Goal: Connect with others: Connect with others

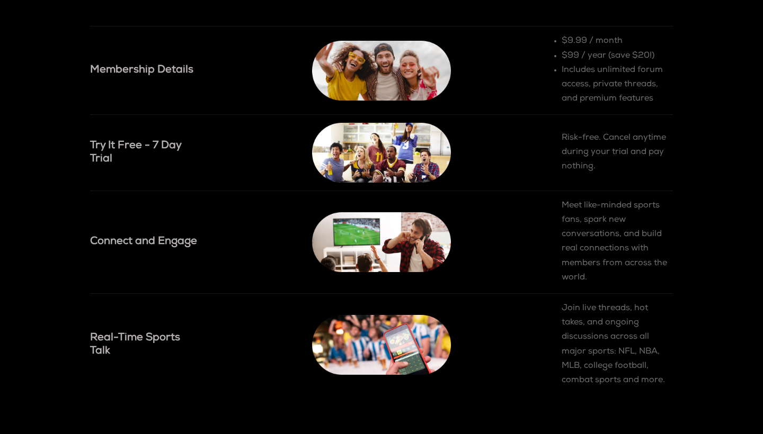
scroll to position [1116, 0]
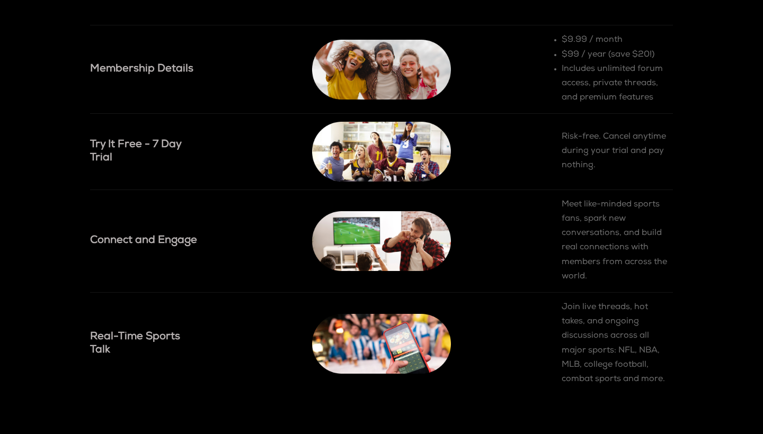
click at [130, 144] on h4 "Try It Free - 7 Day Trial" at bounding box center [145, 152] width 111 height 26
click at [371, 165] on img at bounding box center [381, 152] width 139 height 60
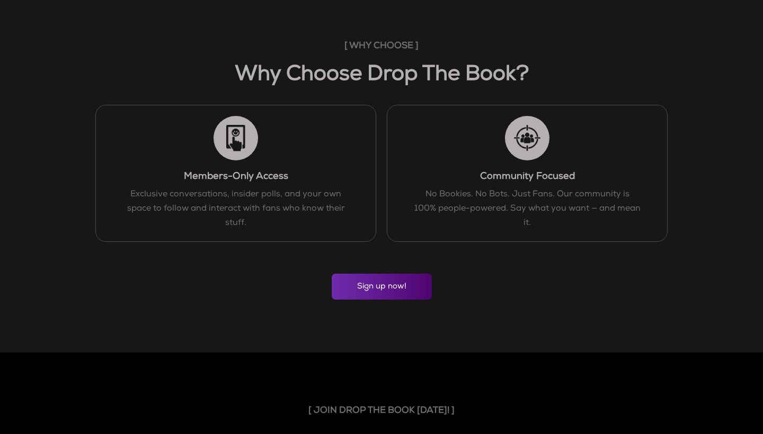
scroll to position [698, 0]
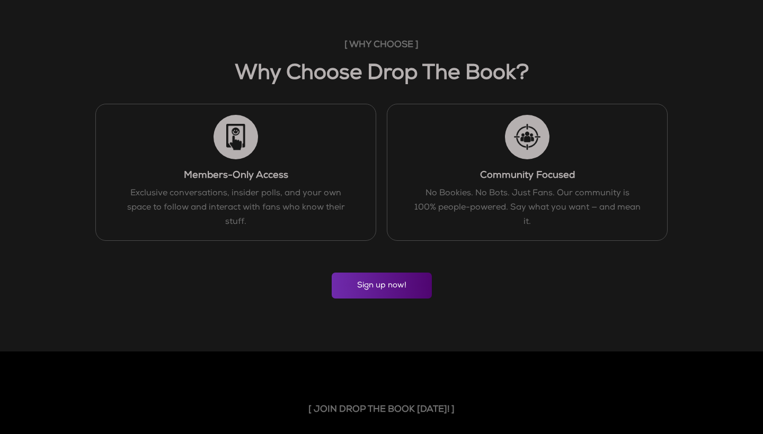
click at [370, 299] on div "[ WHY CHOOSE ] Why Choose Drop The Book? Members-Only Access Exclusive conversa…" at bounding box center [381, 170] width 763 height 366
click at [372, 290] on link "Sign up now!" at bounding box center [382, 286] width 100 height 26
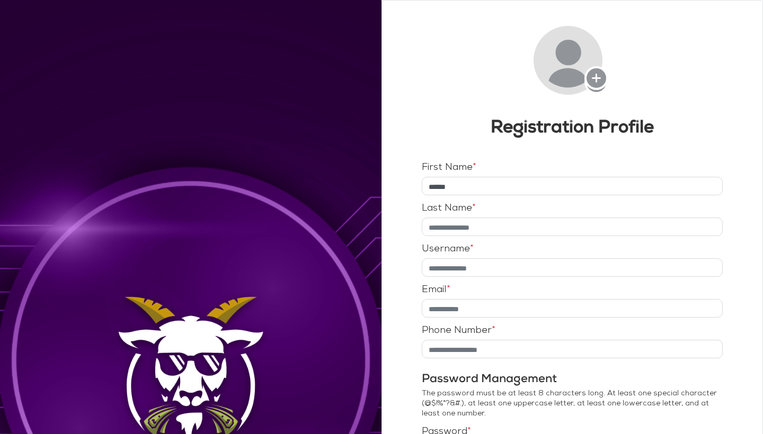
type input "******"
type input "*"
type input "********"
type input "*"
type input "*****"
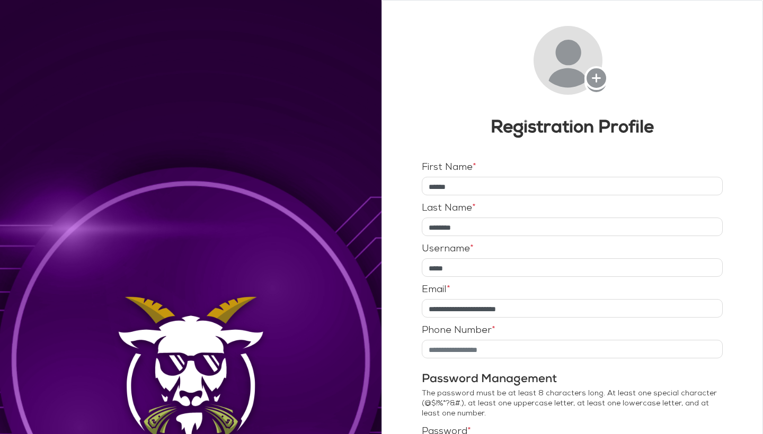
type input "**********"
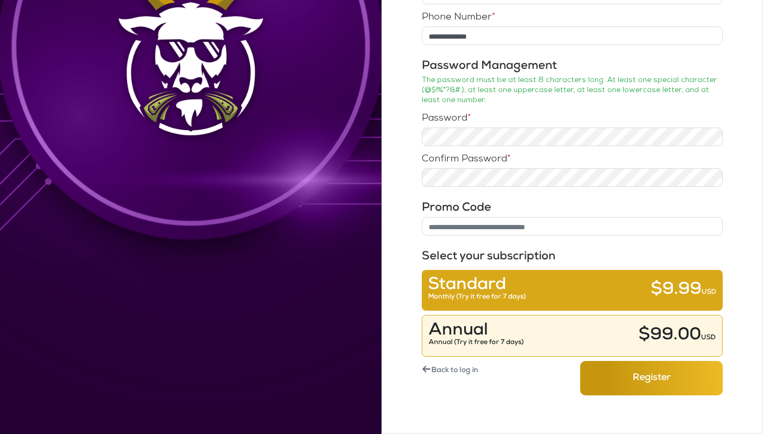
scroll to position [314, 0]
click at [533, 292] on div "Standard Monthly (Try it free for 7 days) $9.99 USD" at bounding box center [572, 292] width 288 height 24
click at [607, 382] on button "Register" at bounding box center [651, 378] width 143 height 34
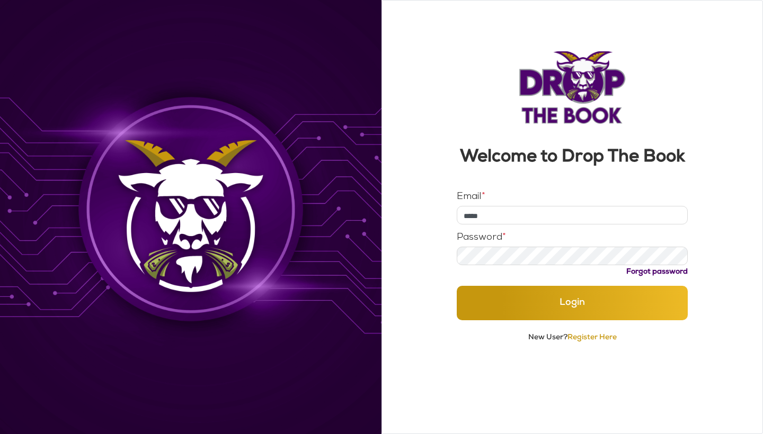
click at [572, 320] on button "Login" at bounding box center [573, 303] width 232 height 34
click at [520, 320] on button "Login" at bounding box center [573, 303] width 232 height 34
click at [500, 225] on input "*****" at bounding box center [573, 215] width 232 height 19
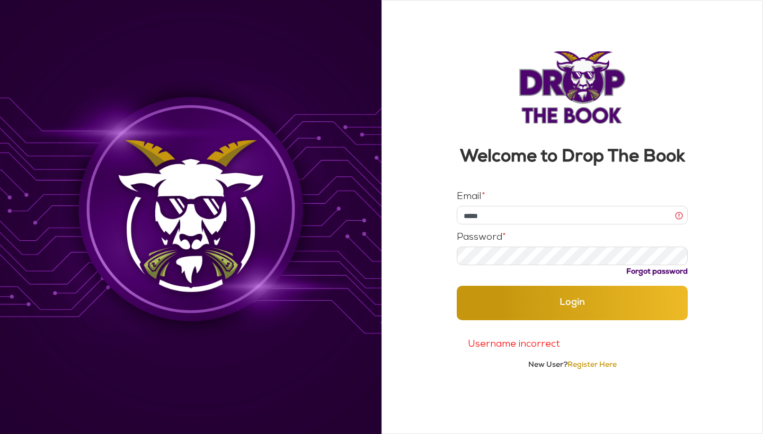
click at [500, 225] on input "*****" at bounding box center [573, 215] width 232 height 19
type input "**********"
click at [533, 320] on button "Login" at bounding box center [573, 303] width 232 height 34
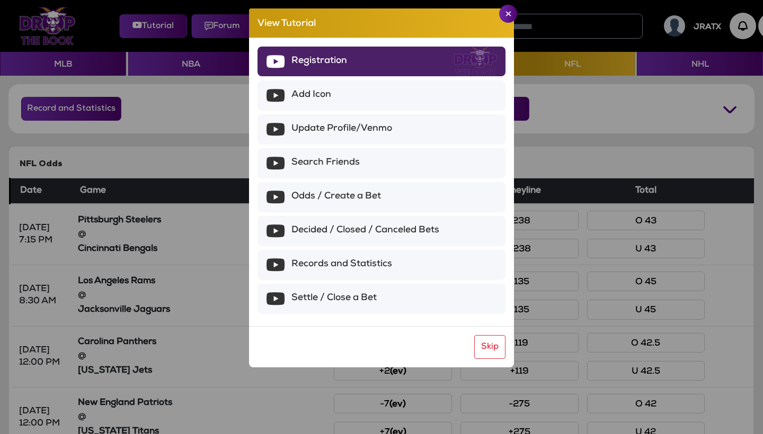
click at [448, 58] on li "Registration" at bounding box center [381, 62] width 248 height 30
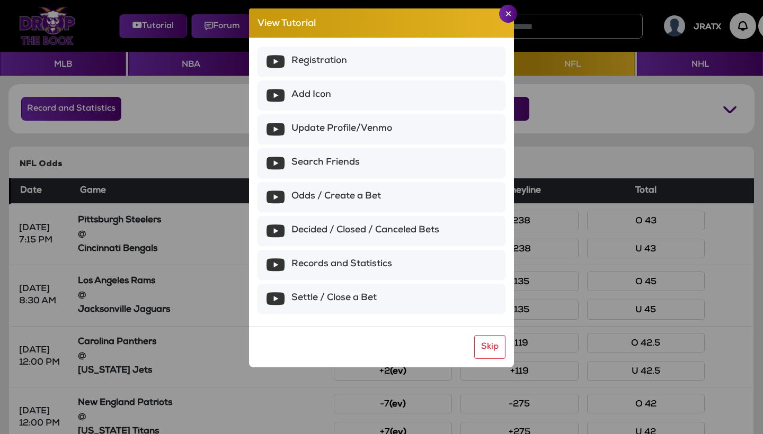
click at [508, 13] on img "Close" at bounding box center [508, 13] width 6 height 5
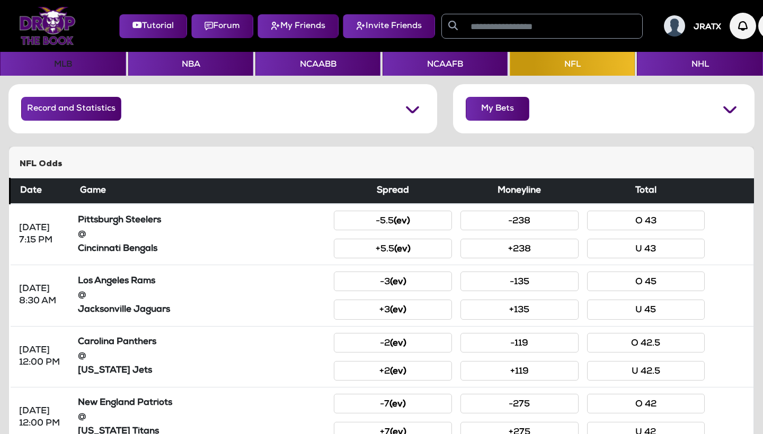
click at [65, 60] on button "MLB" at bounding box center [63, 64] width 126 height 24
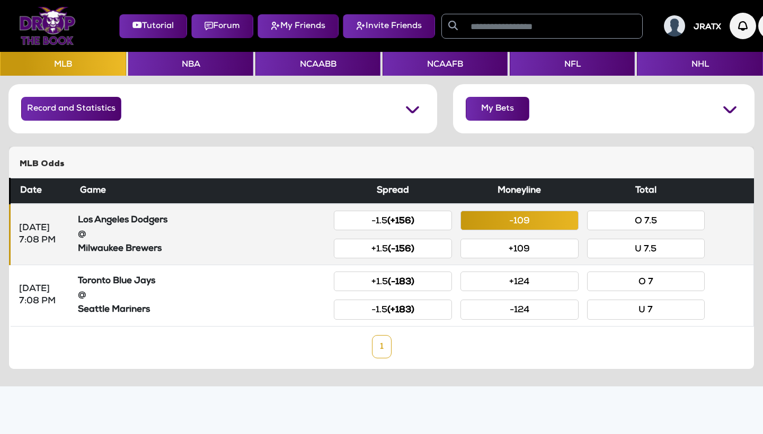
click at [492, 220] on button "-109" at bounding box center [519, 221] width 118 height 20
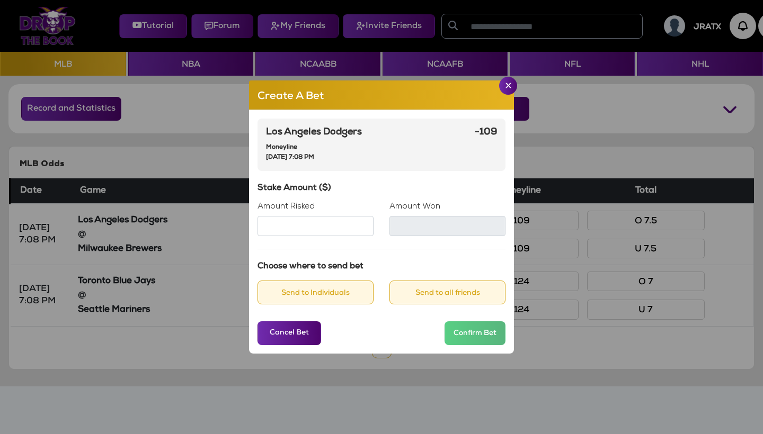
click at [330, 225] on input "Amount Risked" at bounding box center [315, 226] width 116 height 20
type input "***"
type input "*****"
click at [355, 318] on div "Los Angeles Dodgers Moneyline Tuesday, Oct 14 2025, 7:08 PM -109 Stake Amount (…" at bounding box center [381, 232] width 265 height 244
click at [333, 299] on button "Send to Individuals" at bounding box center [315, 293] width 116 height 24
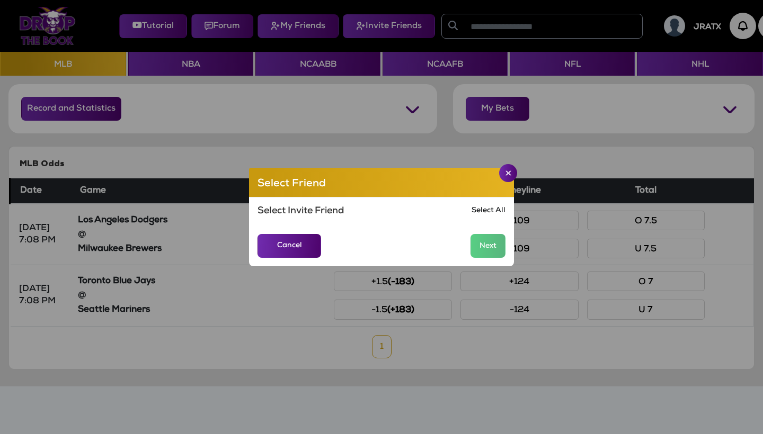
click at [491, 211] on link "Select All" at bounding box center [488, 211] width 34 height 10
click at [509, 172] on img "Close" at bounding box center [508, 173] width 6 height 5
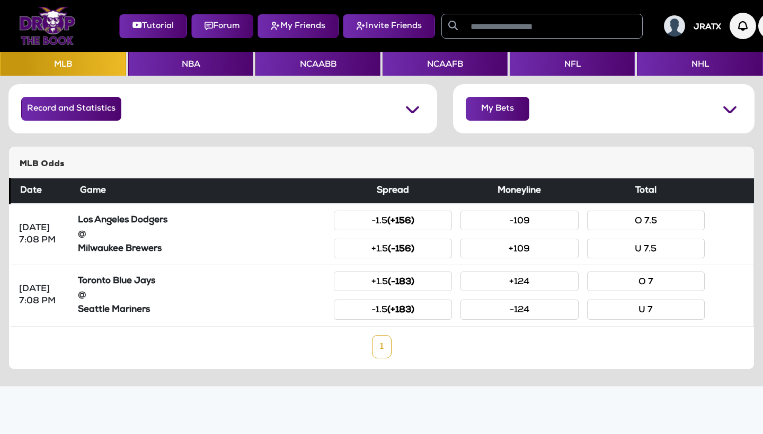
click at [225, 33] on button "Forum" at bounding box center [222, 26] width 62 height 24
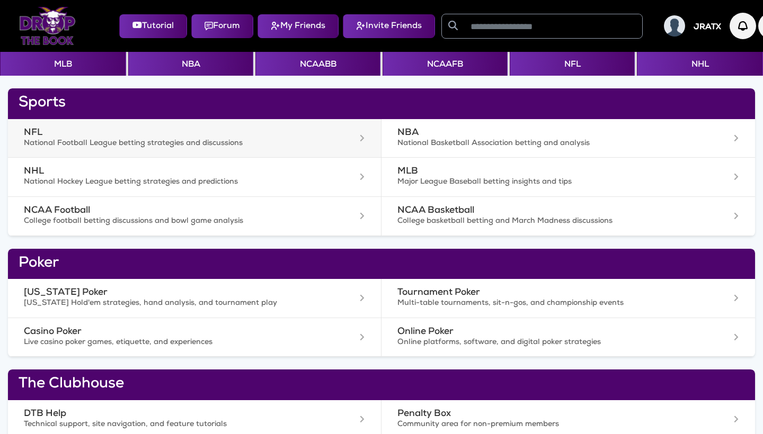
click at [240, 148] on div "NFL National Football League betting strategies and discussions" at bounding box center [194, 138] width 373 height 39
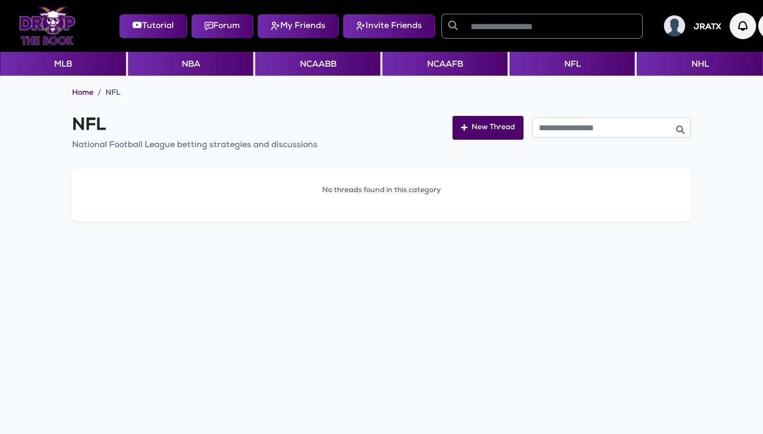
click at [311, 26] on button "My Friends" at bounding box center [297, 26] width 81 height 24
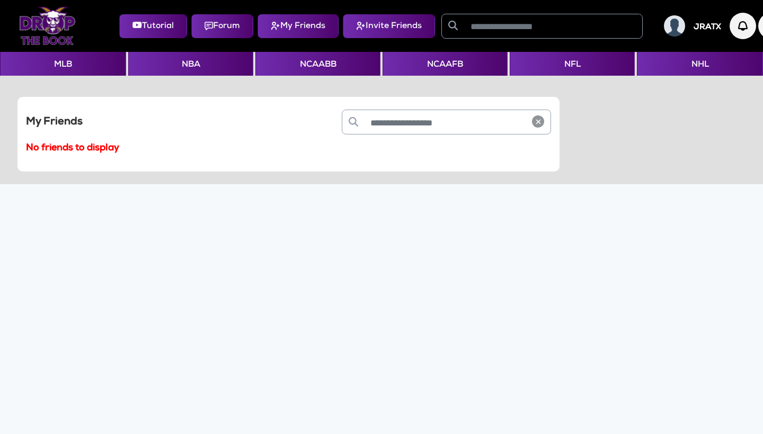
click at [388, 123] on input "text" at bounding box center [445, 122] width 162 height 24
type input "*"
type input "*****"
click at [537, 121] on img "button" at bounding box center [538, 121] width 12 height 12
click at [229, 33] on button "Forum" at bounding box center [222, 26] width 62 height 24
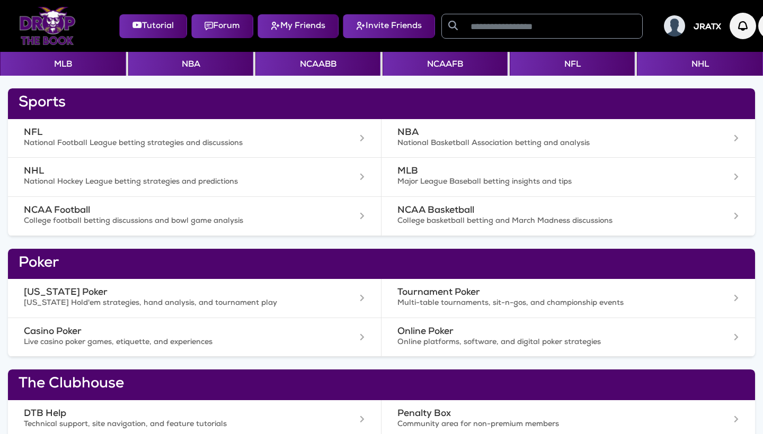
click at [235, 26] on button "Forum" at bounding box center [222, 26] width 62 height 24
click at [309, 30] on button "My Friends" at bounding box center [297, 26] width 81 height 24
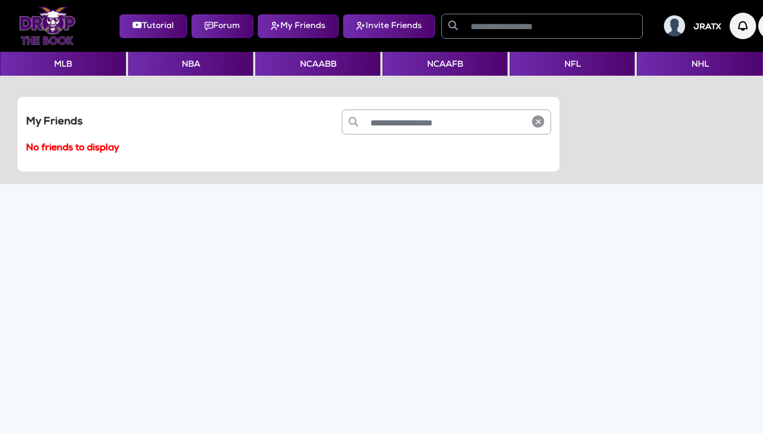
click at [378, 31] on button "Invite Friends" at bounding box center [389, 26] width 92 height 24
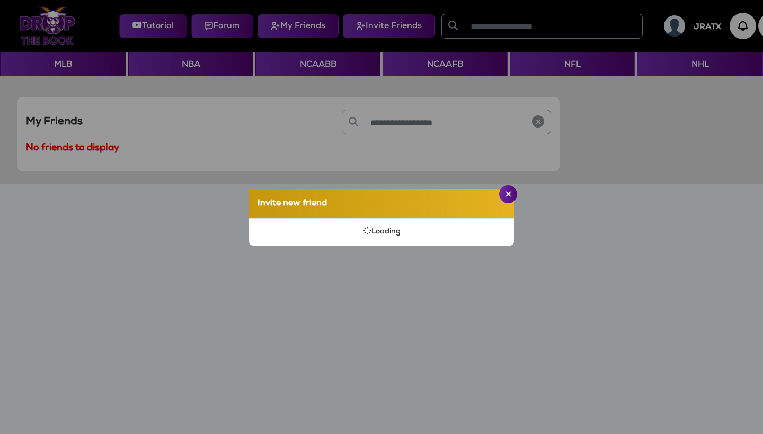
select select
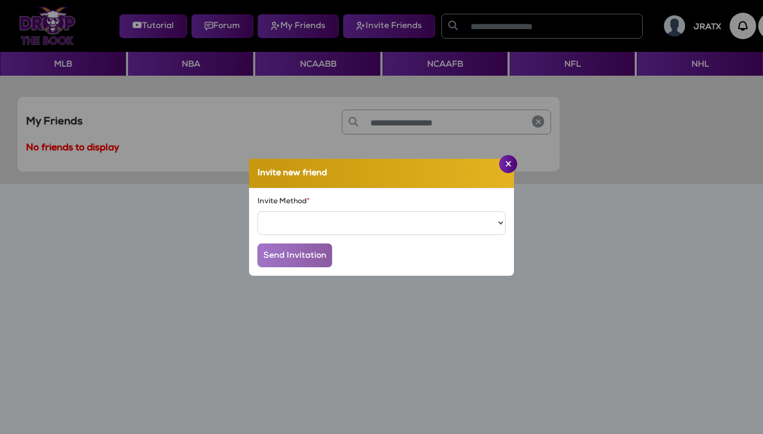
click at [509, 165] on img "Close" at bounding box center [508, 163] width 6 height 5
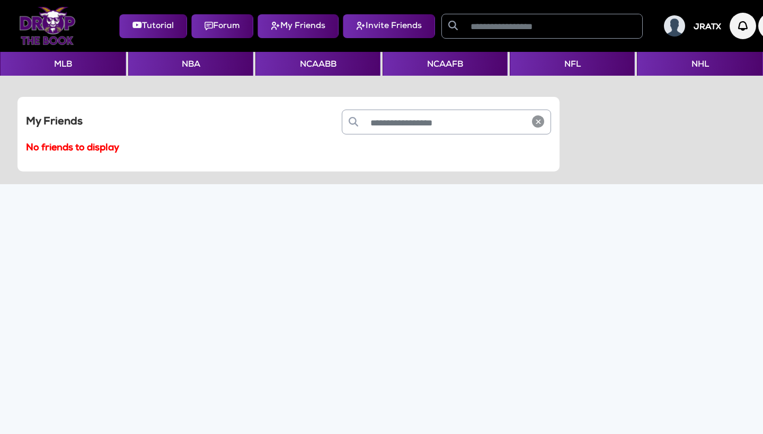
click at [218, 29] on button "Forum" at bounding box center [222, 26] width 62 height 24
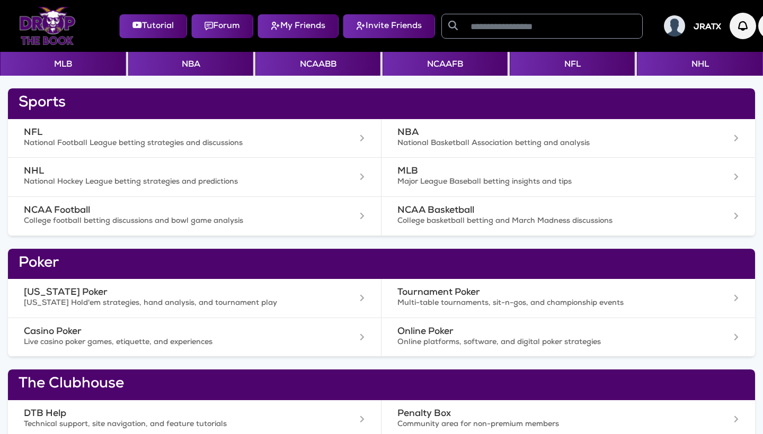
click at [305, 23] on button "My Friends" at bounding box center [297, 26] width 81 height 24
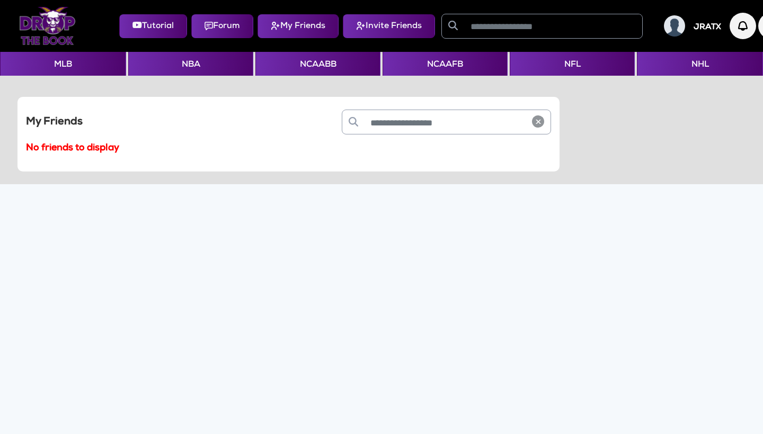
click at [377, 30] on button "Invite Friends" at bounding box center [389, 26] width 92 height 24
select select
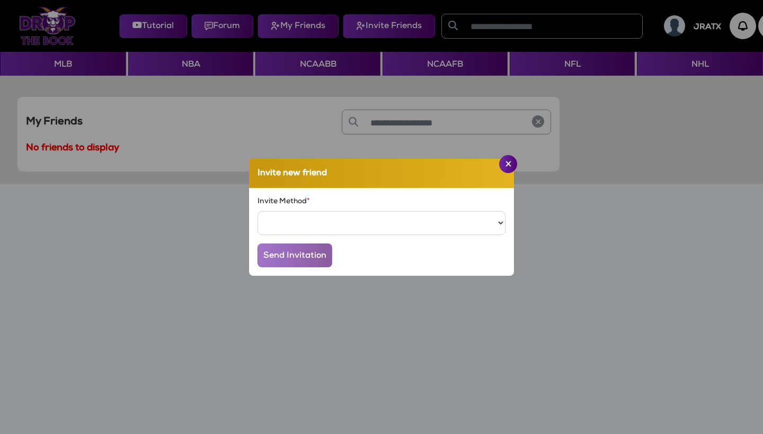
click at [511, 165] on button "Close" at bounding box center [508, 164] width 18 height 18
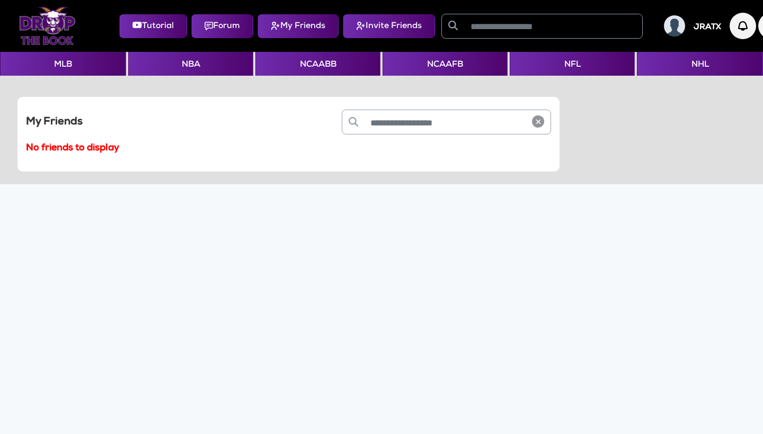
click at [47, 25] on img at bounding box center [47, 26] width 57 height 38
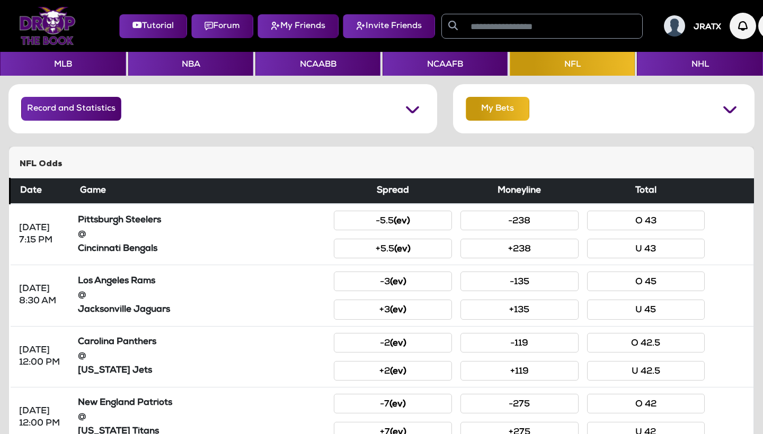
click at [496, 110] on button "My Bets" at bounding box center [498, 109] width 64 height 24
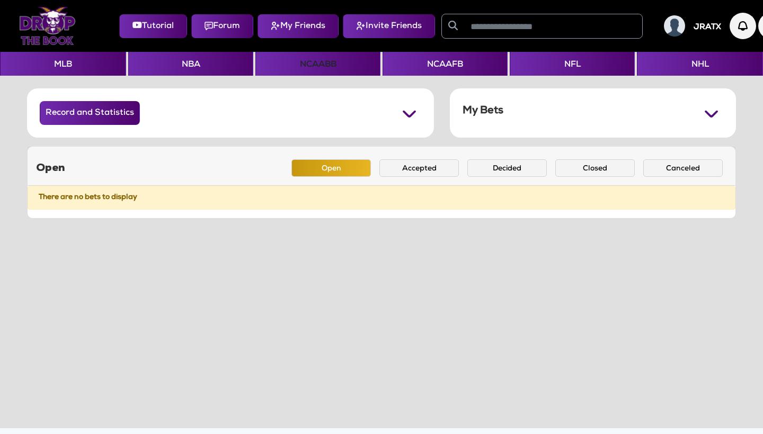
click at [326, 63] on button "NCAABB" at bounding box center [317, 64] width 125 height 24
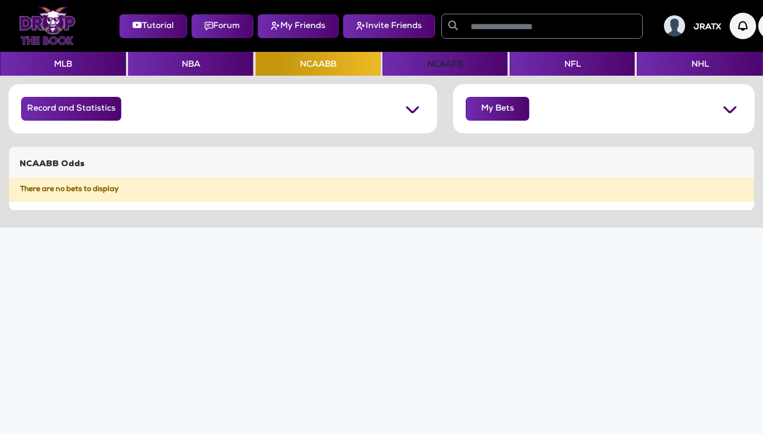
click at [414, 67] on button "NCAAFB" at bounding box center [444, 64] width 125 height 24
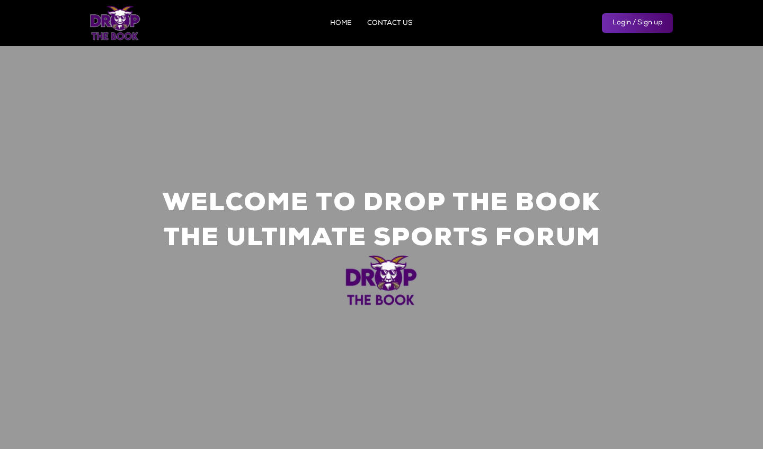
click at [622, 24] on link "Login / Sign up" at bounding box center [637, 23] width 71 height 20
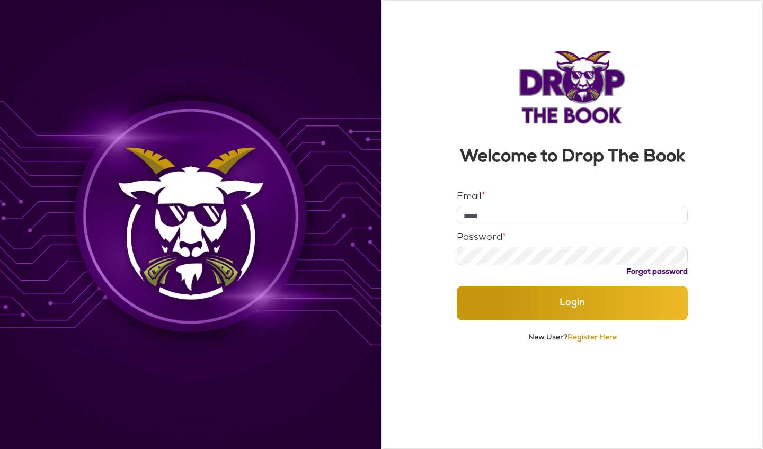
click at [572, 320] on button "Login" at bounding box center [573, 303] width 232 height 34
click at [504, 225] on input "*****" at bounding box center [573, 215] width 232 height 19
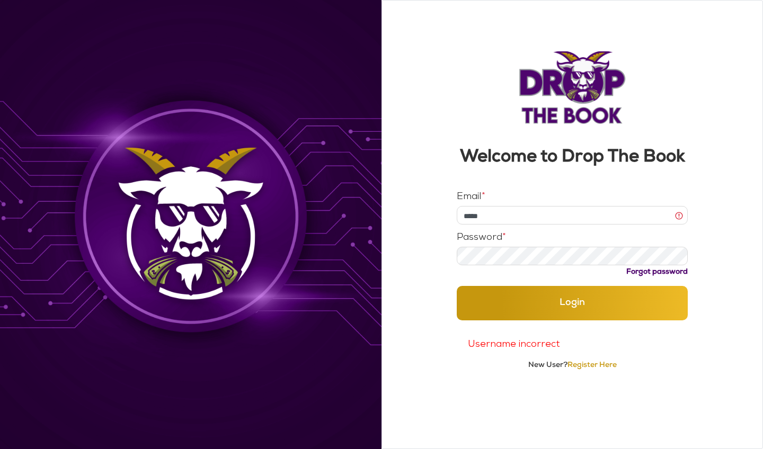
click at [504, 225] on input "*****" at bounding box center [573, 215] width 232 height 19
type input "**********"
click at [493, 311] on button "Login" at bounding box center [573, 303] width 232 height 34
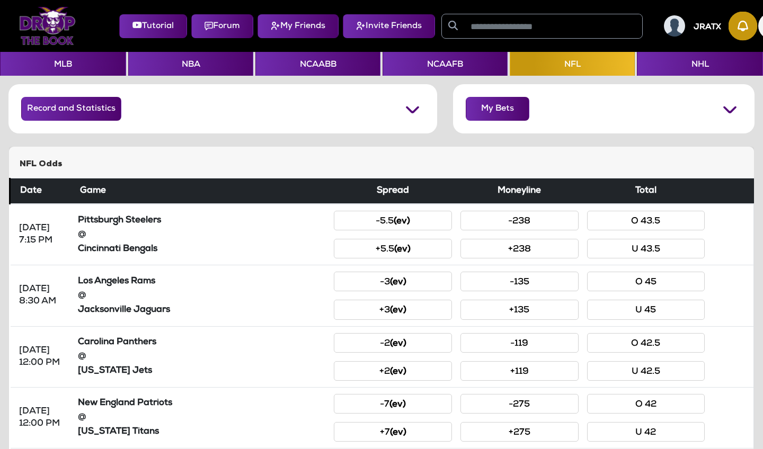
click at [751, 26] on img "button" at bounding box center [742, 26] width 29 height 29
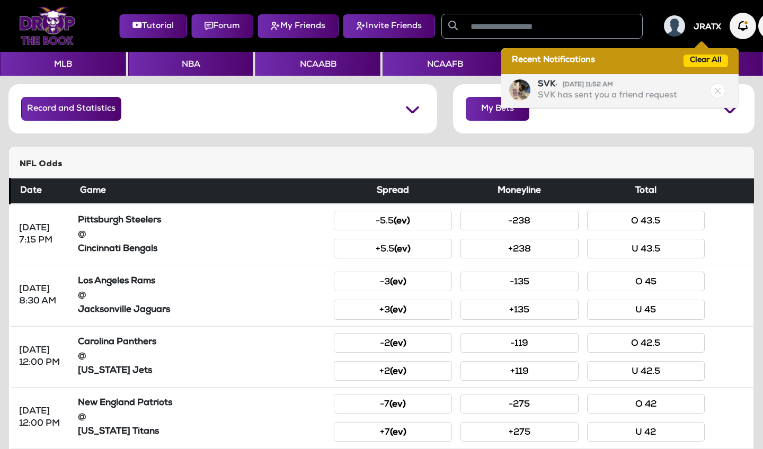
click at [631, 91] on p "SVK has sent you a friend request" at bounding box center [607, 97] width 139 height 12
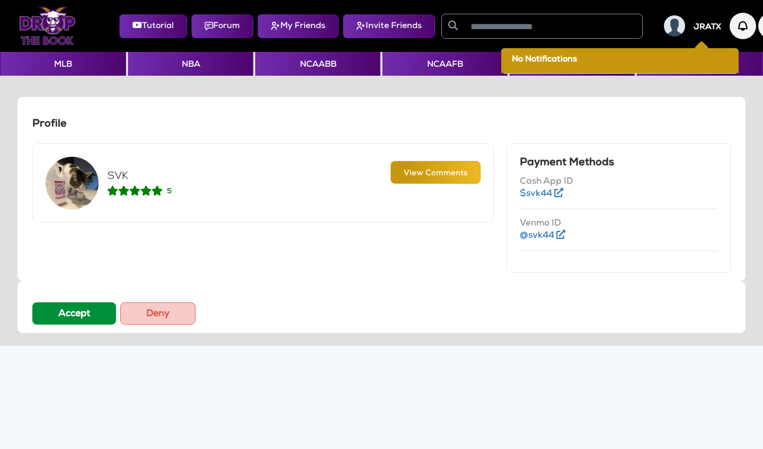
click at [63, 314] on button "Accept" at bounding box center [74, 313] width 84 height 22
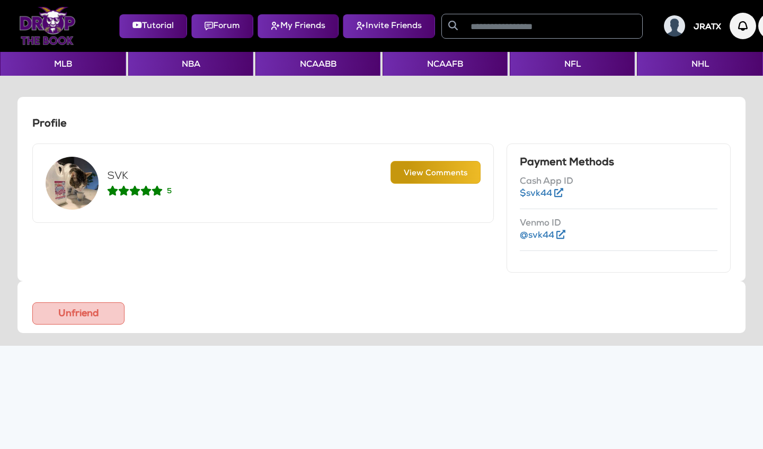
click at [308, 17] on button "My Friends" at bounding box center [297, 26] width 81 height 24
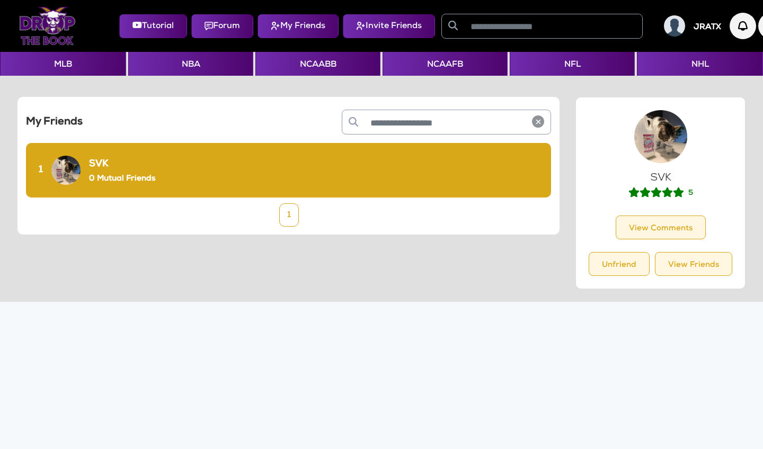
click at [292, 213] on link "1" at bounding box center [289, 214] width 20 height 23
click at [70, 71] on button "MLB" at bounding box center [63, 64] width 126 height 24
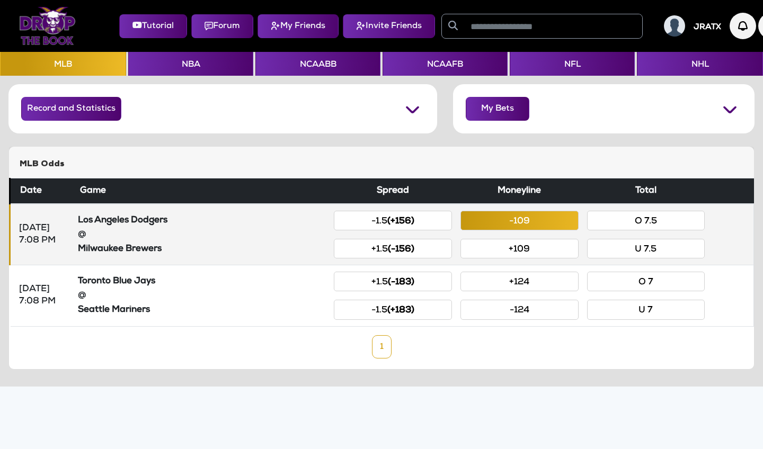
click at [500, 225] on button "-109" at bounding box center [519, 221] width 118 height 20
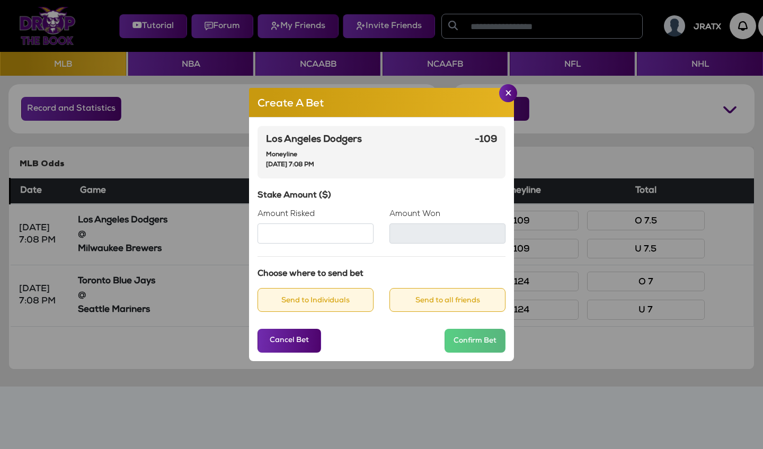
click at [325, 239] on input "Amount Risked" at bounding box center [315, 234] width 116 height 20
type input "**"
type input "*****"
click at [350, 295] on button "Send to Individuals" at bounding box center [315, 300] width 116 height 24
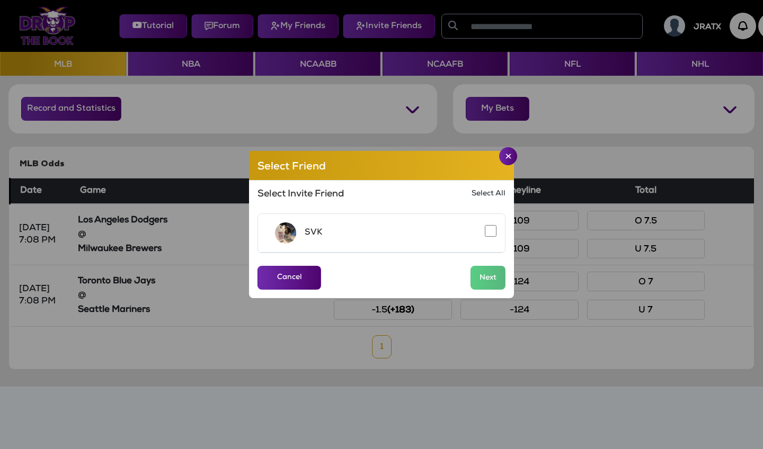
click at [348, 234] on div "SVK" at bounding box center [381, 233] width 247 height 39
click at [487, 273] on button "Next" at bounding box center [487, 278] width 35 height 24
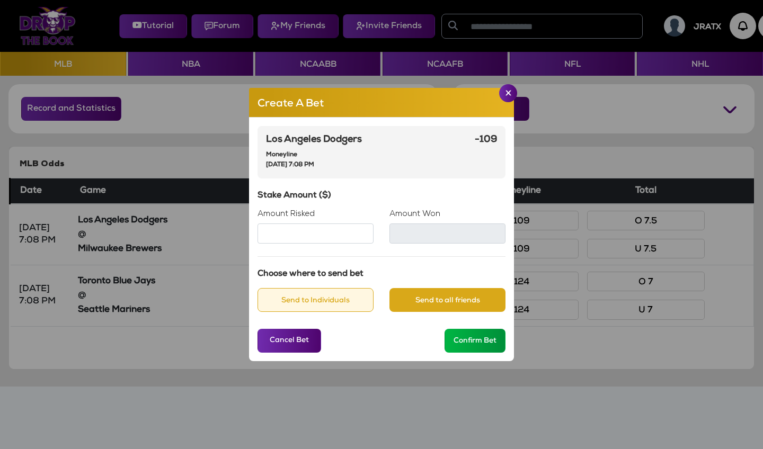
click at [480, 339] on button "Confirm Bet" at bounding box center [474, 341] width 61 height 24
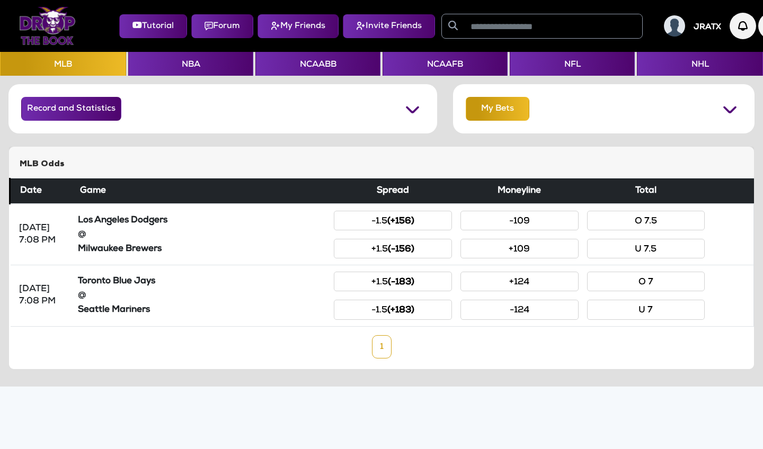
click at [522, 113] on button "My Bets" at bounding box center [498, 109] width 64 height 24
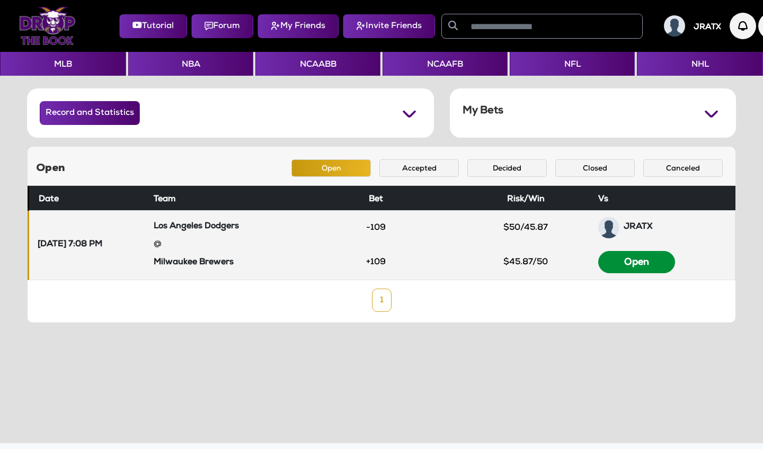
scroll to position [1, 0]
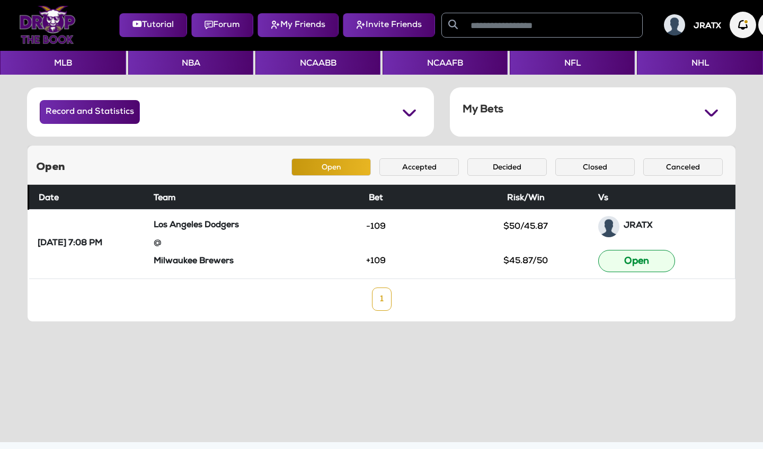
click at [389, 28] on button "Invite Friends" at bounding box center [389, 25] width 92 height 24
select select
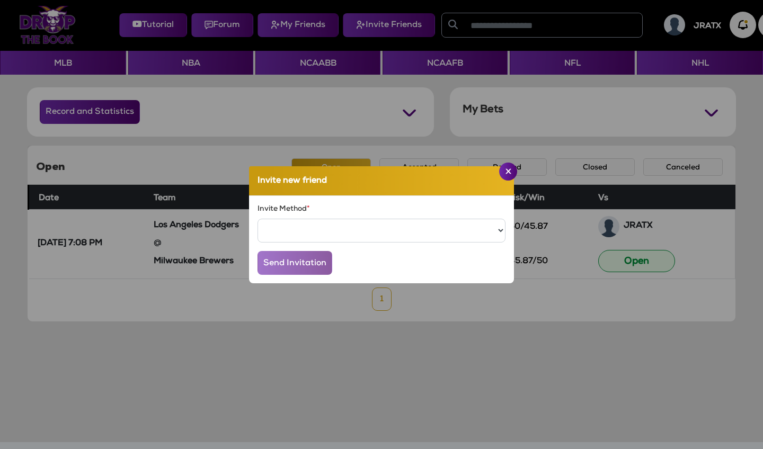
click at [296, 25] on app-invite-friend "Invite new friend Invite Method * ***** ***** Send Invitation" at bounding box center [381, 224] width 746 height 449
click at [514, 173] on button "Close" at bounding box center [508, 172] width 18 height 18
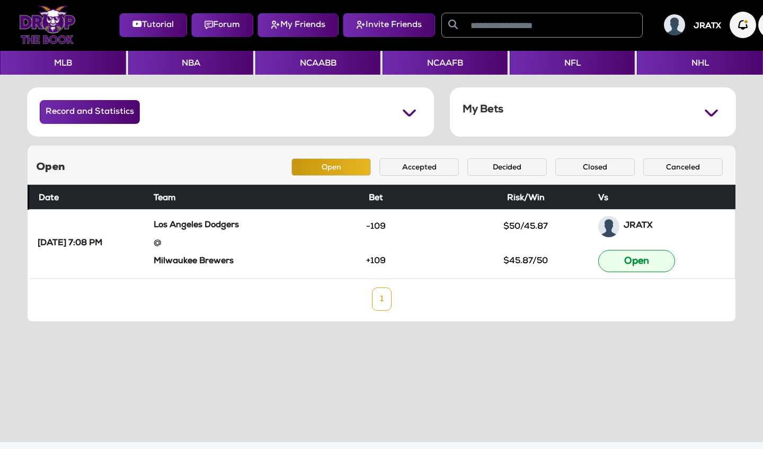
click at [311, 20] on button "My Friends" at bounding box center [297, 25] width 81 height 24
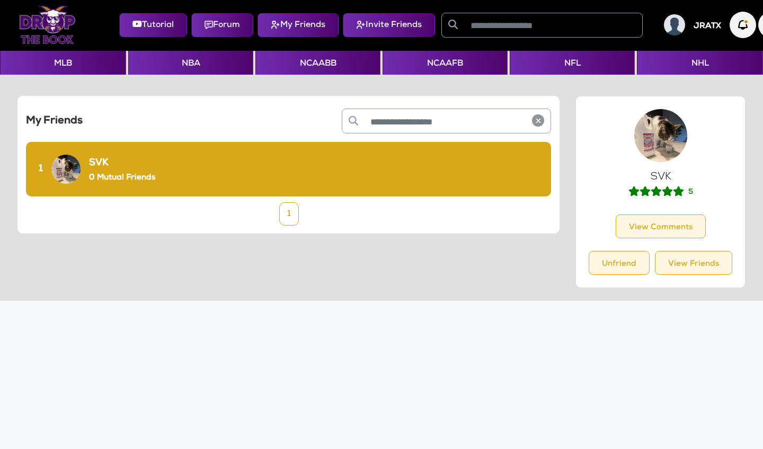
click at [398, 125] on input "text" at bounding box center [445, 121] width 162 height 24
click at [482, 28] on input "text" at bounding box center [553, 25] width 178 height 24
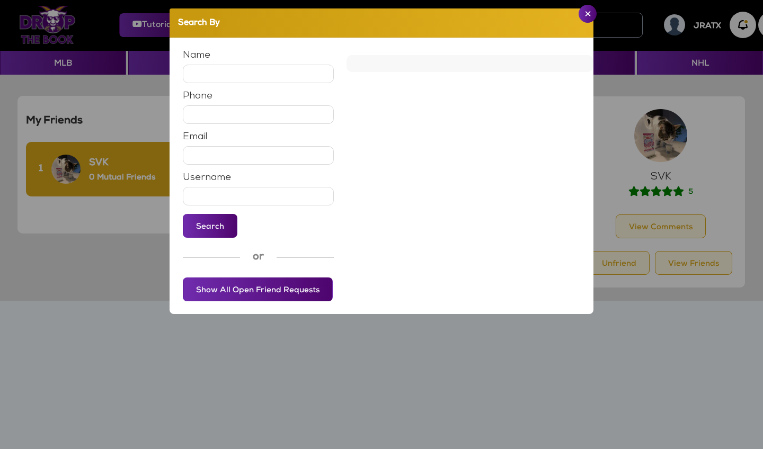
click at [229, 193] on input "text" at bounding box center [258, 196] width 151 height 19
type input "*****"
click at [209, 228] on button "Search" at bounding box center [210, 226] width 55 height 24
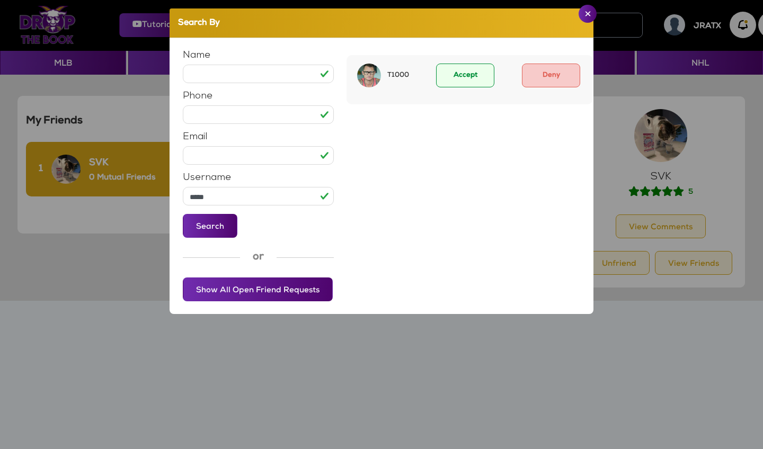
click at [482, 74] on button "Accept" at bounding box center [465, 76] width 58 height 24
click at [585, 12] on img "Close" at bounding box center [588, 13] width 6 height 5
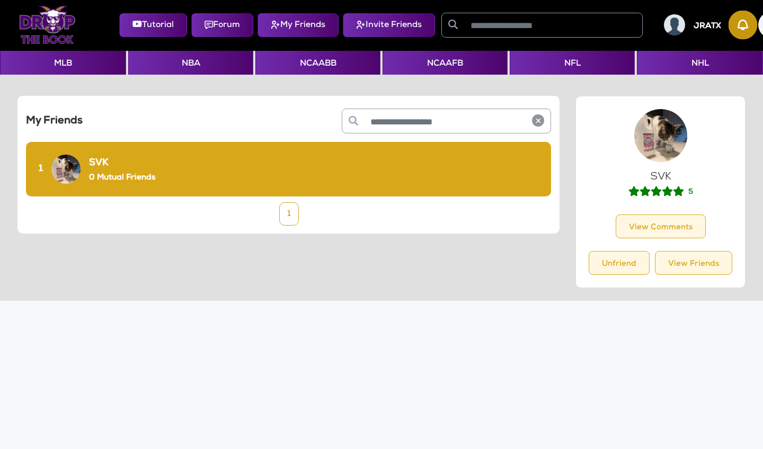
click at [756, 31] on img "button" at bounding box center [742, 25] width 29 height 29
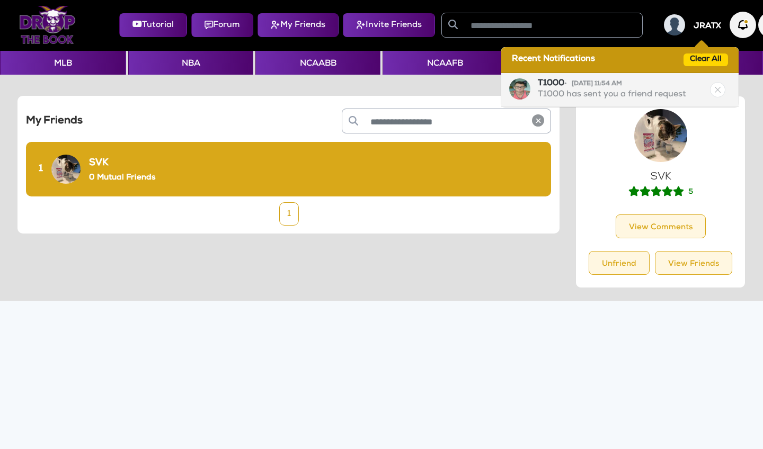
click at [644, 83] on div "T1000 • 10/14/25 11:54 AM T1000 has sent you a friend request" at bounding box center [612, 89] width 148 height 23
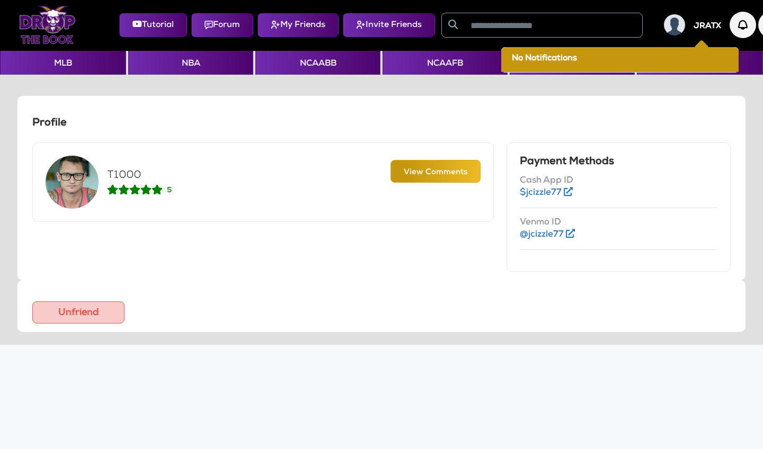
click at [302, 32] on button "My Friends" at bounding box center [297, 25] width 81 height 24
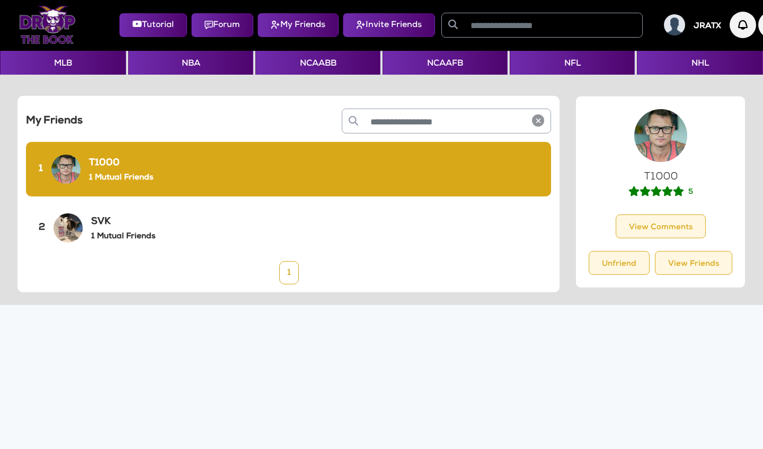
click at [380, 351] on section "My Friends 1 T1000 1 Mutual Friends 2 SVK 1 Mutual Friends 1 T1000 1 Mutual Fri…" at bounding box center [381, 277] width 763 height 404
click at [50, 29] on img at bounding box center [47, 25] width 57 height 38
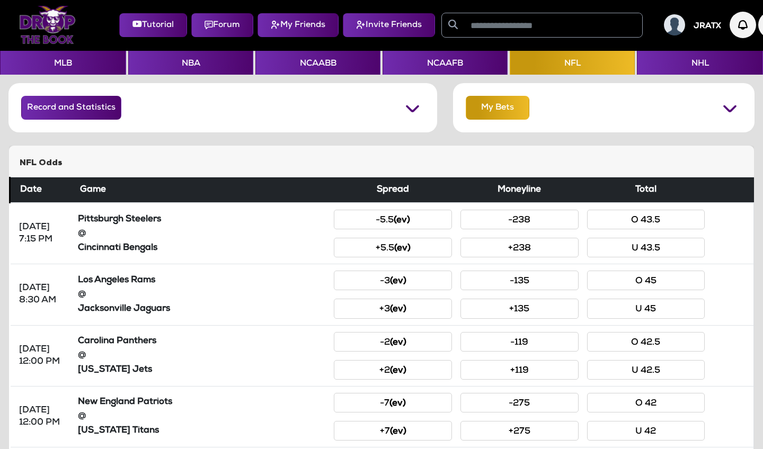
click at [502, 110] on button "My Bets" at bounding box center [498, 108] width 64 height 24
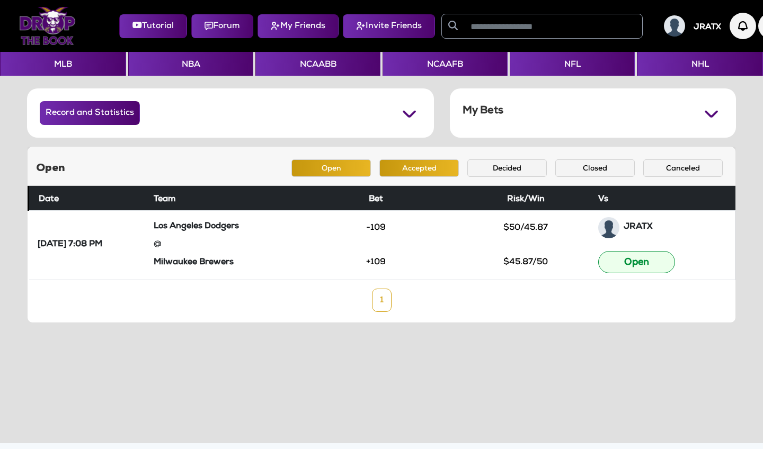
click at [400, 167] on button "Accepted" at bounding box center [418, 167] width 79 height 17
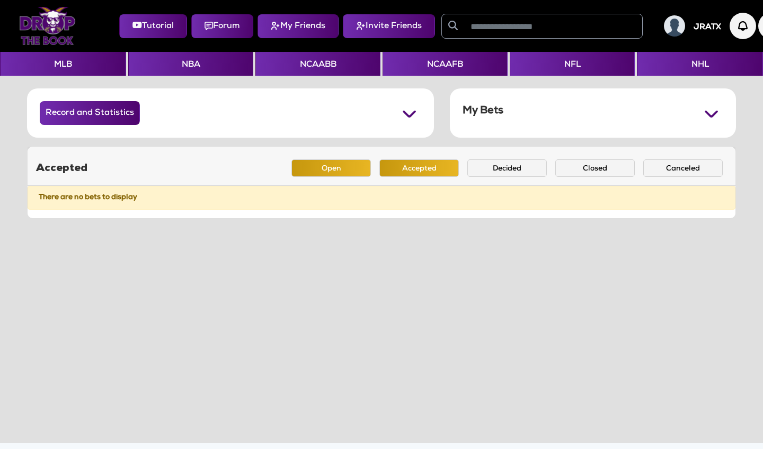
click at [354, 167] on button "Open" at bounding box center [330, 167] width 79 height 17
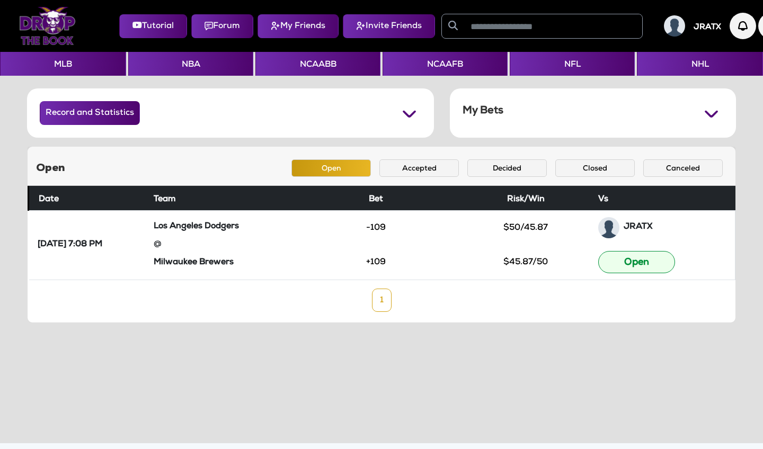
click at [692, 24] on div "JRATX" at bounding box center [688, 25] width 66 height 21
click at [720, 31] on h5 "JRATX" at bounding box center [707, 28] width 28 height 10
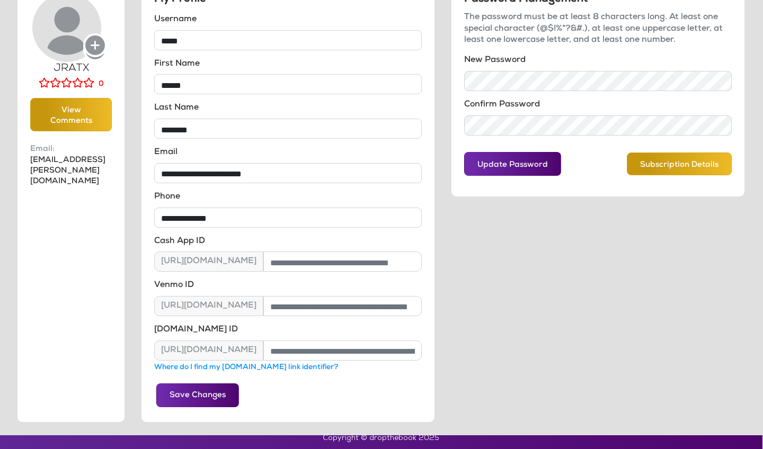
scroll to position [108, 1]
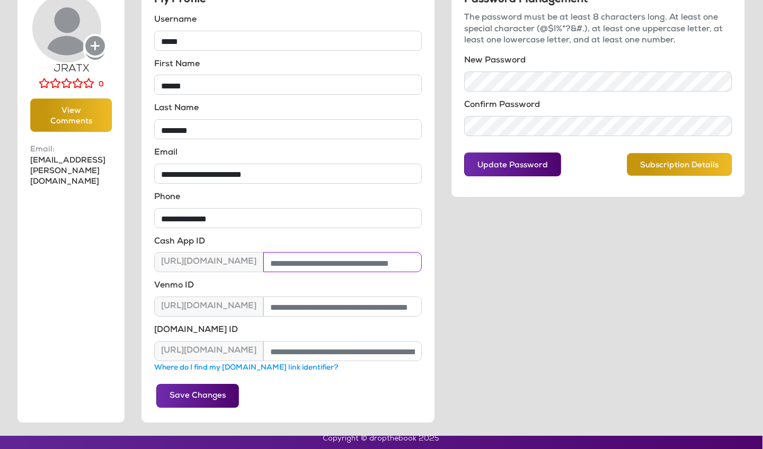
click at [315, 267] on input "text" at bounding box center [342, 262] width 158 height 20
type input "**********"
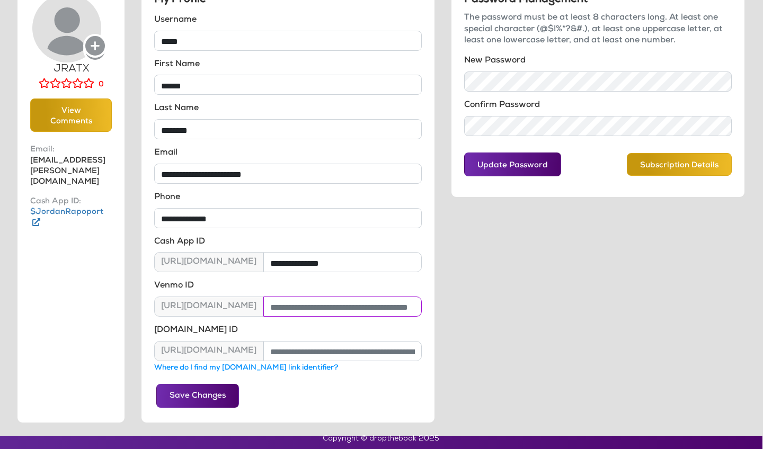
click at [324, 298] on input "text" at bounding box center [342, 307] width 158 height 20
type input "**********"
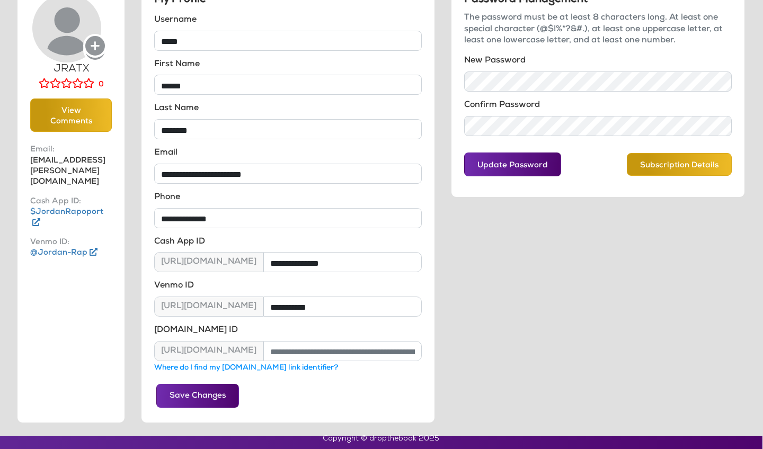
click at [213, 390] on button "Save Changes" at bounding box center [197, 396] width 83 height 24
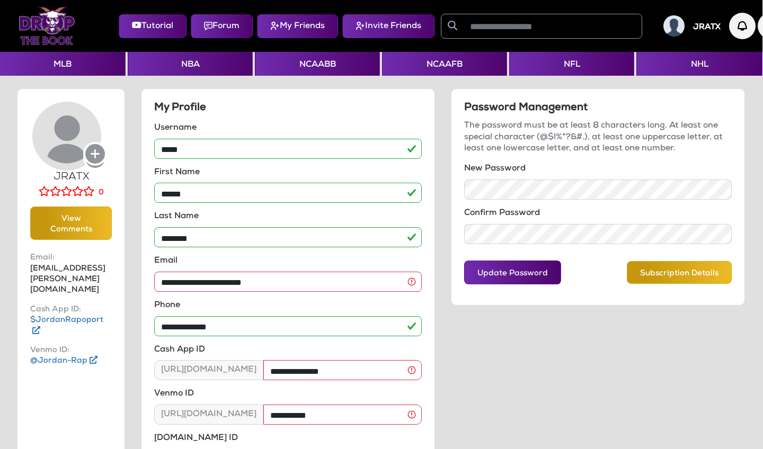
scroll to position [0, 1]
click at [748, 30] on img "button" at bounding box center [742, 26] width 29 height 29
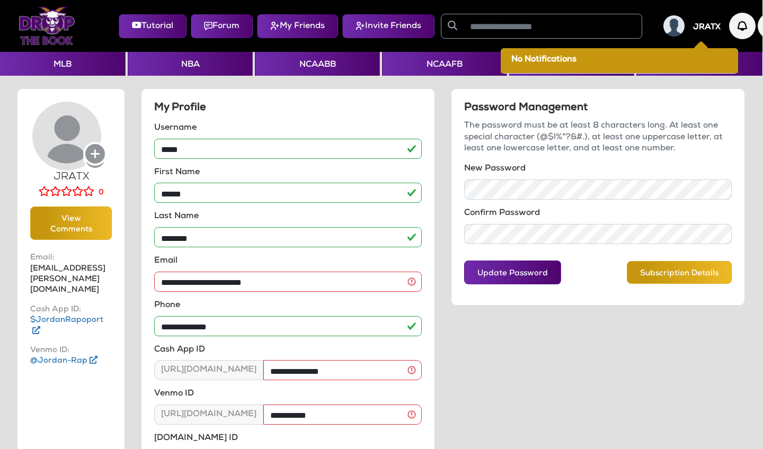
click at [88, 25] on div at bounding box center [72, 25] width 106 height 43
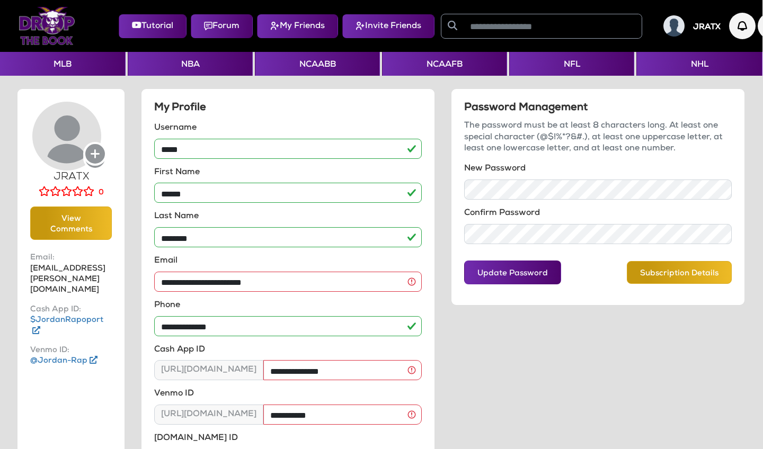
click at [63, 26] on img at bounding box center [47, 26] width 57 height 38
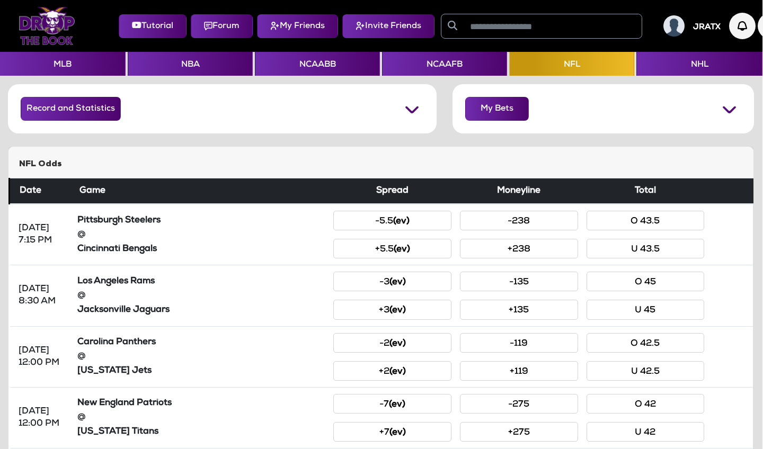
click at [314, 27] on button "My Friends" at bounding box center [297, 26] width 81 height 24
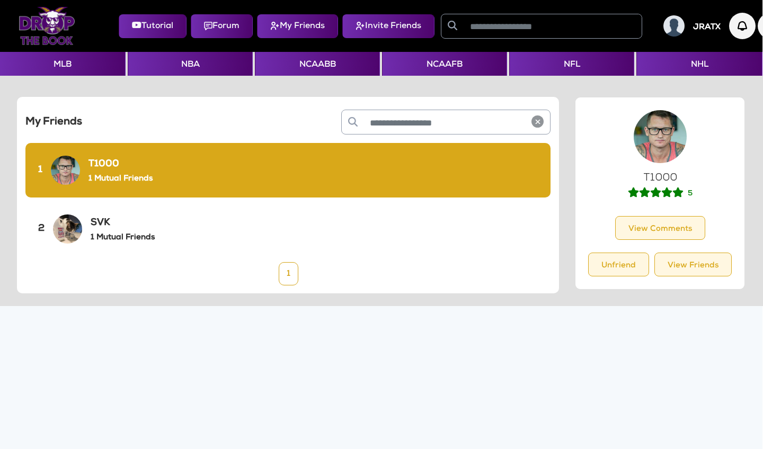
click at [246, 177] on div "1 T1000 1 Mutual Friends" at bounding box center [287, 170] width 525 height 55
click at [117, 173] on div "T1000 1 Mutual Friends" at bounding box center [120, 171] width 64 height 28
click at [98, 164] on h6 "T1000" at bounding box center [120, 165] width 64 height 12
click at [112, 238] on h6 "1 Mutual Friends" at bounding box center [123, 238] width 64 height 10
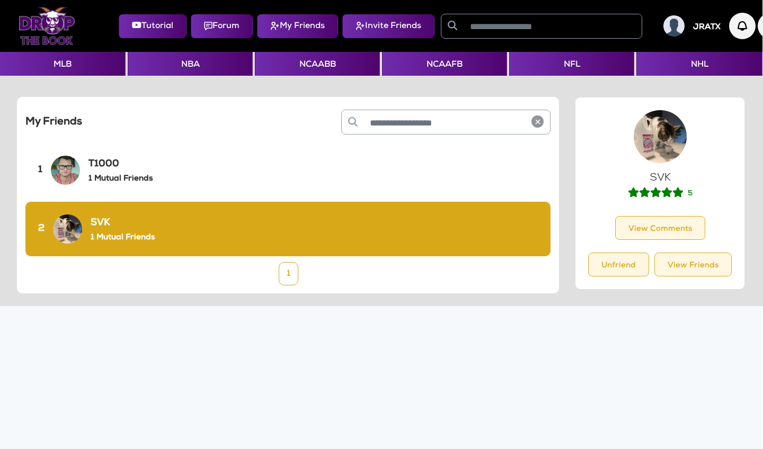
click at [307, 26] on button "My Friends" at bounding box center [297, 26] width 81 height 24
click at [43, 31] on img at bounding box center [47, 26] width 57 height 38
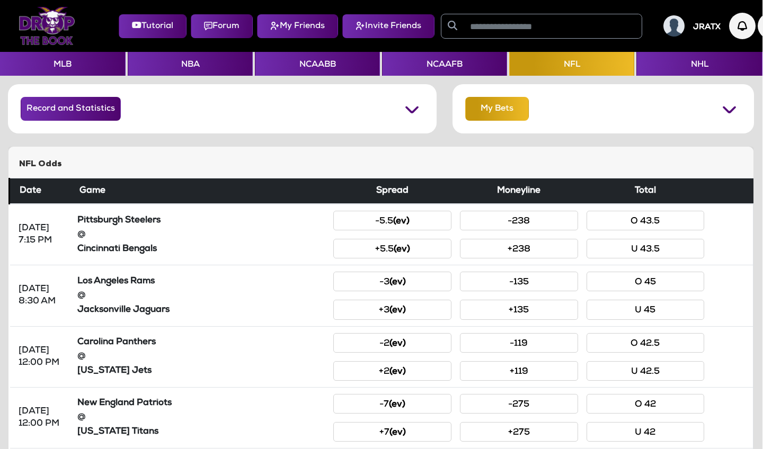
click at [501, 112] on button "My Bets" at bounding box center [497, 109] width 64 height 24
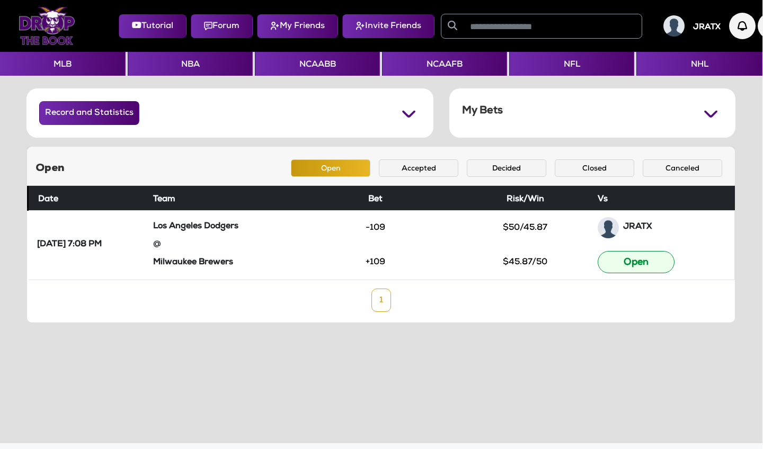
click at [626, 119] on div "My Bets" at bounding box center [592, 112] width 286 height 49
click at [113, 124] on button "Record and Statistics" at bounding box center [89, 113] width 100 height 24
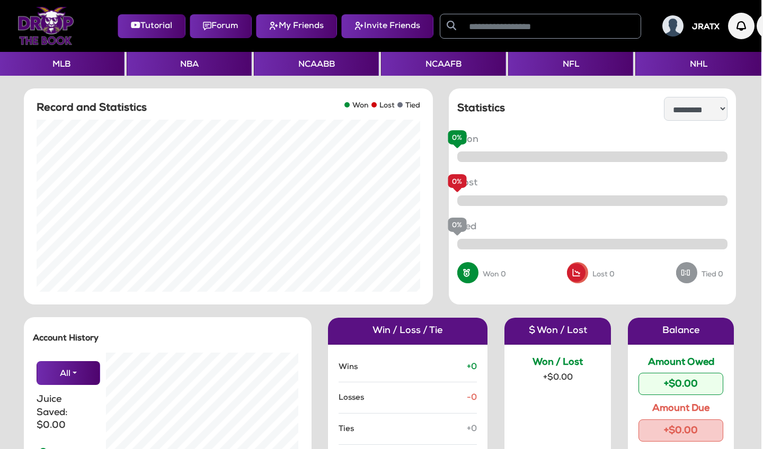
scroll to position [0, 2]
click at [70, 67] on button "MLB" at bounding box center [61, 64] width 126 height 24
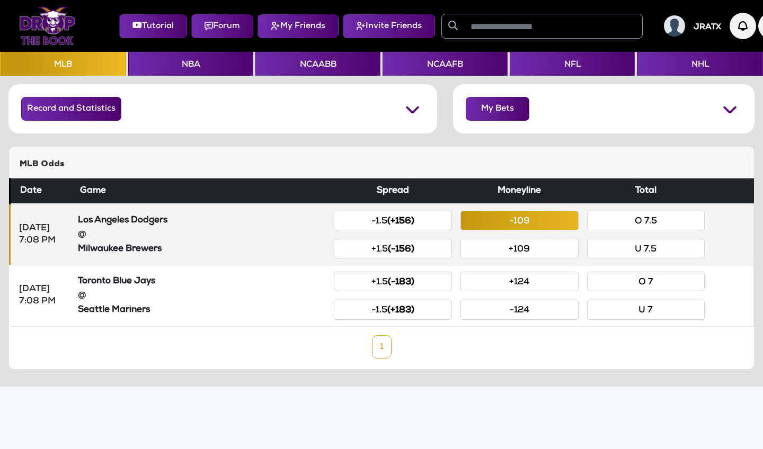
click at [519, 221] on button "-109" at bounding box center [519, 221] width 118 height 20
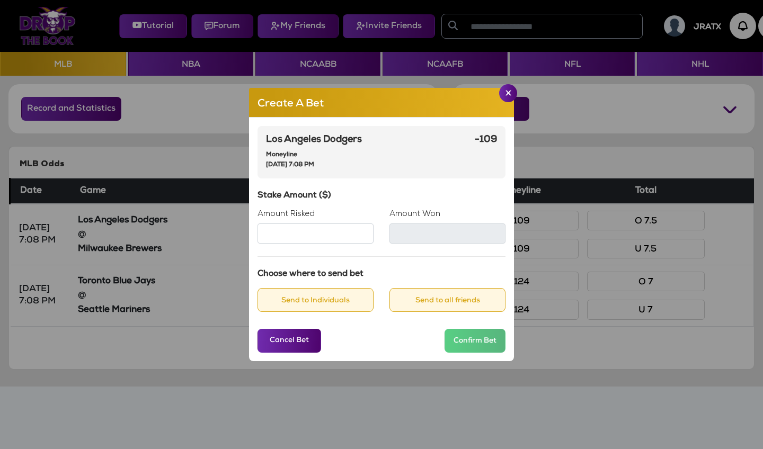
click at [333, 231] on input "Amount Risked" at bounding box center [315, 234] width 116 height 20
type input "**"
type input "*****"
click at [395, 298] on button "Send to all friends" at bounding box center [447, 300] width 116 height 24
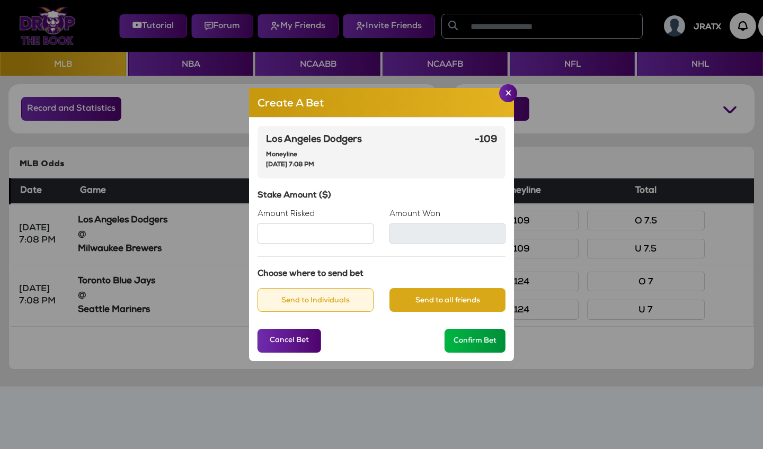
click at [467, 342] on button "Confirm Bet" at bounding box center [474, 341] width 61 height 24
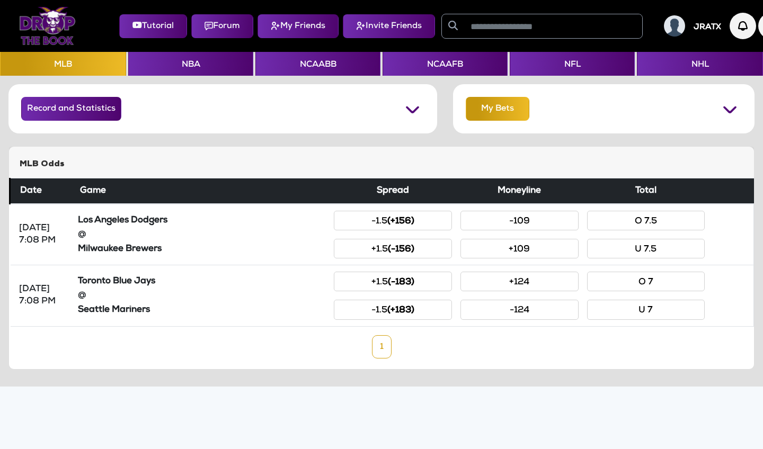
click at [502, 110] on button "My Bets" at bounding box center [498, 109] width 64 height 24
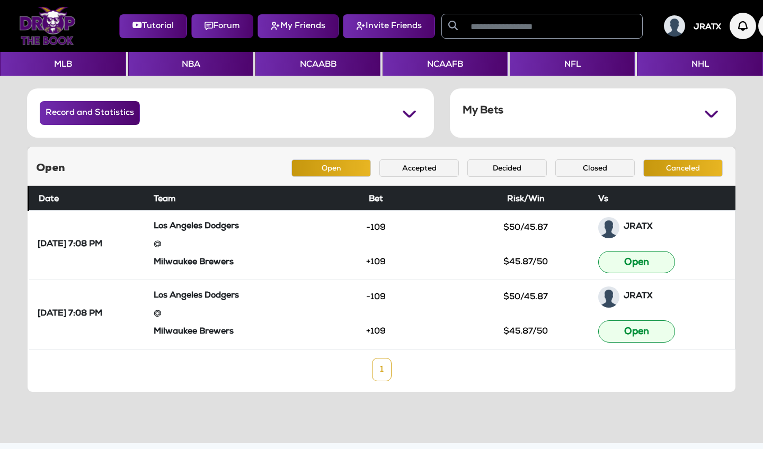
click at [670, 169] on button "Canceled" at bounding box center [682, 167] width 79 height 17
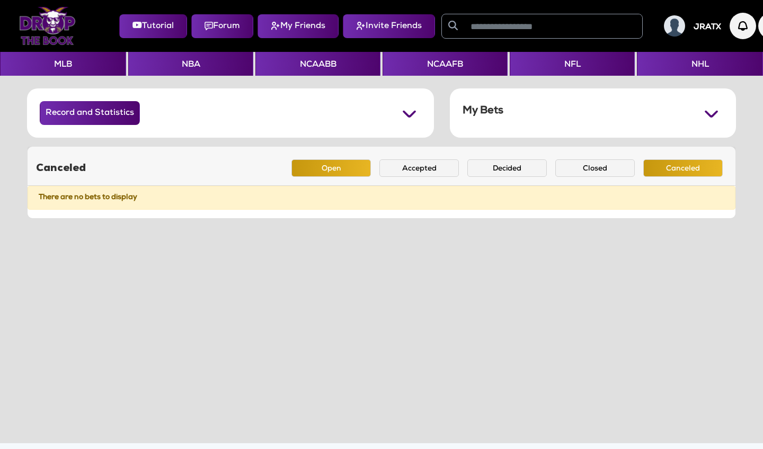
click at [339, 166] on button "Open" at bounding box center [330, 167] width 79 height 17
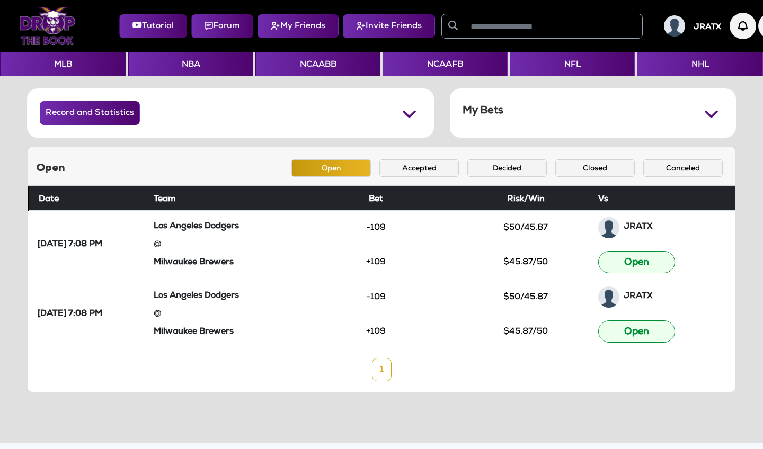
click at [524, 124] on div "My Bets" at bounding box center [593, 112] width 286 height 49
click at [411, 164] on button "Accepted" at bounding box center [418, 167] width 79 height 17
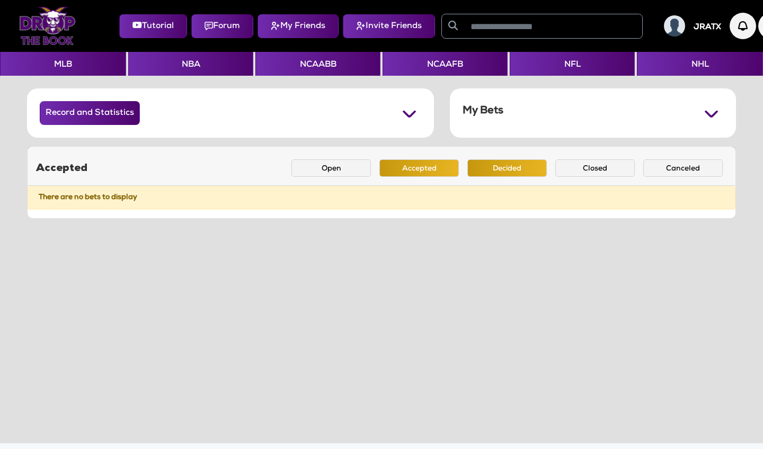
click at [497, 166] on button "Decided" at bounding box center [506, 167] width 79 height 17
click at [592, 170] on button "Closed" at bounding box center [594, 167] width 79 height 17
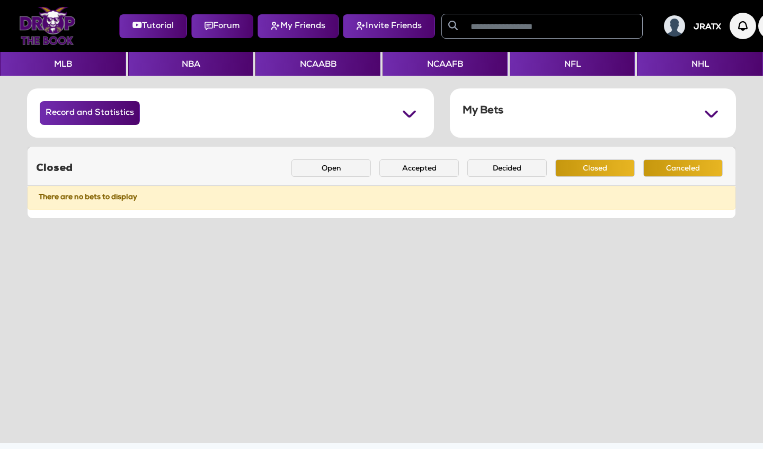
click at [666, 170] on button "Canceled" at bounding box center [682, 167] width 79 height 17
click at [339, 162] on button "Open" at bounding box center [330, 167] width 79 height 17
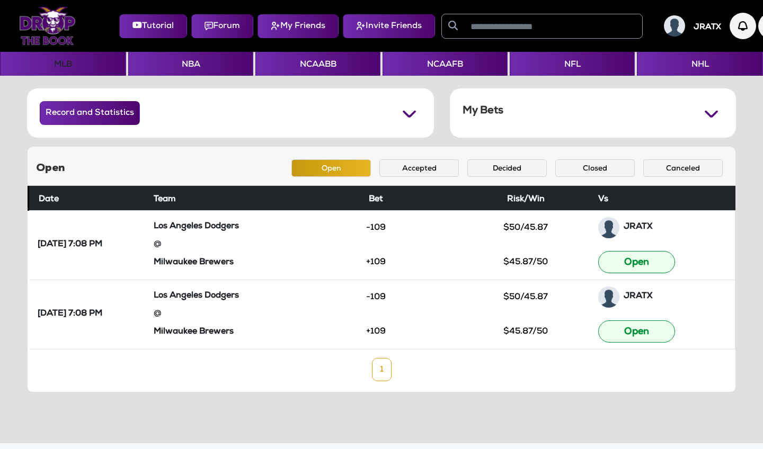
click at [51, 68] on button "MLB" at bounding box center [63, 64] width 126 height 24
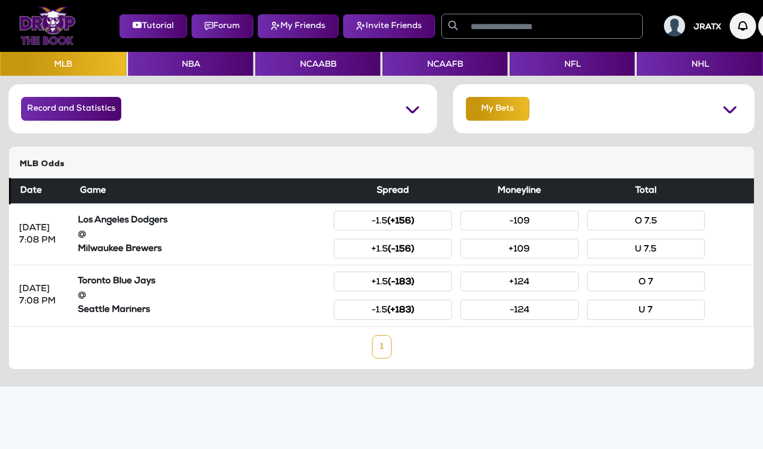
click at [497, 116] on button "My Bets" at bounding box center [498, 109] width 64 height 24
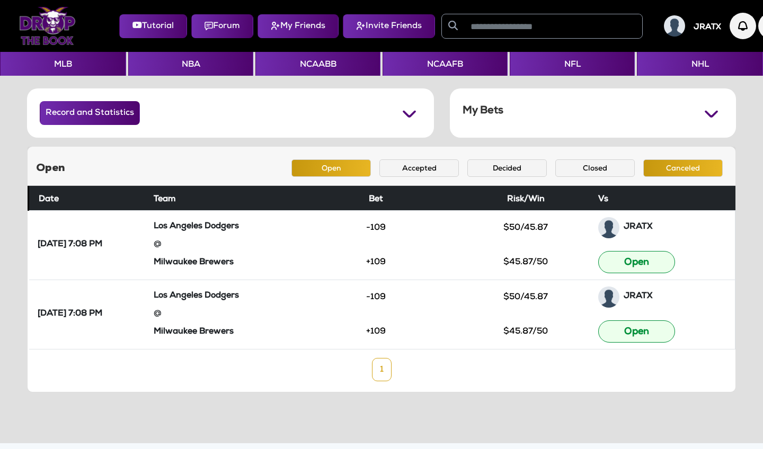
click at [668, 172] on button "Canceled" at bounding box center [682, 167] width 79 height 17
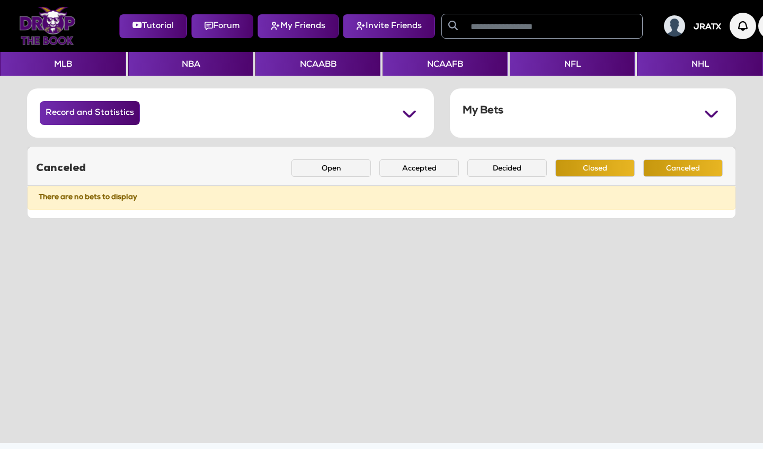
click at [604, 173] on button "Closed" at bounding box center [594, 167] width 79 height 17
click at [521, 165] on button "Decided" at bounding box center [506, 167] width 79 height 17
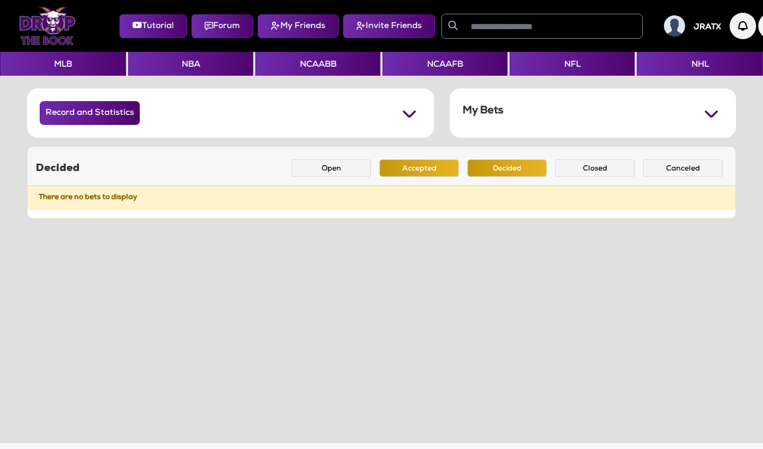
click at [419, 164] on button "Accepted" at bounding box center [418, 167] width 79 height 17
click at [345, 166] on button "Open" at bounding box center [330, 167] width 79 height 17
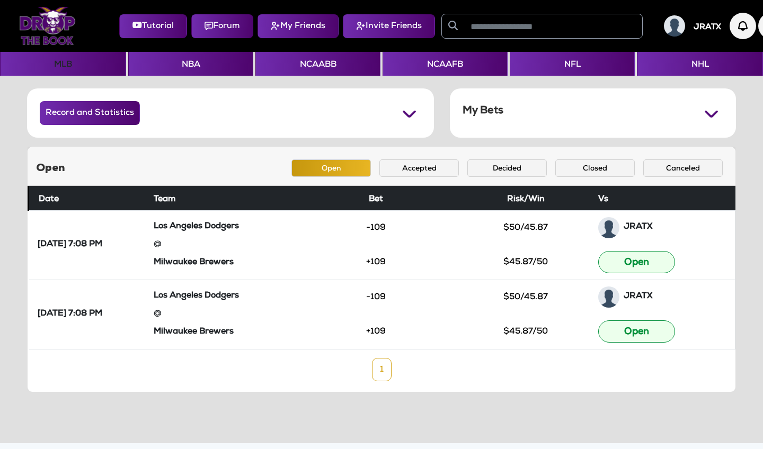
click at [70, 74] on button "MLB" at bounding box center [63, 64] width 126 height 24
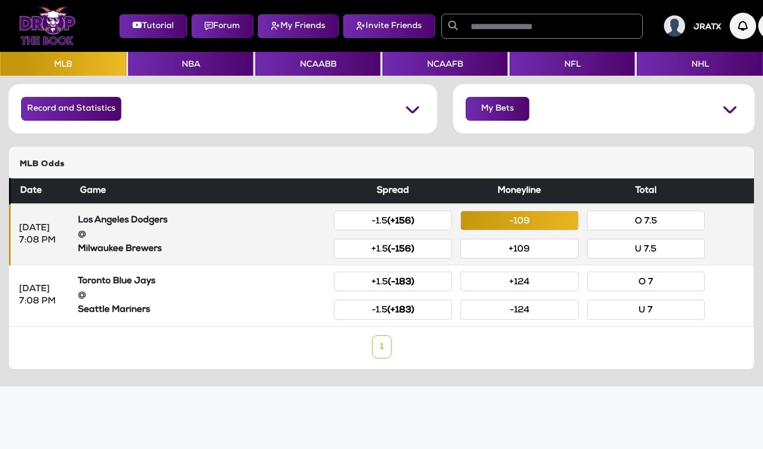
click at [520, 218] on button "-109" at bounding box center [519, 221] width 118 height 20
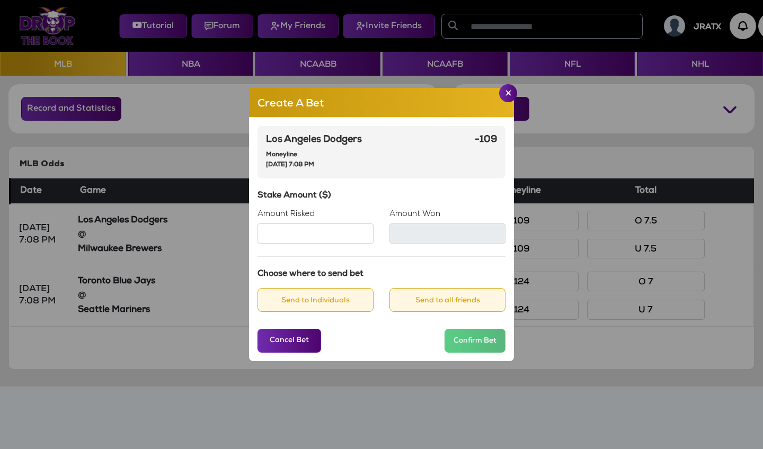
click at [338, 238] on input "Amount Risked" at bounding box center [315, 234] width 116 height 20
type input "**"
type input "*****"
click at [460, 299] on button "Send to all friends" at bounding box center [447, 300] width 116 height 24
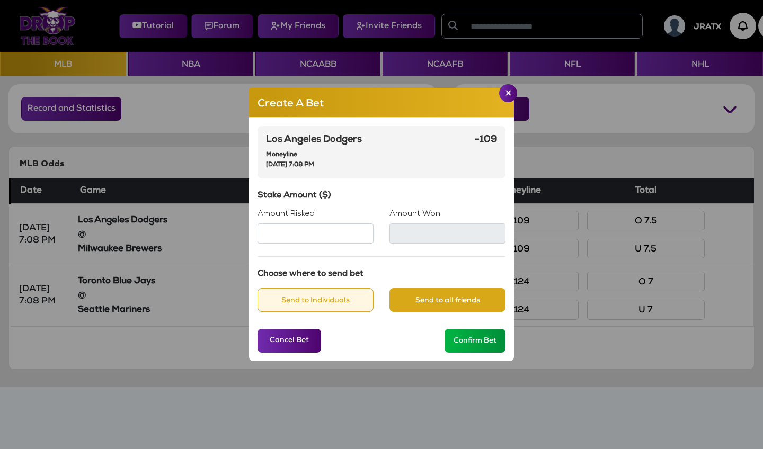
click at [472, 344] on button "Confirm Bet" at bounding box center [474, 341] width 61 height 24
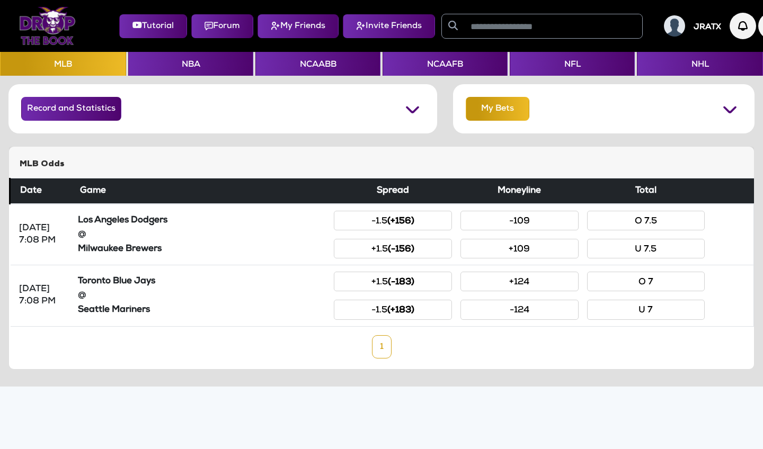
click at [498, 114] on button "My Bets" at bounding box center [498, 109] width 64 height 24
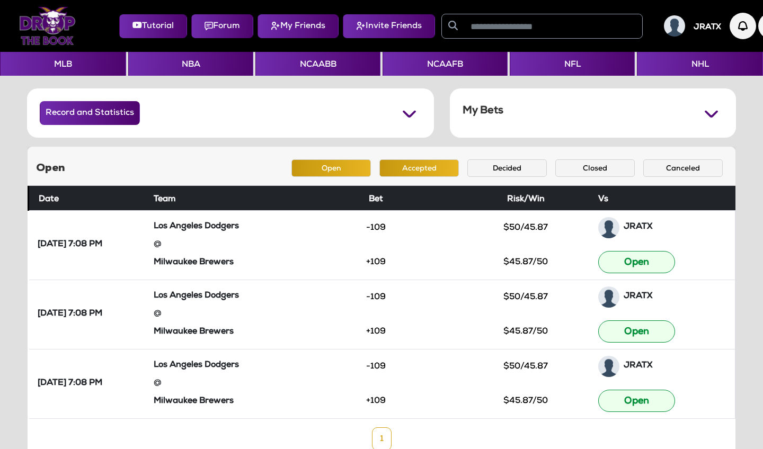
click at [404, 173] on button "Accepted" at bounding box center [418, 167] width 79 height 17
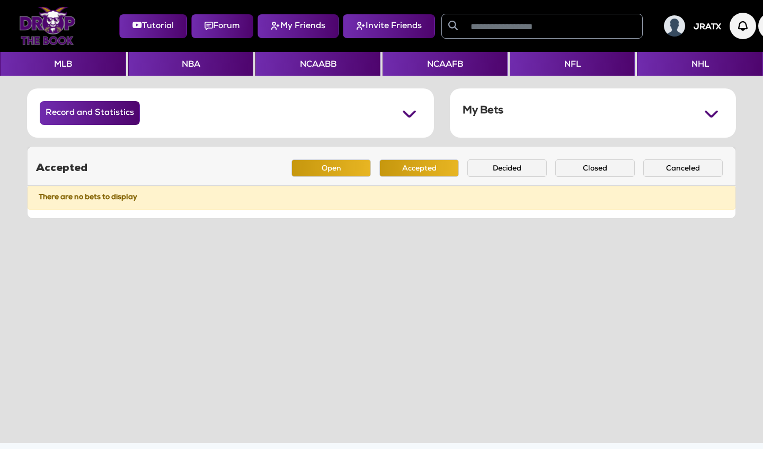
click at [346, 172] on button "Open" at bounding box center [330, 167] width 79 height 17
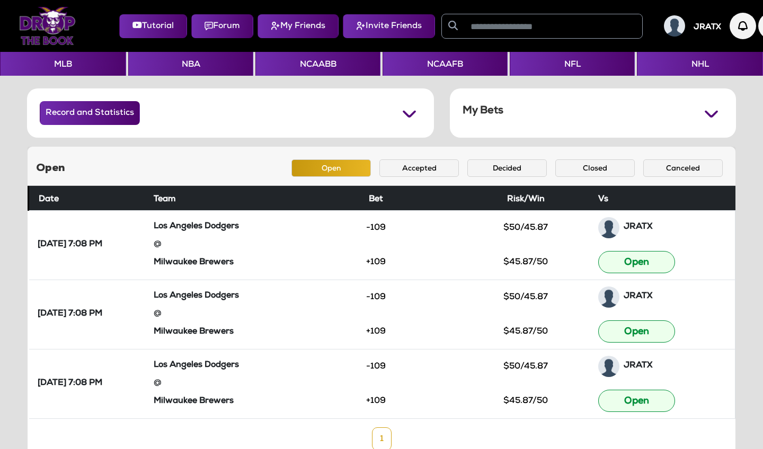
click at [65, 29] on img at bounding box center [47, 26] width 57 height 38
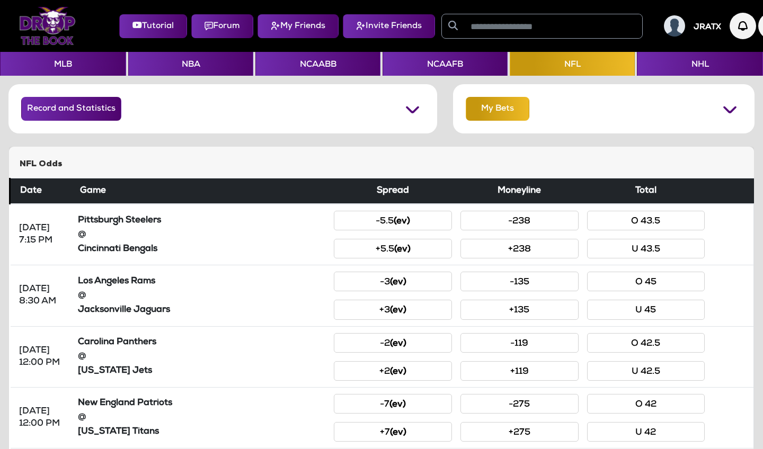
click at [502, 110] on button "My Bets" at bounding box center [498, 109] width 64 height 24
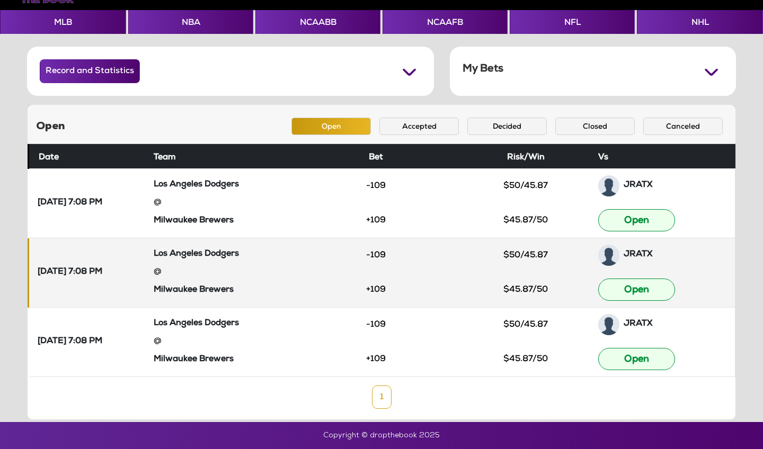
scroll to position [42, 0]
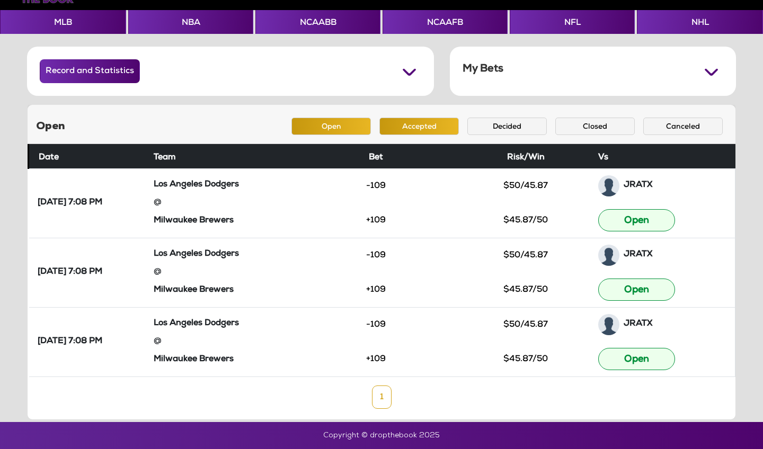
click at [425, 127] on button "Accepted" at bounding box center [418, 126] width 79 height 17
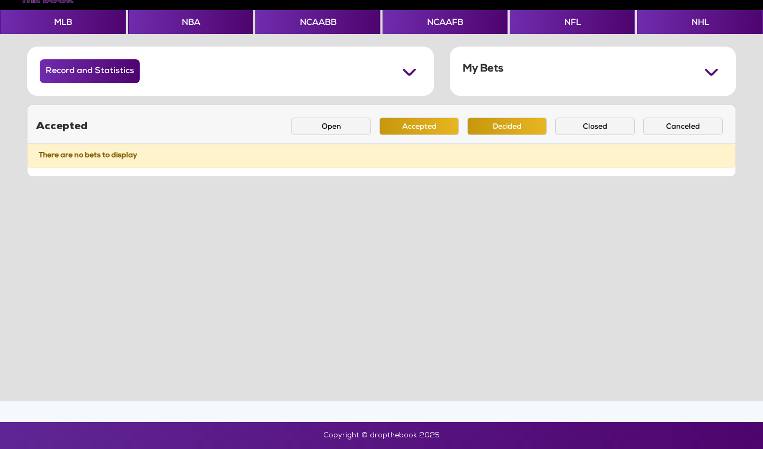
click at [482, 127] on button "Decided" at bounding box center [506, 126] width 79 height 17
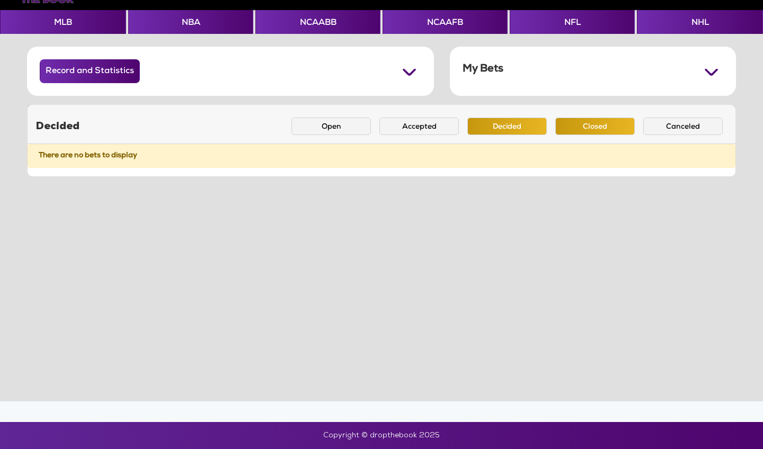
click at [572, 124] on button "Closed" at bounding box center [594, 126] width 79 height 17
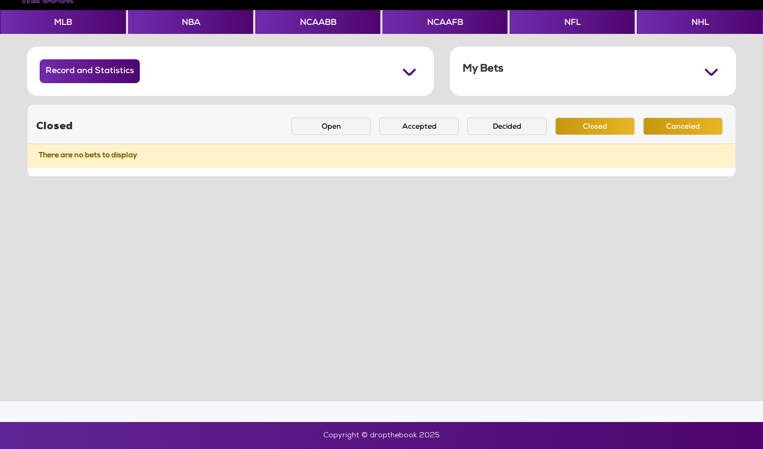
click at [680, 121] on button "Canceled" at bounding box center [682, 126] width 79 height 17
click at [666, 84] on div "My Bets" at bounding box center [593, 71] width 286 height 49
click at [718, 70] on img at bounding box center [711, 71] width 24 height 24
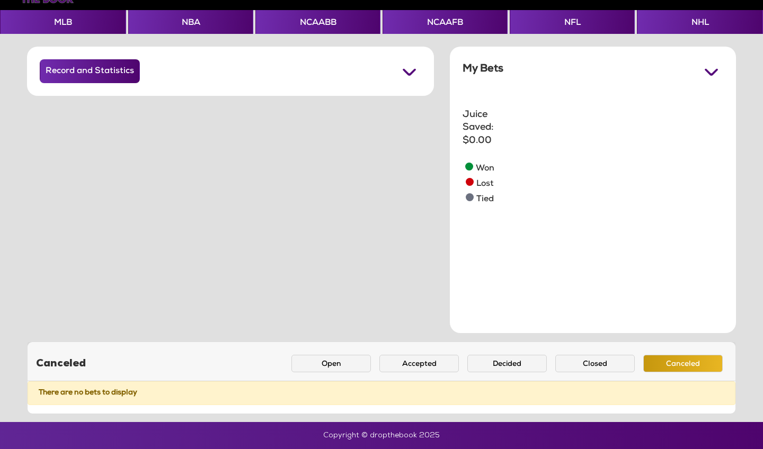
scroll to position [212, 207]
click at [411, 73] on img at bounding box center [409, 71] width 24 height 24
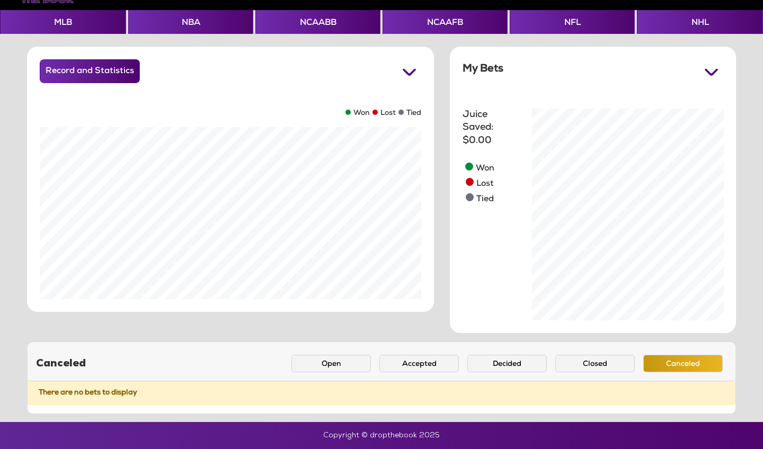
scroll to position [216, 407]
click at [411, 73] on img at bounding box center [409, 71] width 24 height 24
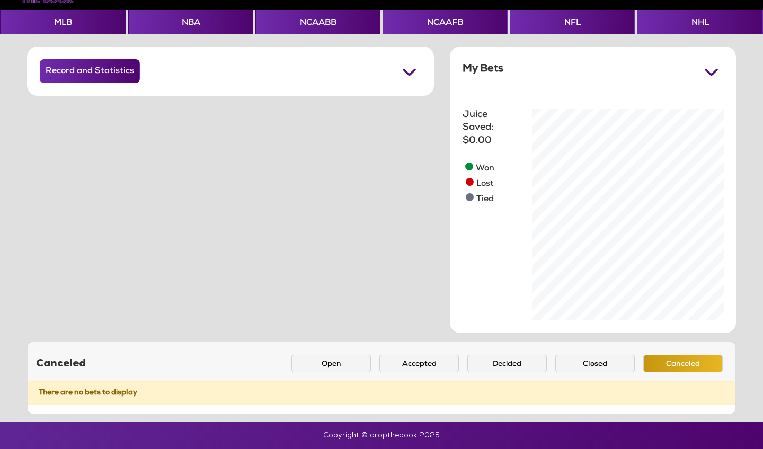
click at [705, 62] on img at bounding box center [711, 71] width 24 height 24
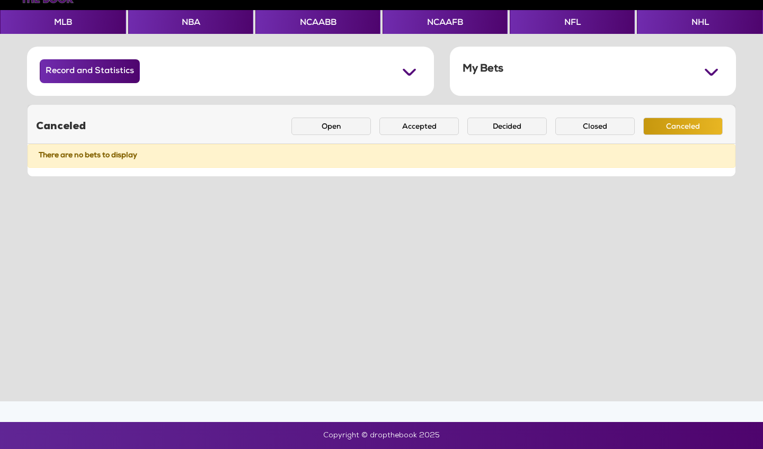
scroll to position [42, 0]
click at [347, 128] on button "Open" at bounding box center [330, 126] width 79 height 17
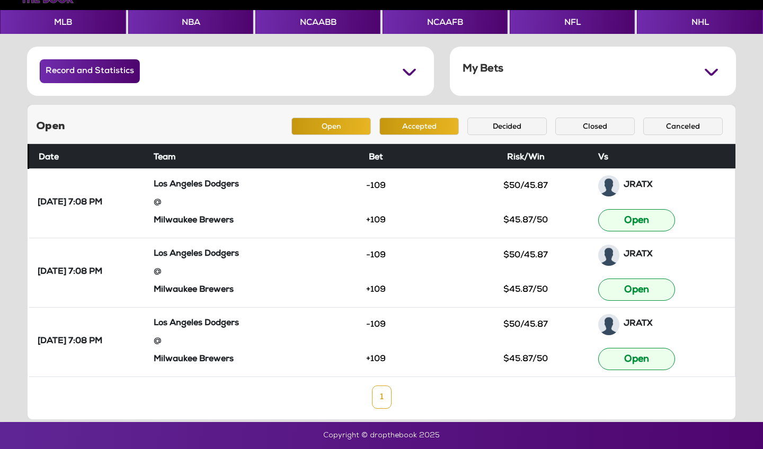
click at [397, 123] on button "Accepted" at bounding box center [418, 126] width 79 height 17
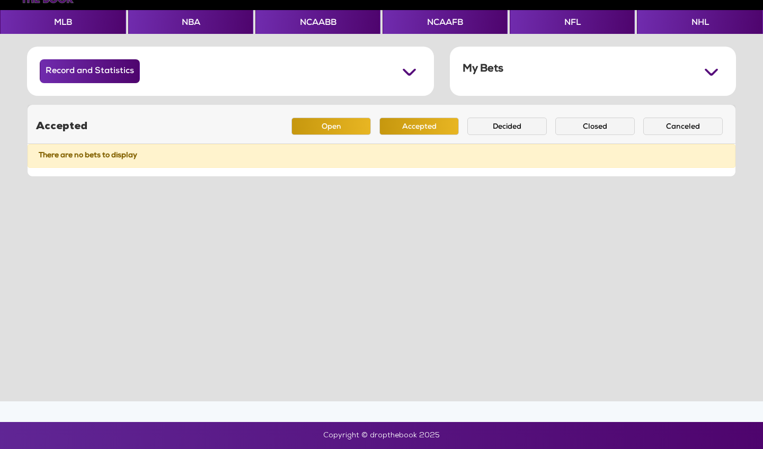
click at [339, 119] on button "Open" at bounding box center [330, 126] width 79 height 17
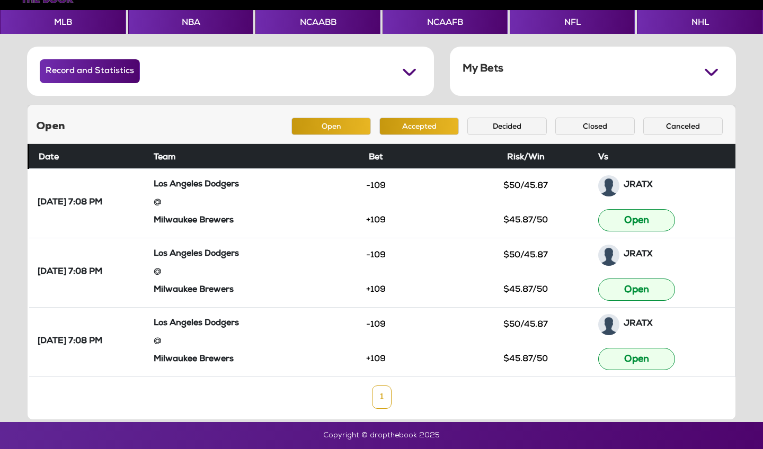
click at [428, 128] on button "Accepted" at bounding box center [418, 126] width 79 height 17
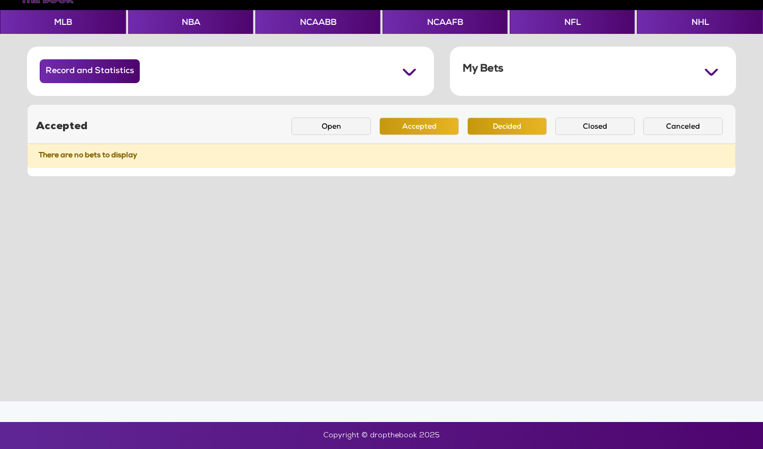
click at [494, 129] on button "Decided" at bounding box center [506, 126] width 79 height 17
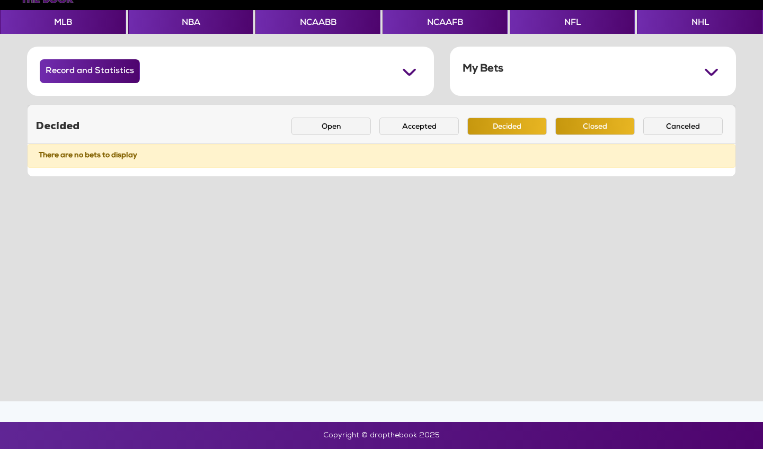
click at [582, 124] on button "Closed" at bounding box center [594, 126] width 79 height 17
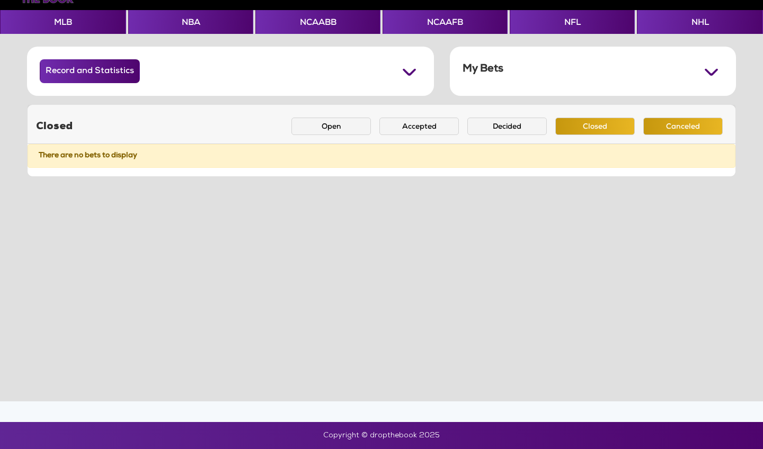
click at [666, 130] on button "Canceled" at bounding box center [682, 126] width 79 height 17
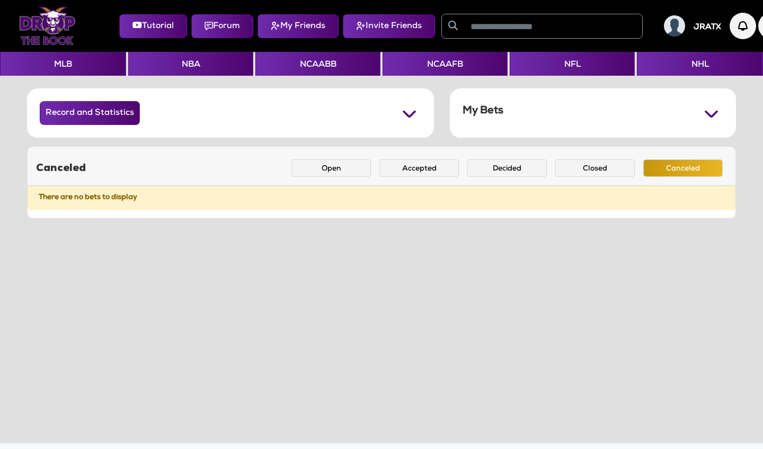
scroll to position [0, 0]
click at [45, 24] on img at bounding box center [47, 26] width 57 height 38
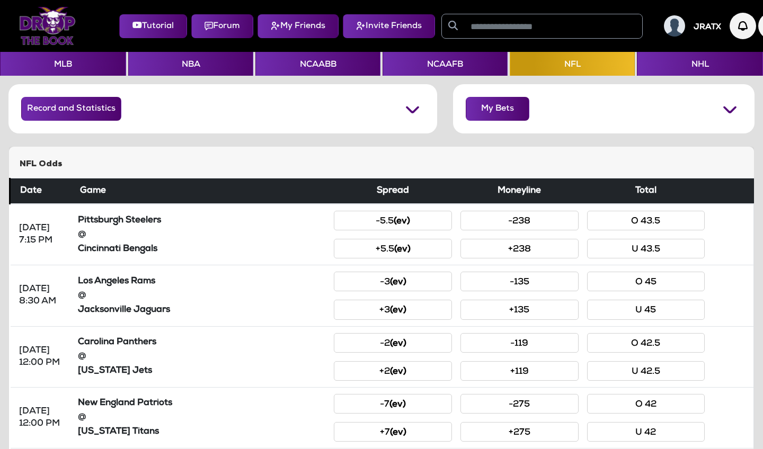
click at [299, 23] on button "My Friends" at bounding box center [297, 26] width 81 height 24
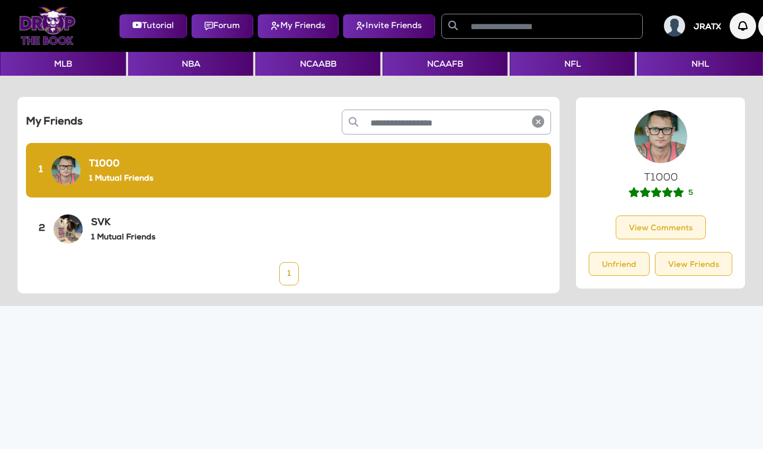
click at [106, 183] on h6 "1 Mutual Friends" at bounding box center [121, 179] width 64 height 10
click at [110, 232] on div "SVK 1 Mutual Friends" at bounding box center [123, 230] width 64 height 28
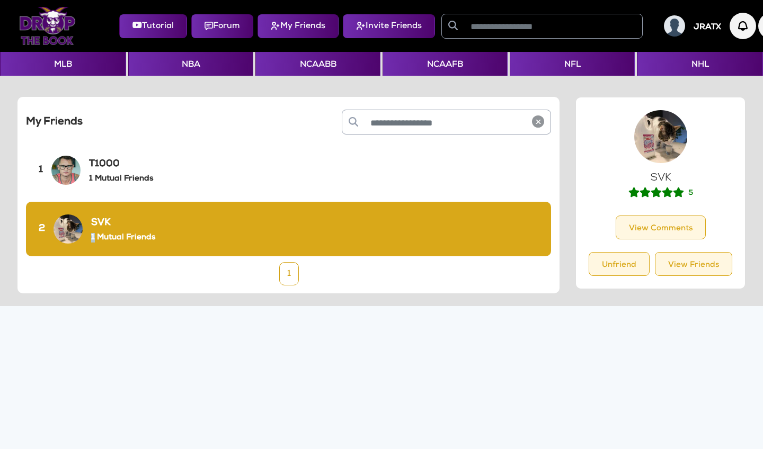
click at [110, 232] on div "SVK 1 Mutual Friends" at bounding box center [123, 230] width 64 height 28
click at [95, 170] on div "T1000 1 Mutual Friends" at bounding box center [121, 171] width 64 height 28
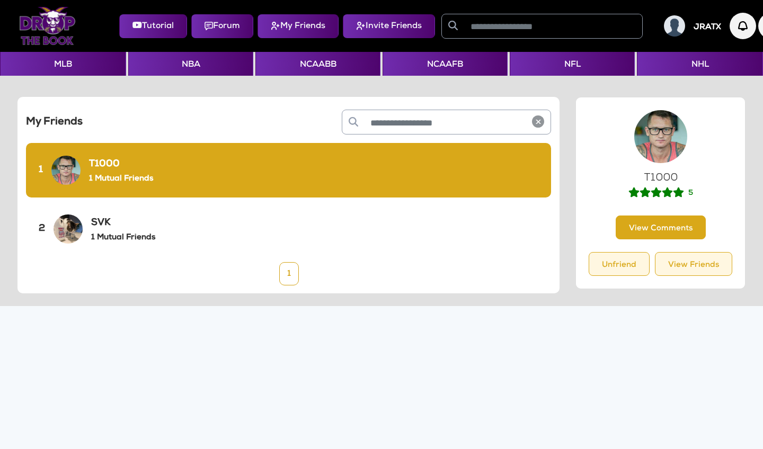
click at [663, 229] on button "View Comments" at bounding box center [661, 228] width 90 height 24
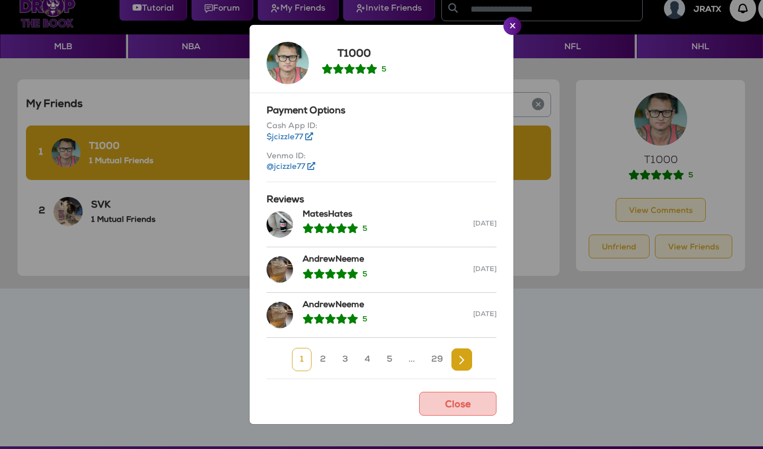
scroll to position [21, 0]
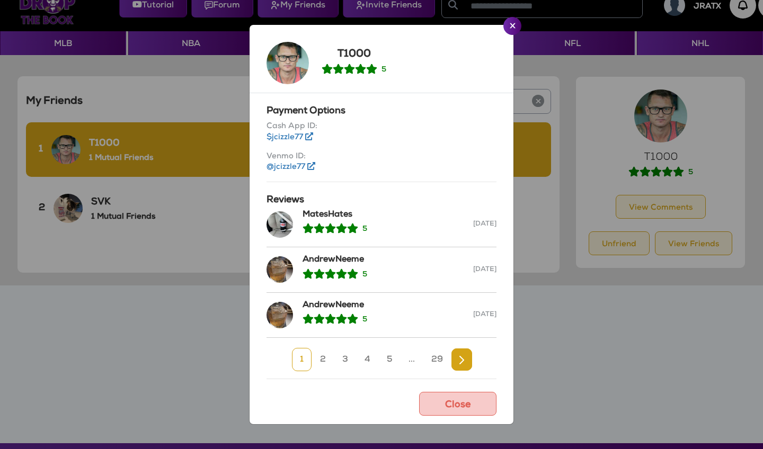
click at [342, 259] on h5 "AndrewNeeme" at bounding box center [387, 260] width 171 height 10
click at [313, 165] on icon at bounding box center [311, 166] width 8 height 8
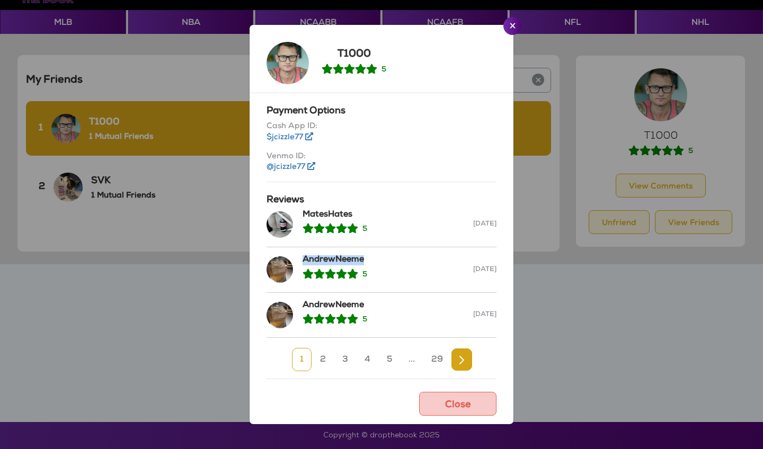
scroll to position [42, 0]
click at [331, 357] on link "2" at bounding box center [323, 359] width 22 height 23
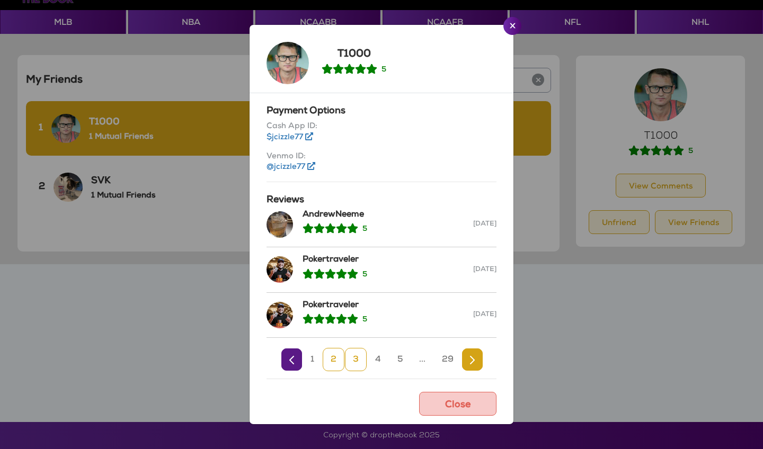
click at [360, 361] on link "3" at bounding box center [356, 359] width 22 height 23
click at [387, 360] on link "4" at bounding box center [378, 359] width 22 height 23
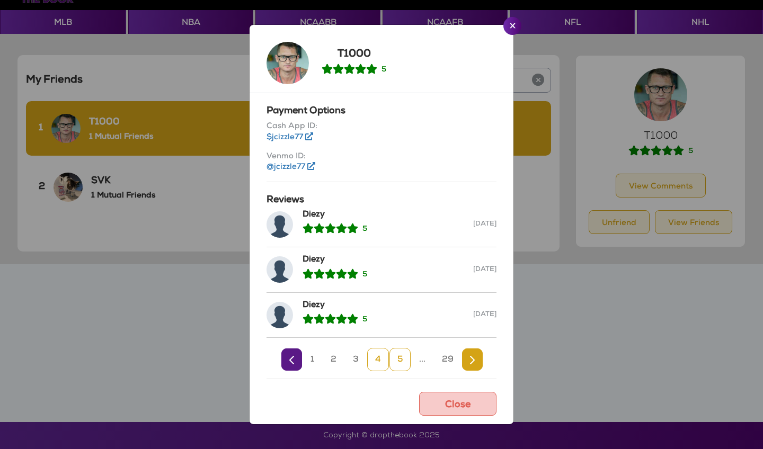
click at [399, 359] on link "5" at bounding box center [399, 359] width 21 height 23
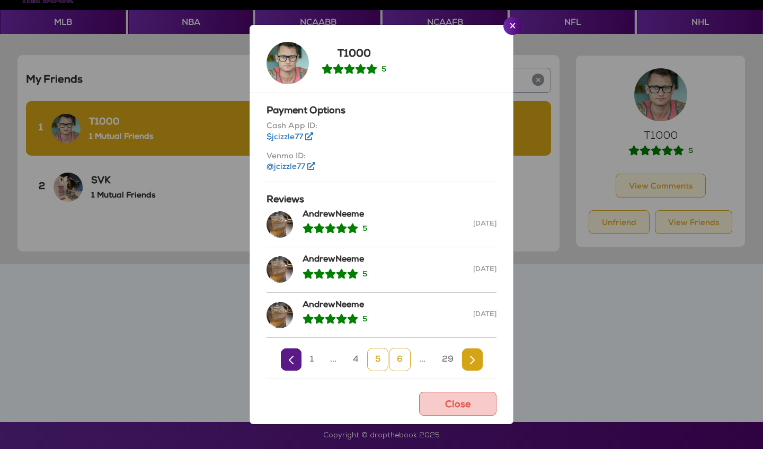
click at [402, 355] on link "6" at bounding box center [400, 359] width 22 height 23
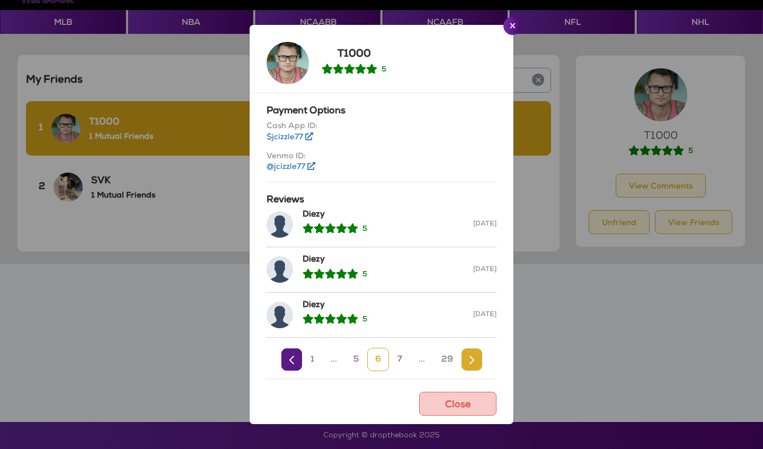
click at [468, 359] on link "Next" at bounding box center [471, 360] width 21 height 22
click at [468, 359] on link "Next" at bounding box center [472, 360] width 21 height 22
click at [468, 359] on link "Next" at bounding box center [474, 360] width 21 height 22
click at [468, 359] on link "Next" at bounding box center [475, 360] width 21 height 22
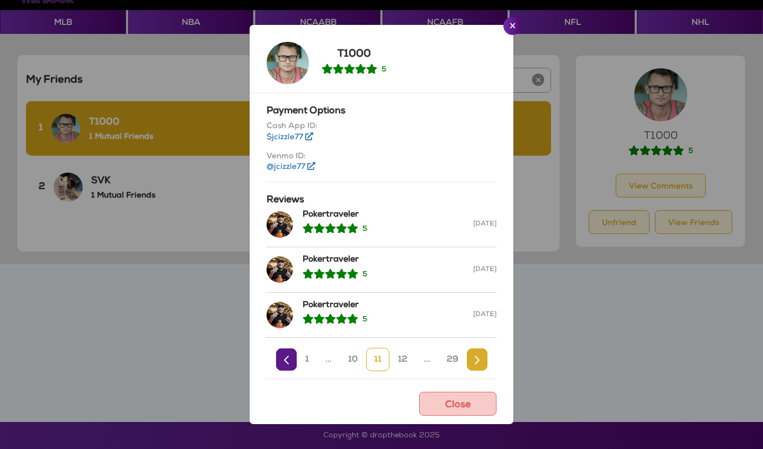
click at [468, 359] on link "Next" at bounding box center [477, 360] width 21 height 22
click at [468, 359] on link "Next" at bounding box center [478, 360] width 21 height 22
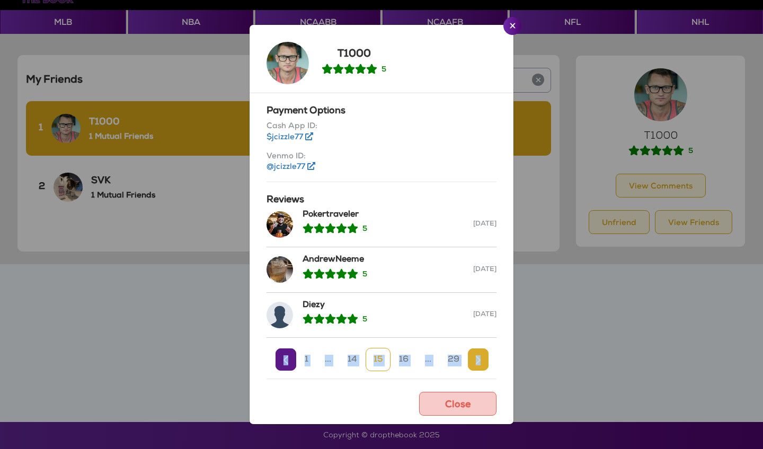
click at [468, 359] on link "Next" at bounding box center [478, 360] width 21 height 22
click at [468, 359] on link "Next" at bounding box center [477, 360] width 21 height 22
click at [468, 359] on li at bounding box center [478, 360] width 21 height 10
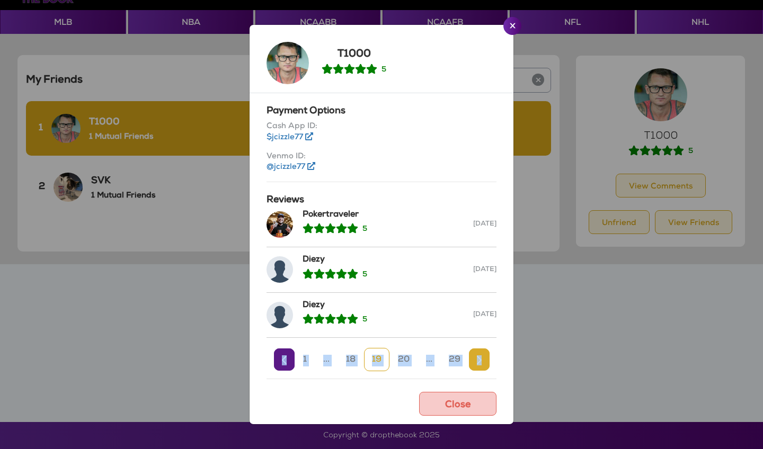
click at [468, 359] on li at bounding box center [478, 360] width 21 height 10
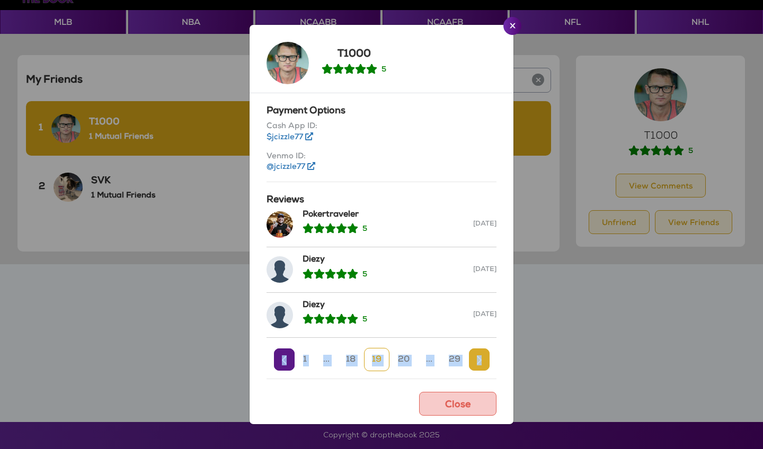
click at [468, 359] on li at bounding box center [478, 360] width 21 height 10
click at [510, 28] on img "Close" at bounding box center [513, 25] width 6 height 5
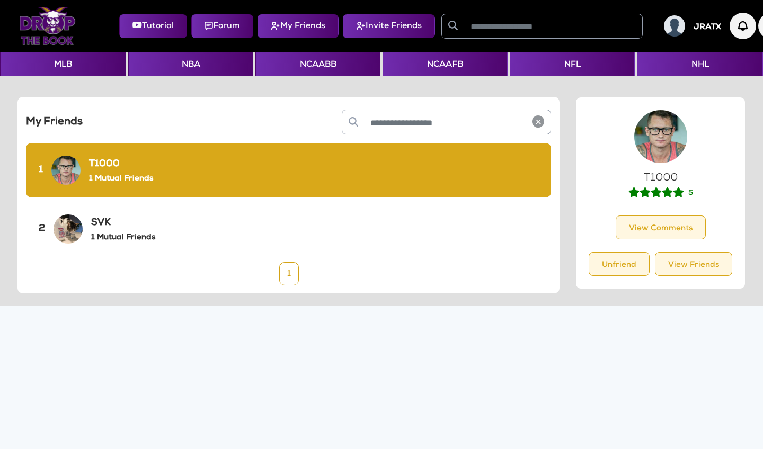
scroll to position [0, 0]
click at [58, 23] on img at bounding box center [47, 26] width 57 height 38
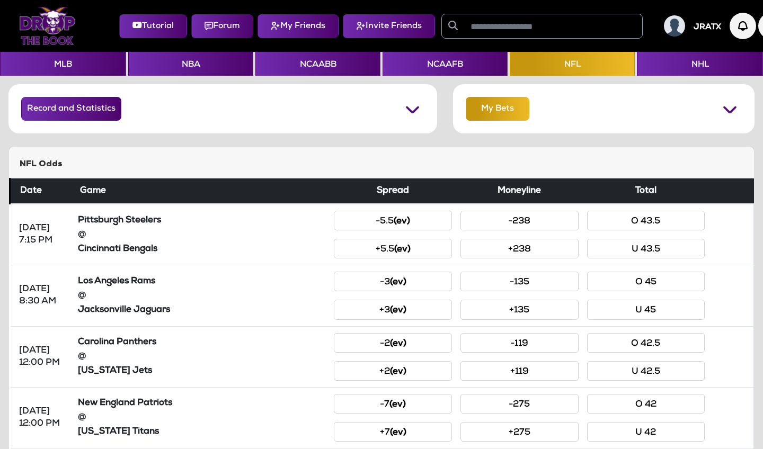
click at [500, 115] on button "My Bets" at bounding box center [498, 109] width 64 height 24
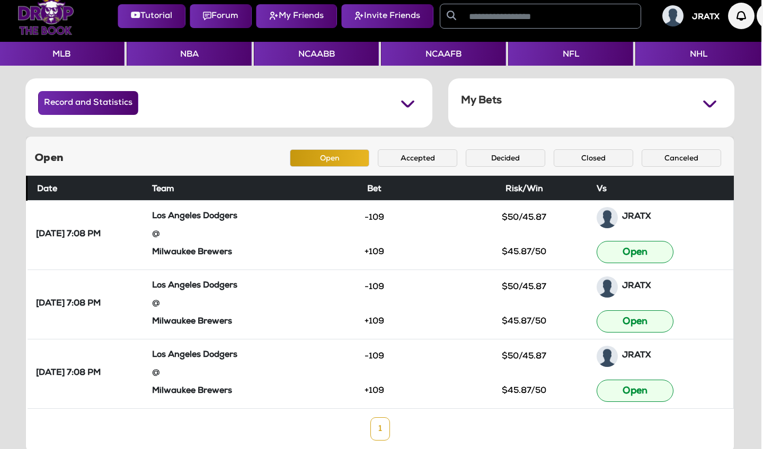
scroll to position [7, 2]
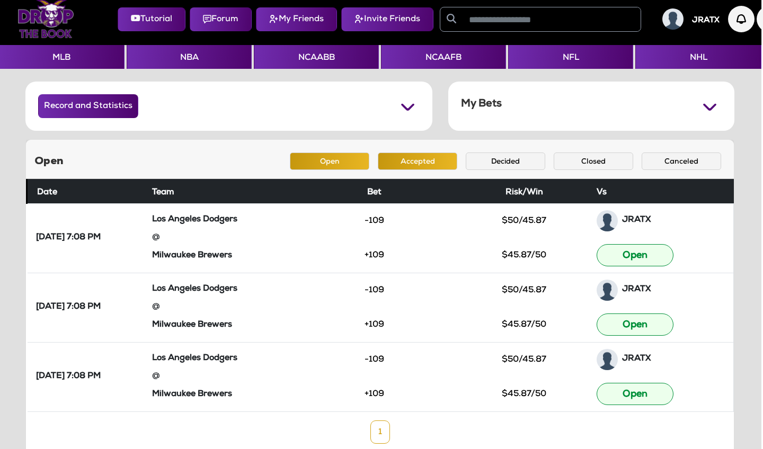
click at [415, 161] on button "Accepted" at bounding box center [417, 161] width 79 height 17
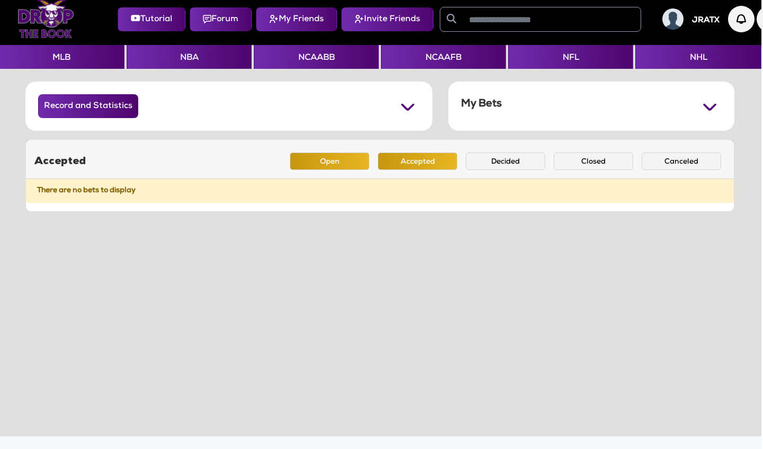
click at [346, 157] on button "Open" at bounding box center [329, 161] width 79 height 17
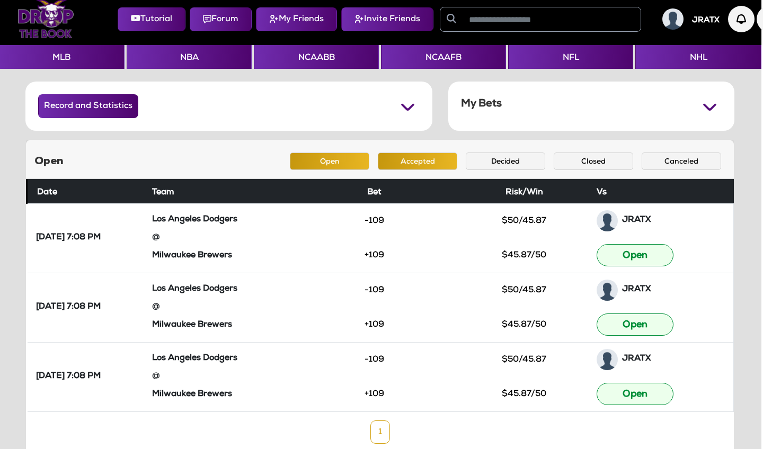
click at [425, 156] on button "Accepted" at bounding box center [417, 161] width 79 height 17
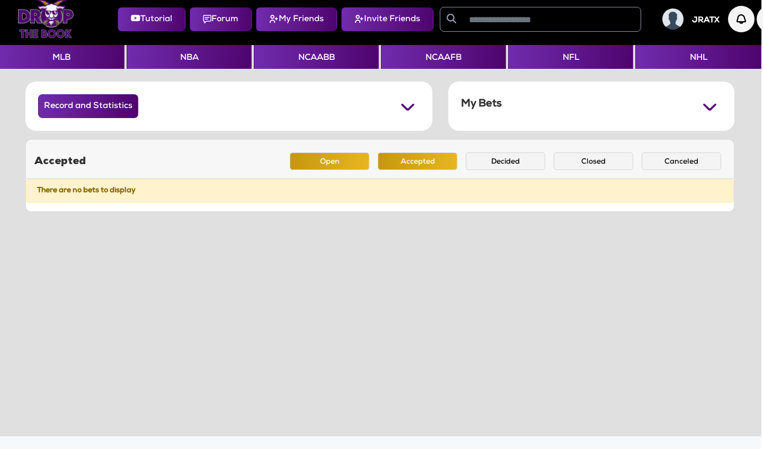
click at [349, 162] on button "Open" at bounding box center [329, 161] width 79 height 17
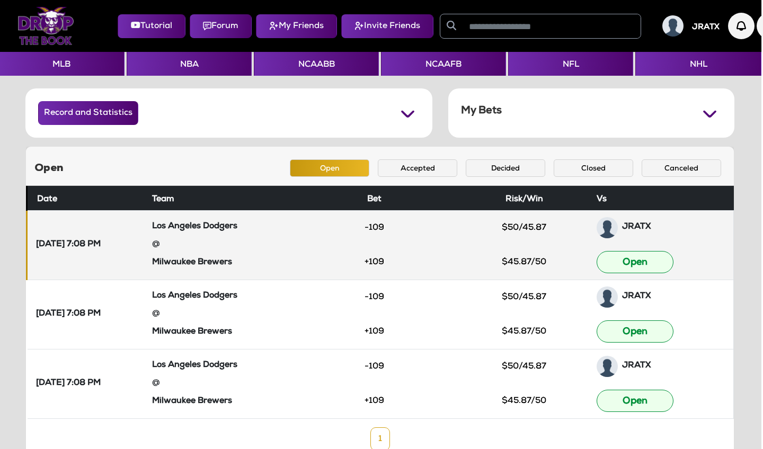
scroll to position [0, 2]
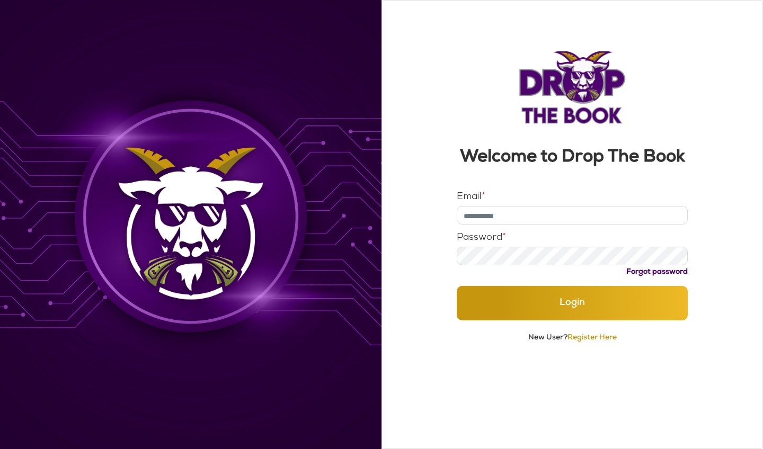
type input "**********"
click at [518, 320] on button "Login" at bounding box center [573, 303] width 232 height 34
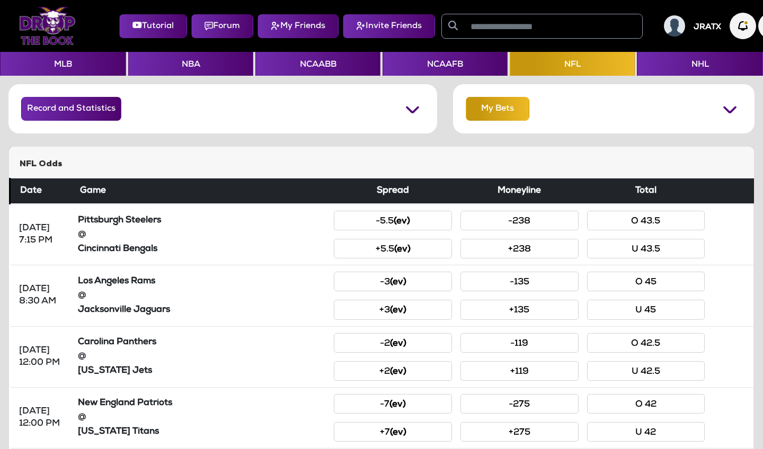
click at [508, 115] on button "My Bets" at bounding box center [498, 109] width 64 height 24
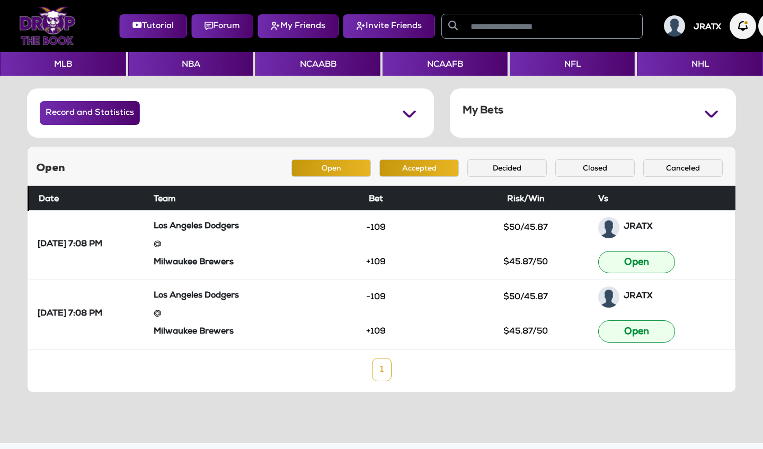
click at [441, 173] on button "Accepted" at bounding box center [418, 167] width 79 height 17
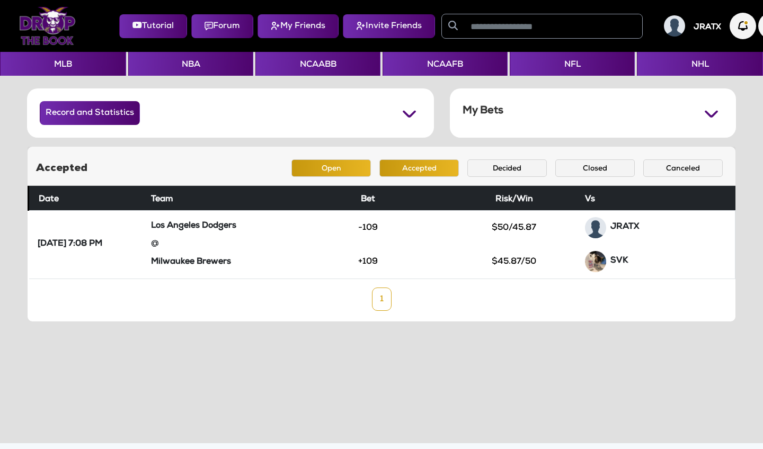
click at [343, 166] on button "Open" at bounding box center [330, 167] width 79 height 17
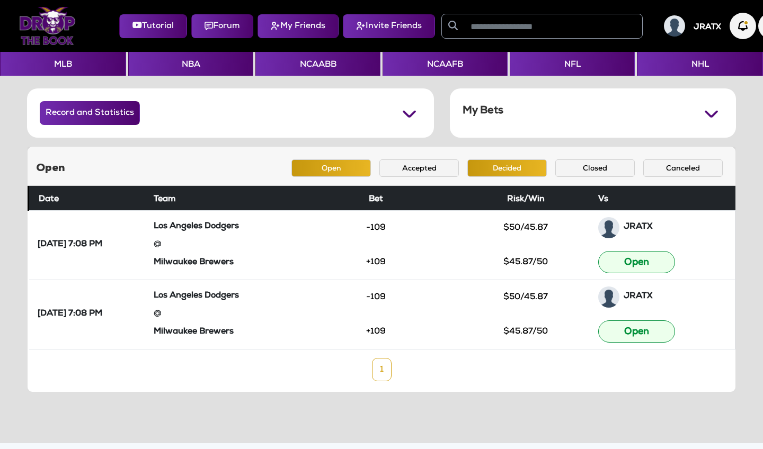
click at [506, 168] on button "Decided" at bounding box center [506, 167] width 79 height 17
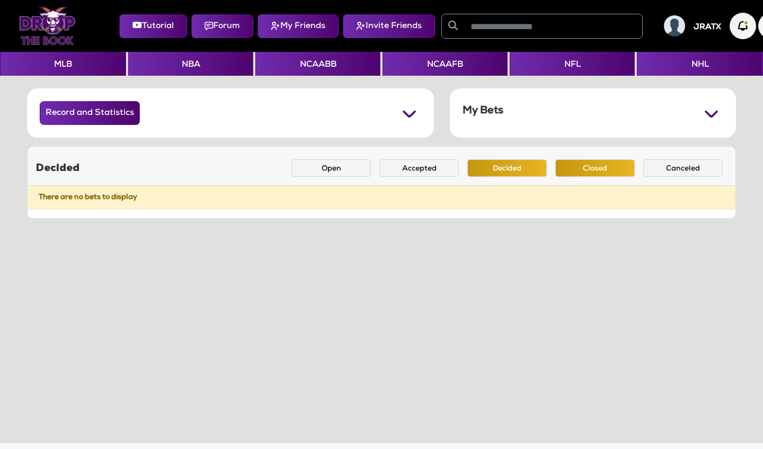
click at [591, 168] on button "Closed" at bounding box center [594, 167] width 79 height 17
click at [662, 164] on button "Canceled" at bounding box center [682, 167] width 79 height 17
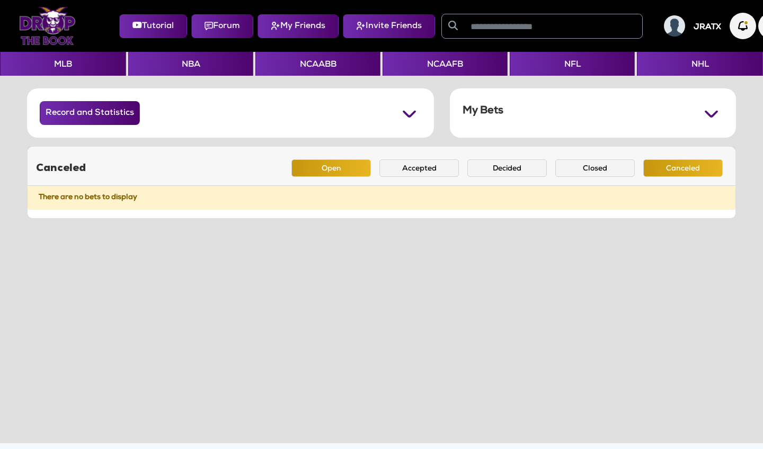
click at [332, 172] on button "Open" at bounding box center [330, 167] width 79 height 17
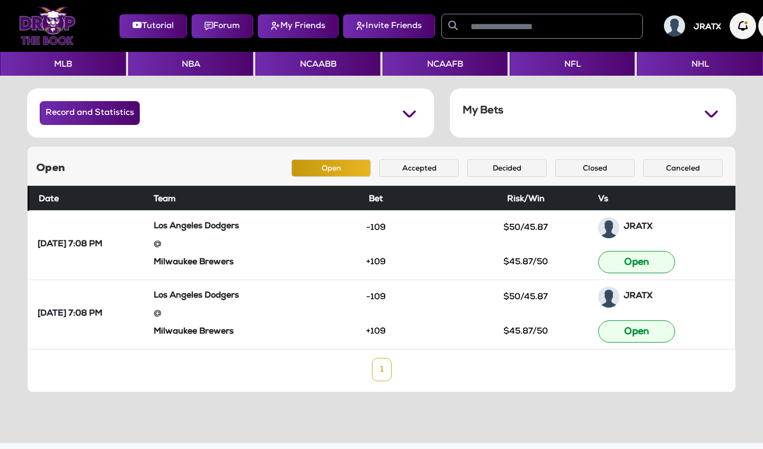
click at [222, 21] on button "Forum" at bounding box center [222, 26] width 62 height 24
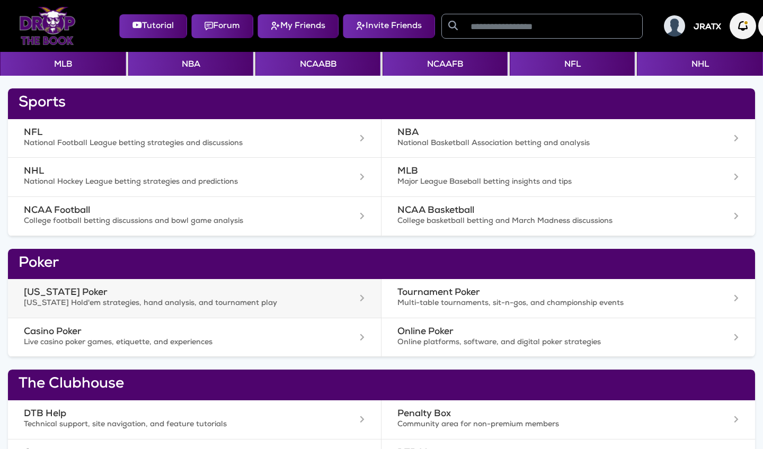
click at [86, 292] on h3 "Texas Poker" at bounding box center [160, 293] width 272 height 11
click at [292, 139] on p "National Football League betting strategies and discussions" at bounding box center [160, 144] width 272 height 11
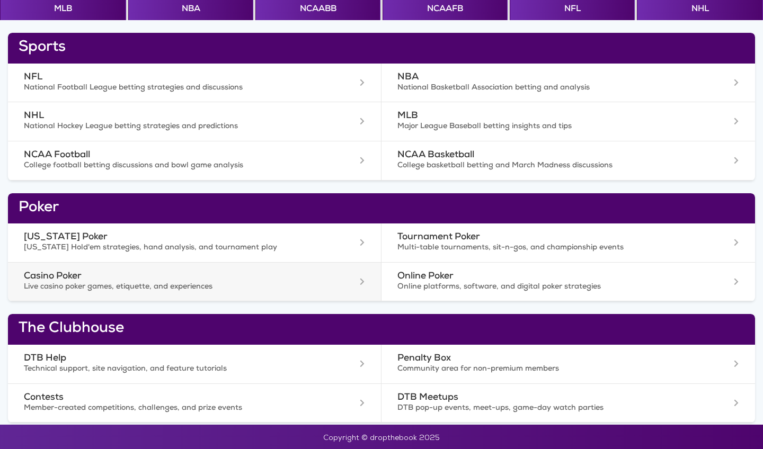
scroll to position [55, 0]
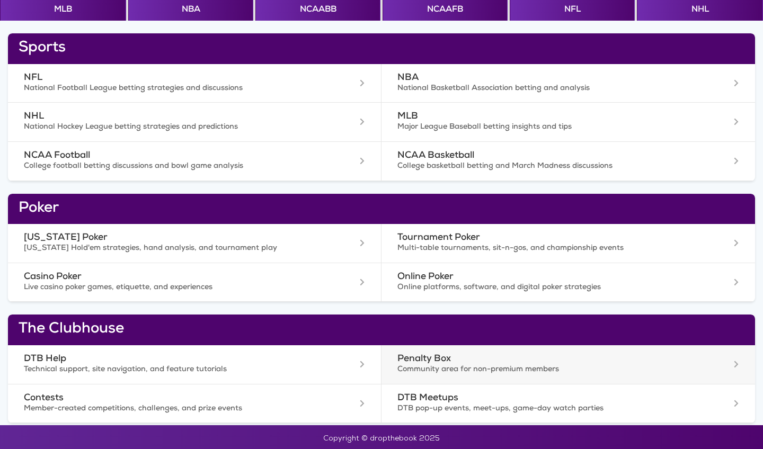
click at [479, 367] on p "Community area for non-premium members" at bounding box center [533, 370] width 273 height 11
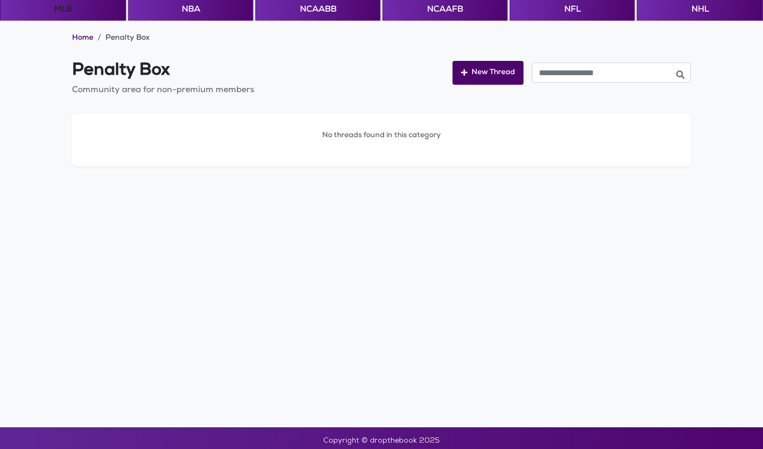
scroll to position [42, 0]
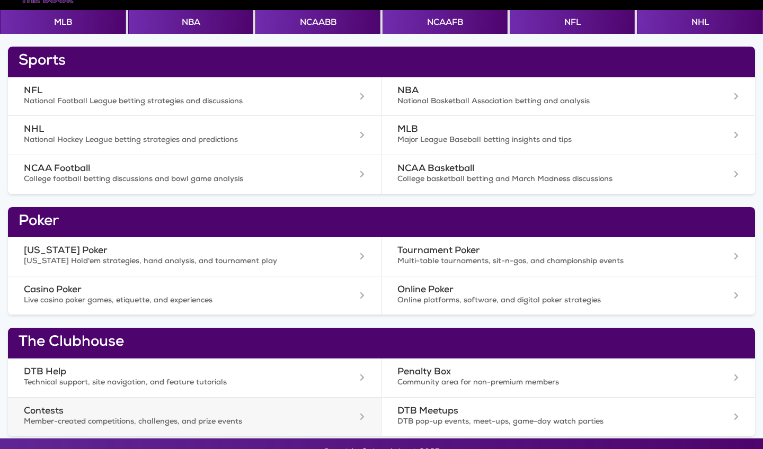
click at [146, 409] on h3 "Contests" at bounding box center [160, 411] width 272 height 11
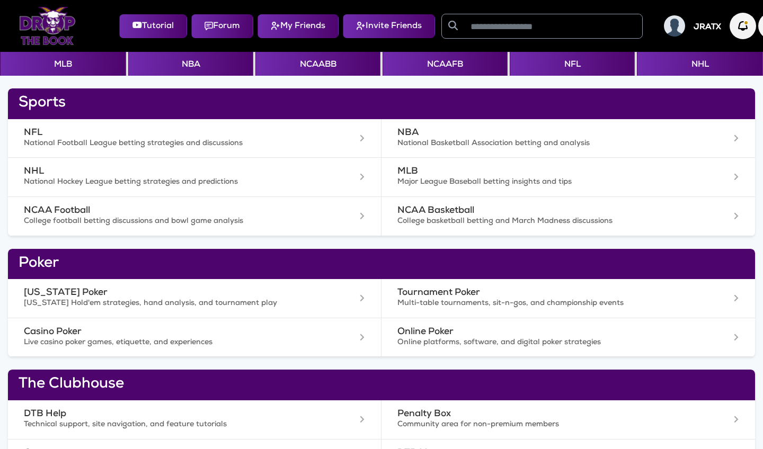
click at [48, 20] on img at bounding box center [47, 26] width 57 height 38
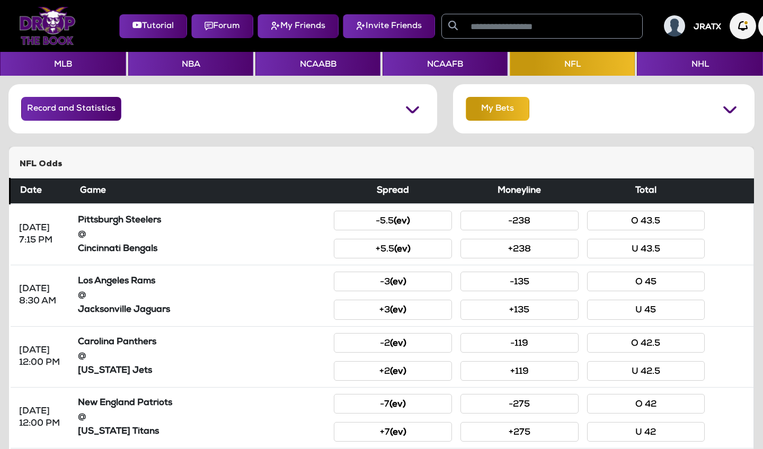
click at [512, 113] on button "My Bets" at bounding box center [498, 109] width 64 height 24
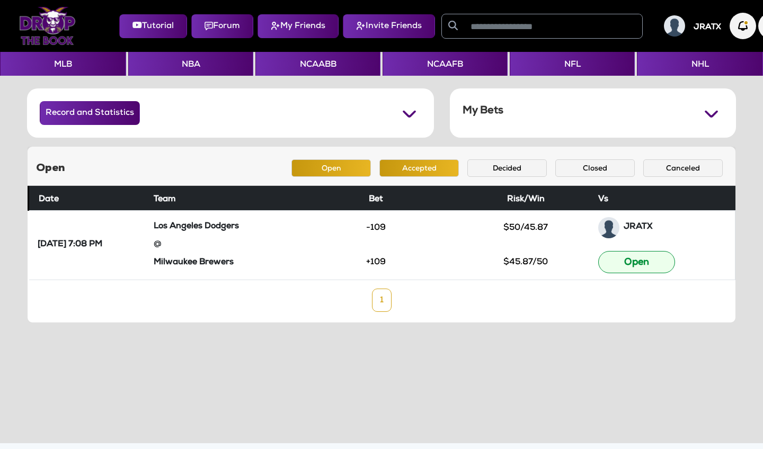
click at [429, 162] on button "Accepted" at bounding box center [418, 167] width 79 height 17
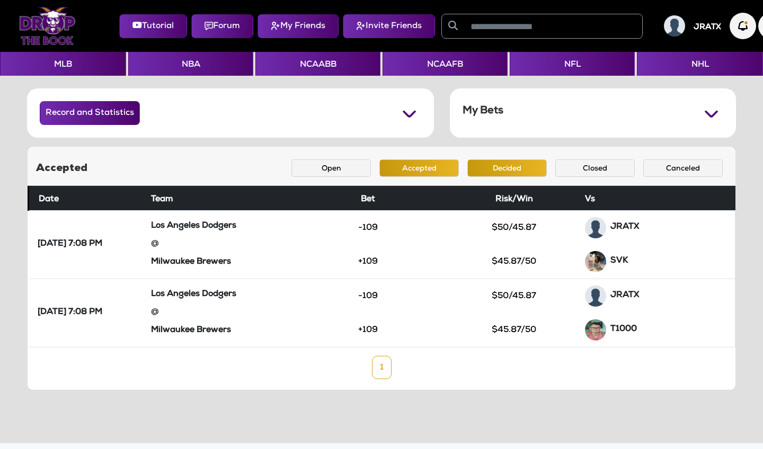
click at [503, 162] on button "Decided" at bounding box center [506, 167] width 79 height 17
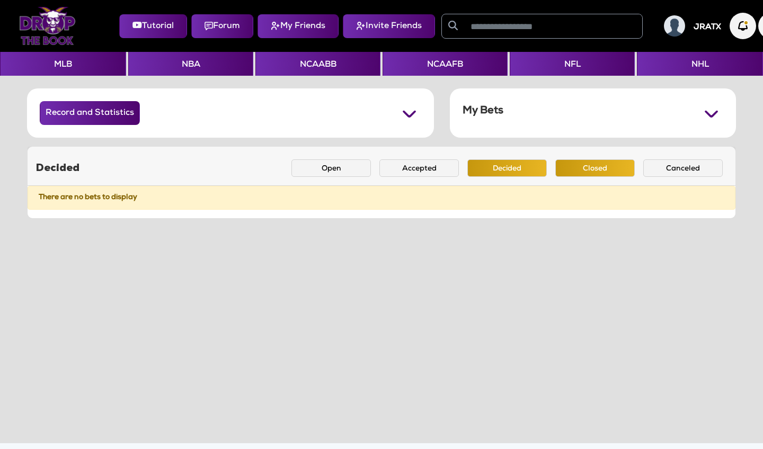
click at [570, 166] on button "Closed" at bounding box center [594, 167] width 79 height 17
click at [356, 169] on button "Open" at bounding box center [330, 167] width 79 height 17
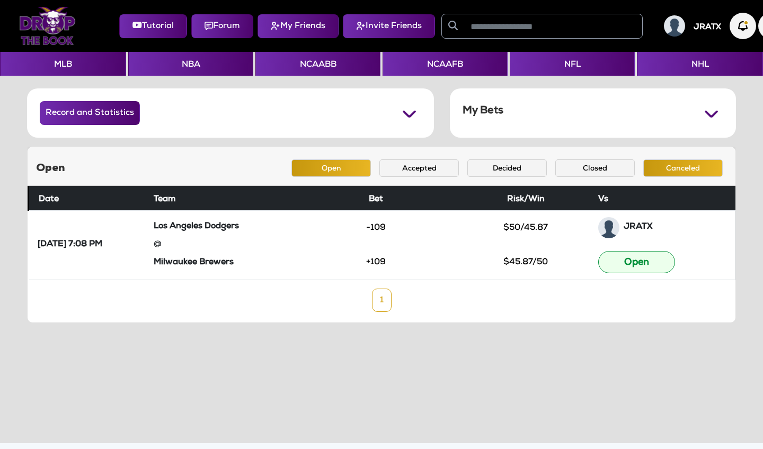
click at [678, 163] on button "Canceled" at bounding box center [682, 167] width 79 height 17
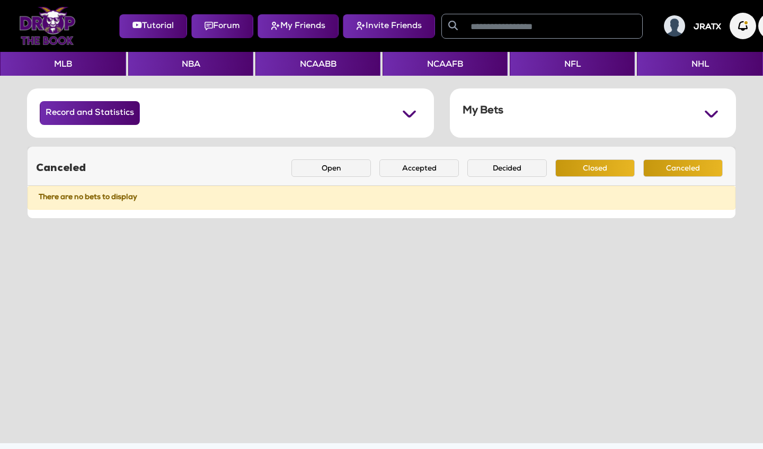
click at [612, 168] on button "Closed" at bounding box center [594, 167] width 79 height 17
click at [520, 169] on button "Decided" at bounding box center [506, 167] width 79 height 17
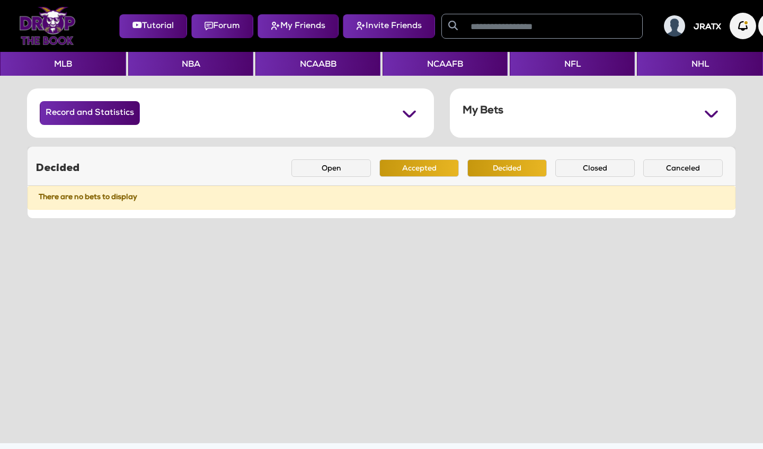
click at [429, 168] on button "Accepted" at bounding box center [418, 167] width 79 height 17
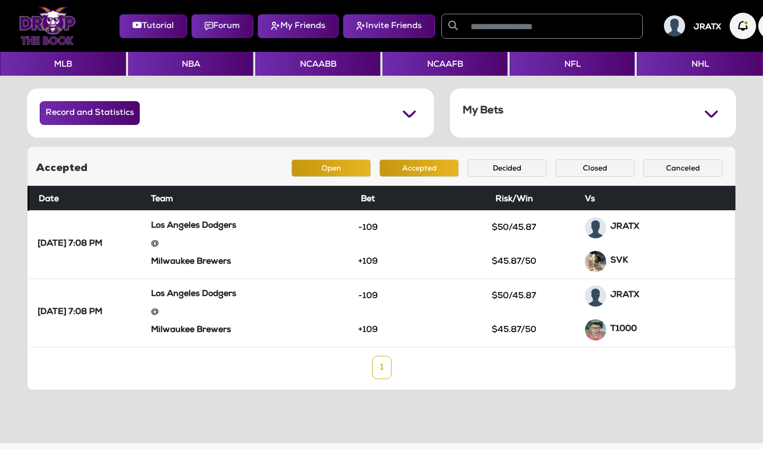
click at [337, 171] on button "Open" at bounding box center [330, 167] width 79 height 17
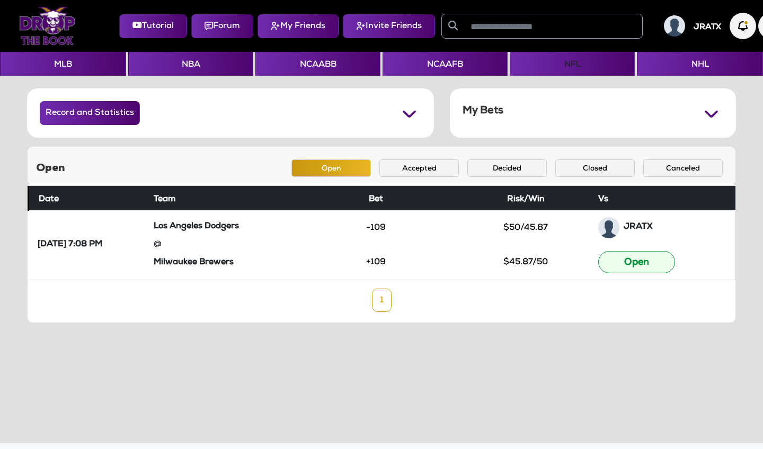
click at [586, 67] on button "NFL" at bounding box center [572, 64] width 125 height 24
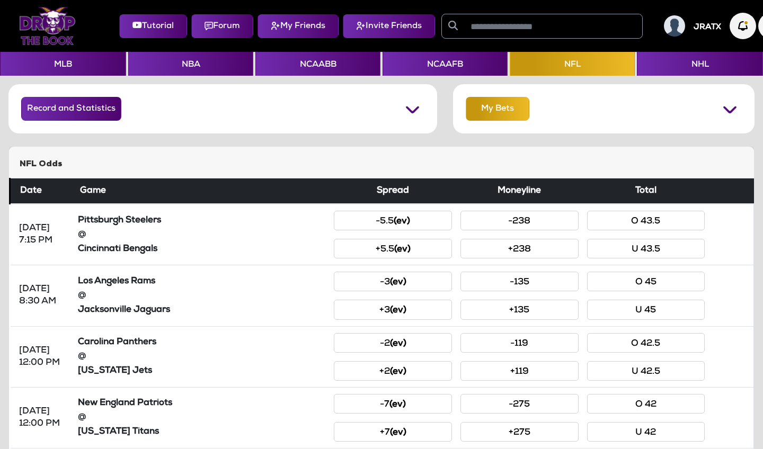
click at [517, 118] on button "My Bets" at bounding box center [498, 109] width 64 height 24
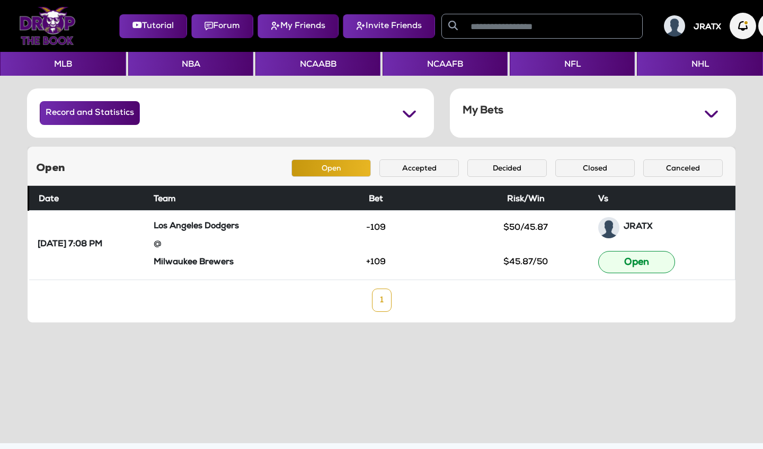
click at [308, 25] on button "My Friends" at bounding box center [297, 26] width 81 height 24
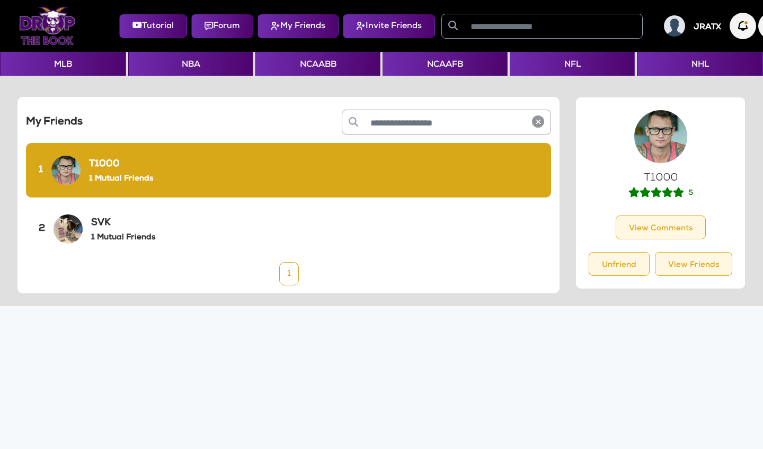
click at [182, 170] on div "1 T1000 1 Mutual Friends" at bounding box center [288, 170] width 525 height 55
click at [654, 234] on button "View Comments" at bounding box center [661, 228] width 90 height 24
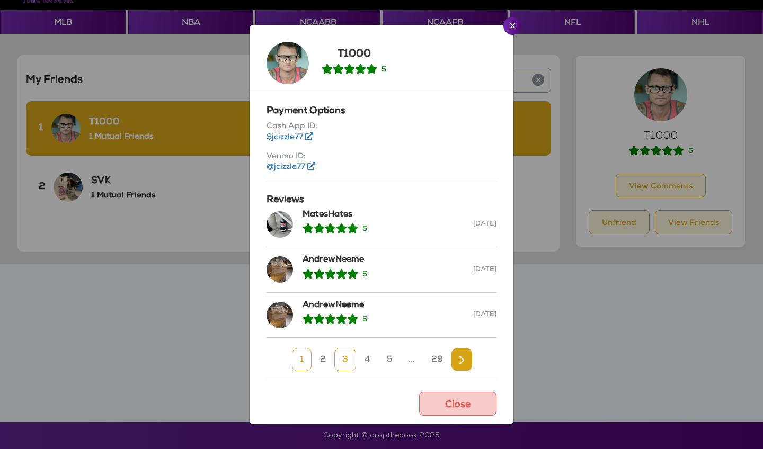
scroll to position [42, 0]
click at [326, 361] on link "2" at bounding box center [323, 359] width 22 height 23
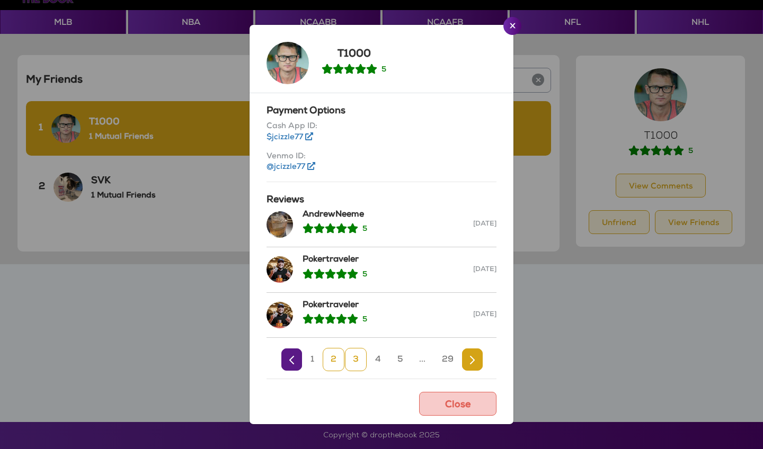
click at [358, 361] on link "3" at bounding box center [356, 359] width 22 height 23
click at [386, 359] on link "4" at bounding box center [378, 359] width 22 height 23
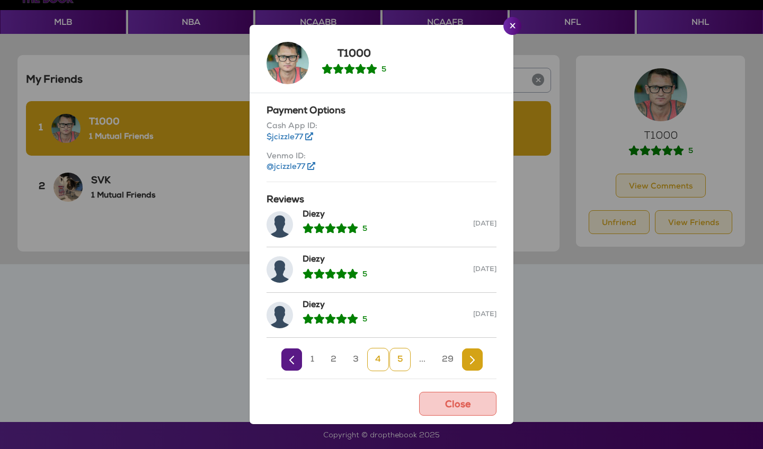
click at [402, 362] on link "5" at bounding box center [399, 359] width 21 height 23
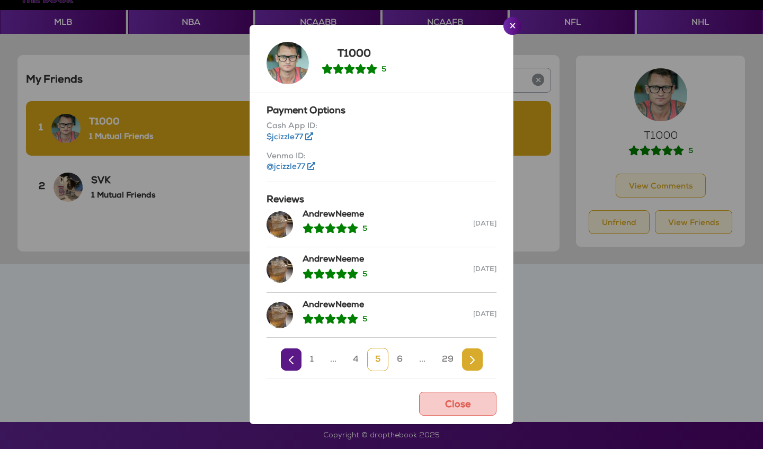
click at [465, 357] on link "Next" at bounding box center [472, 360] width 21 height 22
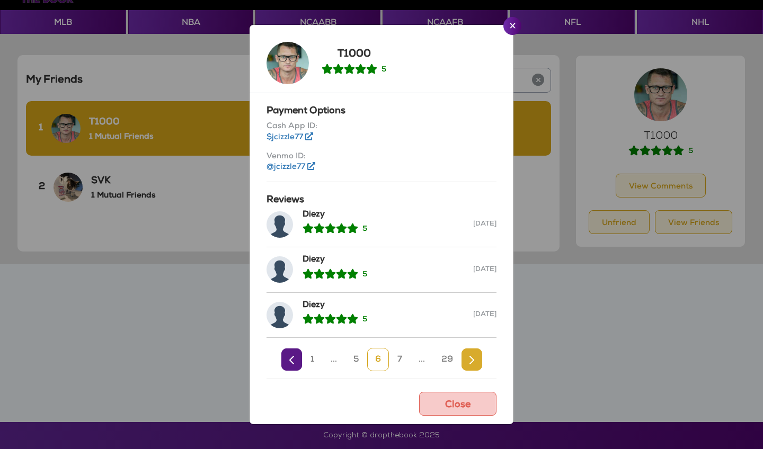
click at [465, 357] on link "Next" at bounding box center [471, 360] width 21 height 22
click at [465, 357] on link "Next" at bounding box center [472, 360] width 21 height 22
click at [465, 357] on link "Next" at bounding box center [474, 360] width 21 height 22
click at [465, 357] on link "Next" at bounding box center [475, 360] width 21 height 22
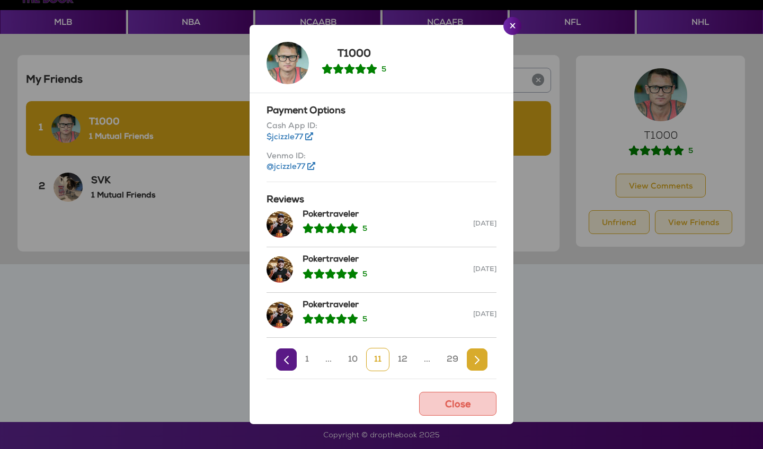
click at [465, 357] on link "29" at bounding box center [453, 359] width 28 height 23
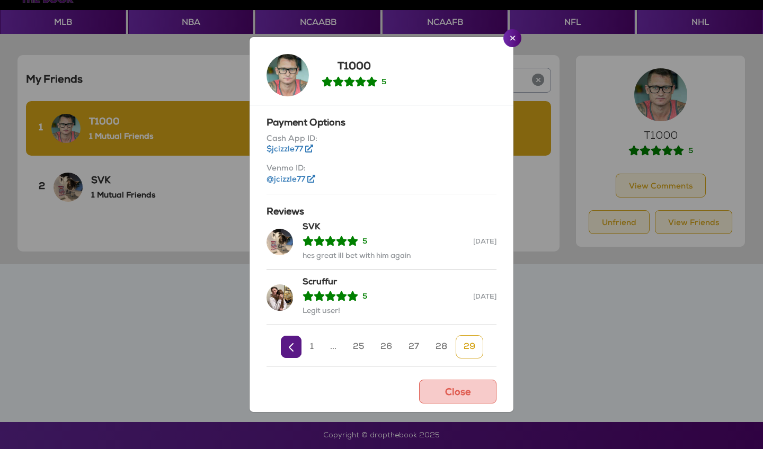
click at [470, 349] on link "29" at bounding box center [470, 346] width 28 height 23
click at [443, 347] on link "28" at bounding box center [442, 346] width 28 height 23
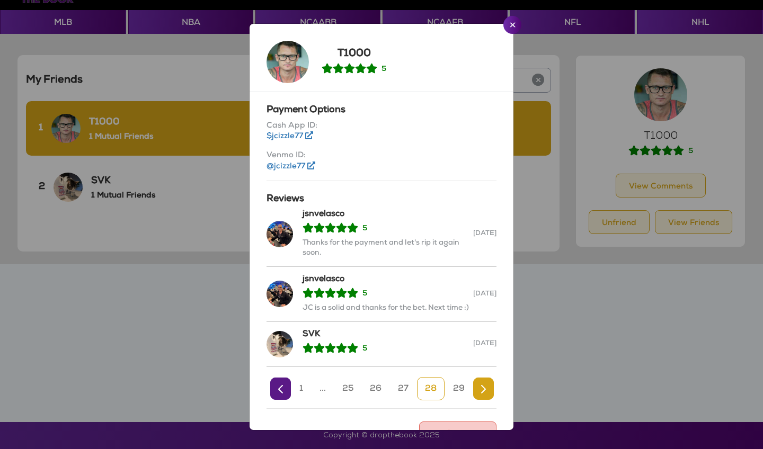
click at [431, 398] on link "28" at bounding box center [431, 388] width 28 height 23
click at [405, 397] on link "27" at bounding box center [403, 388] width 26 height 23
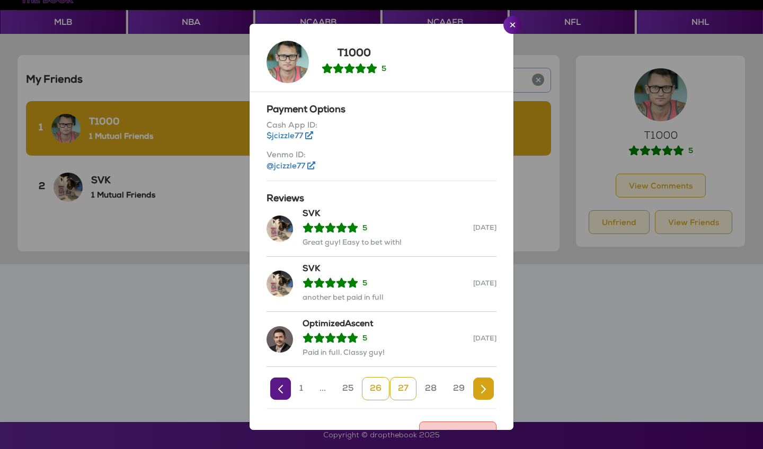
click at [376, 388] on link "26" at bounding box center [376, 388] width 28 height 23
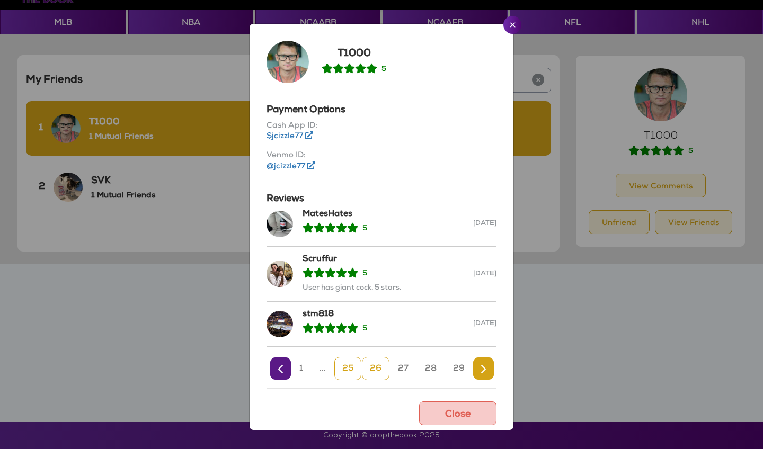
click at [347, 363] on link "25" at bounding box center [347, 368] width 27 height 23
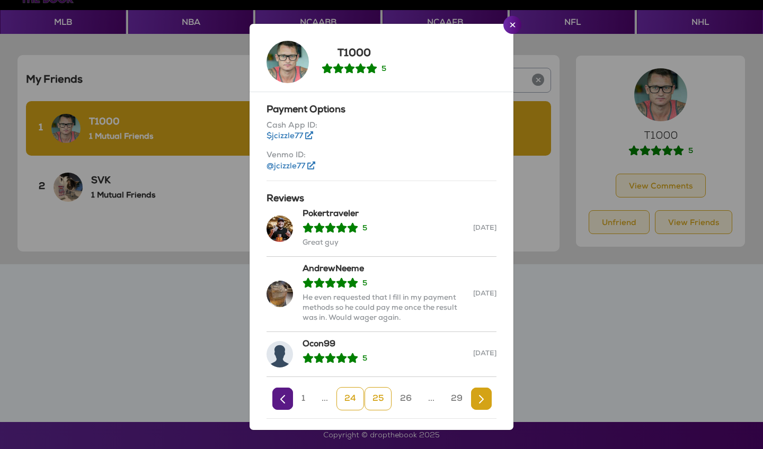
click at [348, 408] on link "24" at bounding box center [350, 398] width 28 height 23
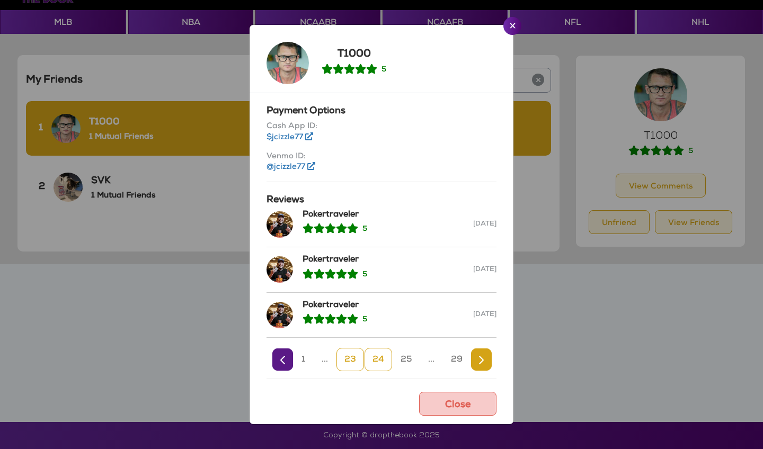
click at [350, 357] on link "23" at bounding box center [350, 359] width 28 height 23
click at [351, 358] on link "22" at bounding box center [350, 359] width 28 height 23
click at [351, 358] on link "21" at bounding box center [349, 359] width 25 height 23
click at [351, 358] on link "20" at bounding box center [351, 359] width 28 height 23
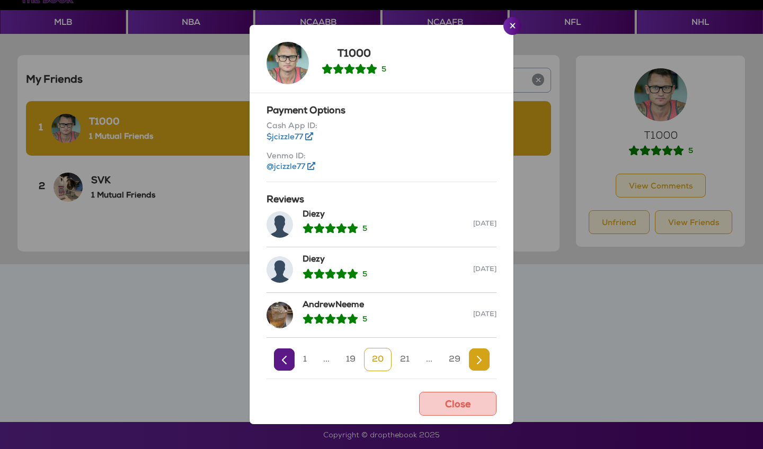
click at [351, 358] on link "19" at bounding box center [350, 359] width 25 height 23
click at [351, 358] on link "18" at bounding box center [350, 359] width 25 height 23
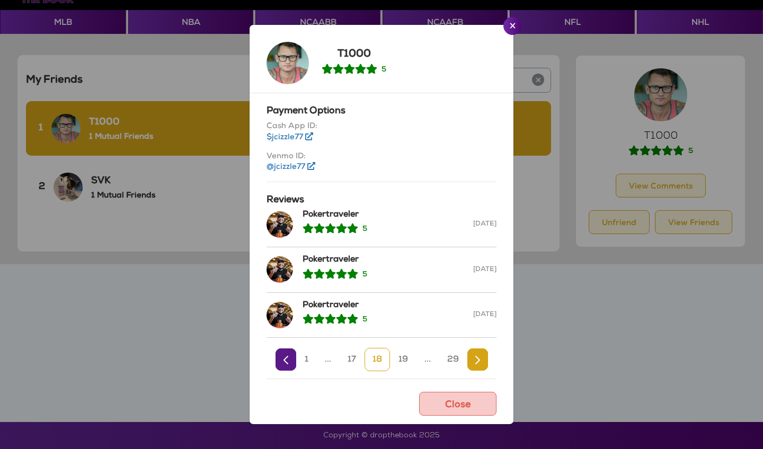
click at [351, 358] on link "17" at bounding box center [352, 359] width 24 height 23
click at [351, 358] on link "16" at bounding box center [352, 359] width 25 height 23
click at [351, 358] on link "15" at bounding box center [352, 359] width 25 height 23
click at [351, 358] on link "14" at bounding box center [352, 359] width 25 height 23
click at [351, 358] on link "13" at bounding box center [352, 359] width 25 height 23
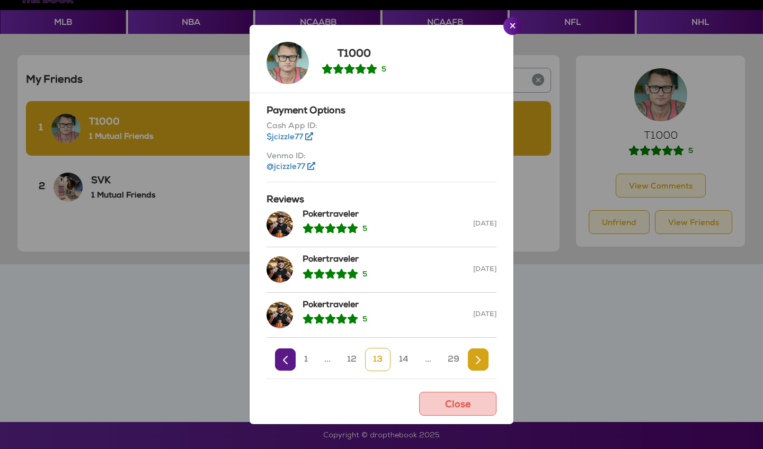
click at [351, 358] on link "12" at bounding box center [351, 359] width 25 height 23
click at [351, 358] on link "11" at bounding box center [351, 359] width 23 height 23
click at [351, 359] on link "10" at bounding box center [352, 359] width 25 height 23
click at [351, 359] on link "9" at bounding box center [353, 359] width 22 height 23
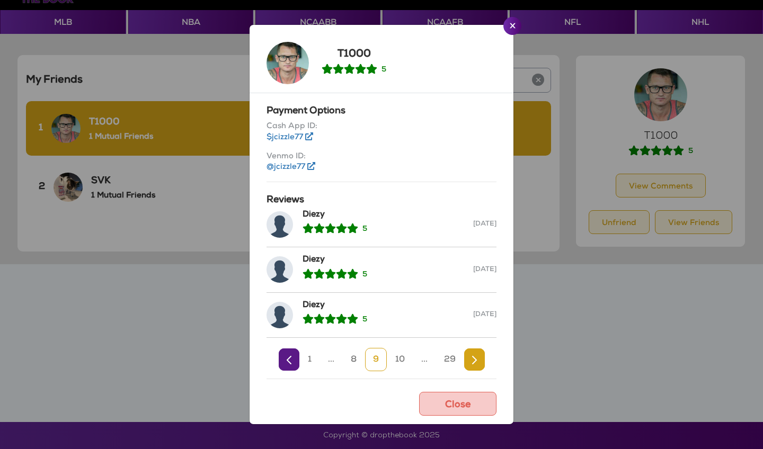
click at [351, 359] on link "8" at bounding box center [354, 359] width 22 height 23
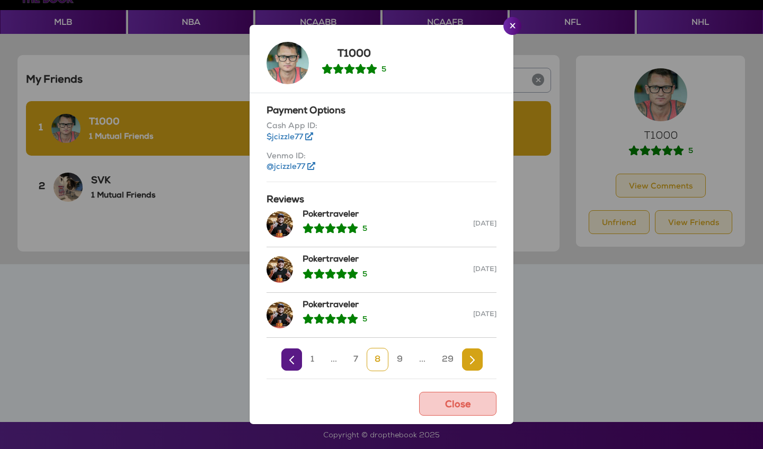
click at [351, 359] on link "7" at bounding box center [355, 359] width 21 height 23
click at [351, 359] on link "6" at bounding box center [356, 359] width 22 height 23
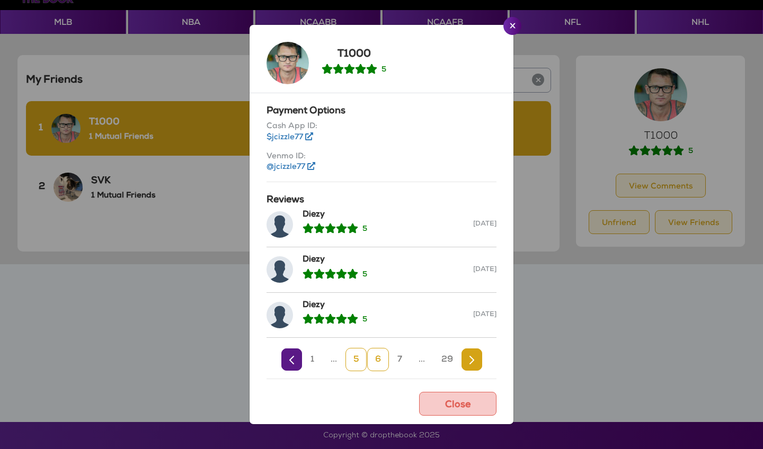
click at [351, 359] on link "5" at bounding box center [355, 359] width 21 height 23
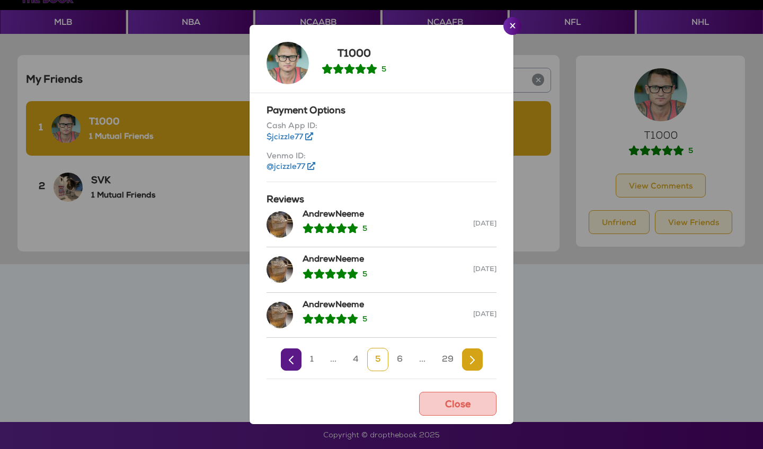
click at [351, 359] on link "4" at bounding box center [356, 359] width 22 height 23
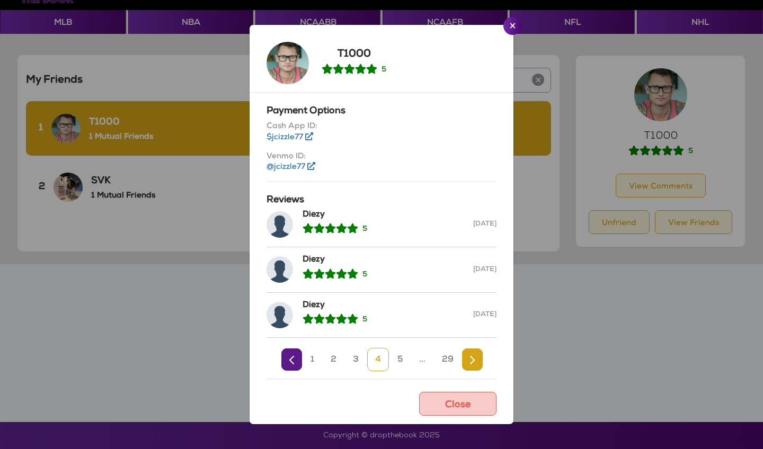
click at [351, 359] on link "3" at bounding box center [356, 359] width 22 height 23
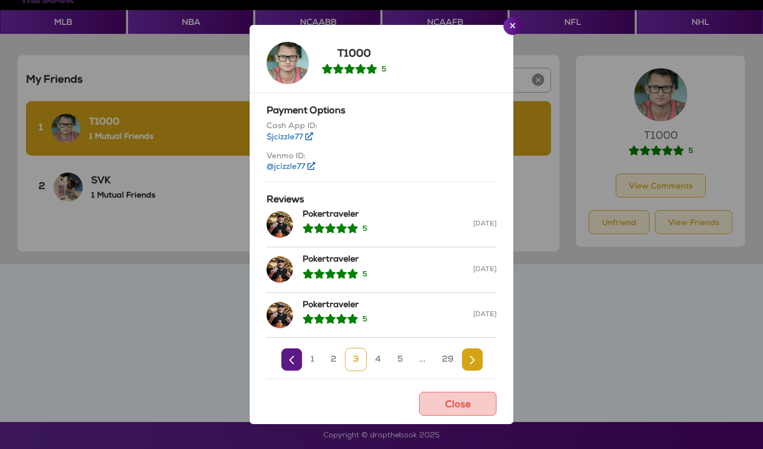
click at [351, 359] on link "3" at bounding box center [356, 359] width 22 height 23
click at [339, 356] on link "2" at bounding box center [334, 359] width 22 height 23
click at [317, 357] on link "1" at bounding box center [312, 359] width 20 height 23
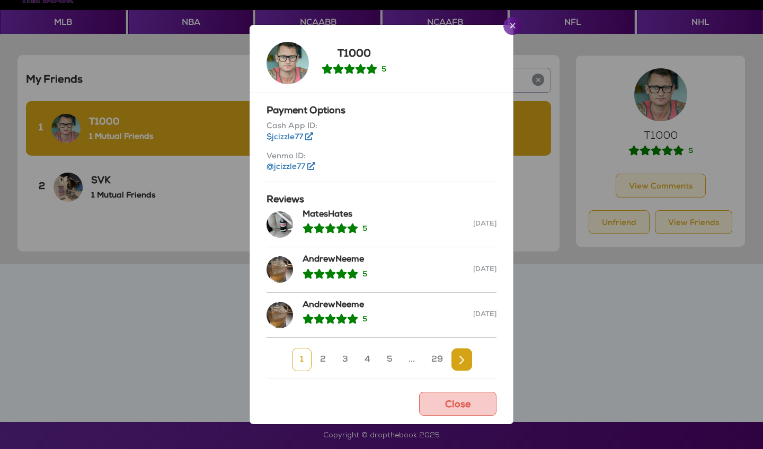
click at [512, 28] on img "Close" at bounding box center [513, 25] width 6 height 5
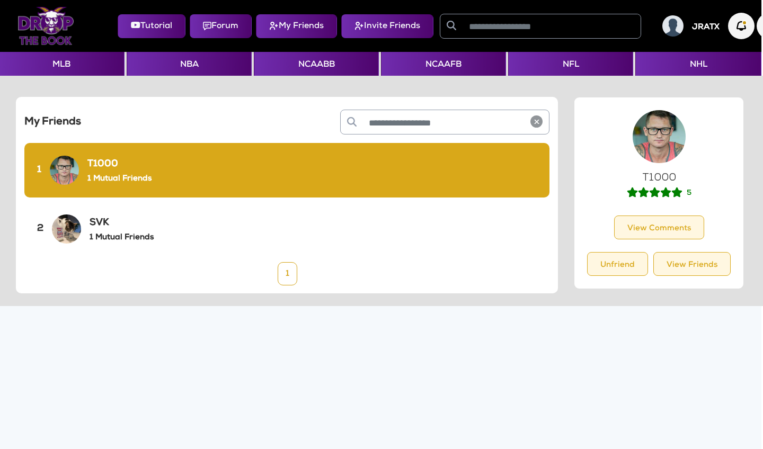
scroll to position [0, 2]
